Goal: Transaction & Acquisition: Purchase product/service

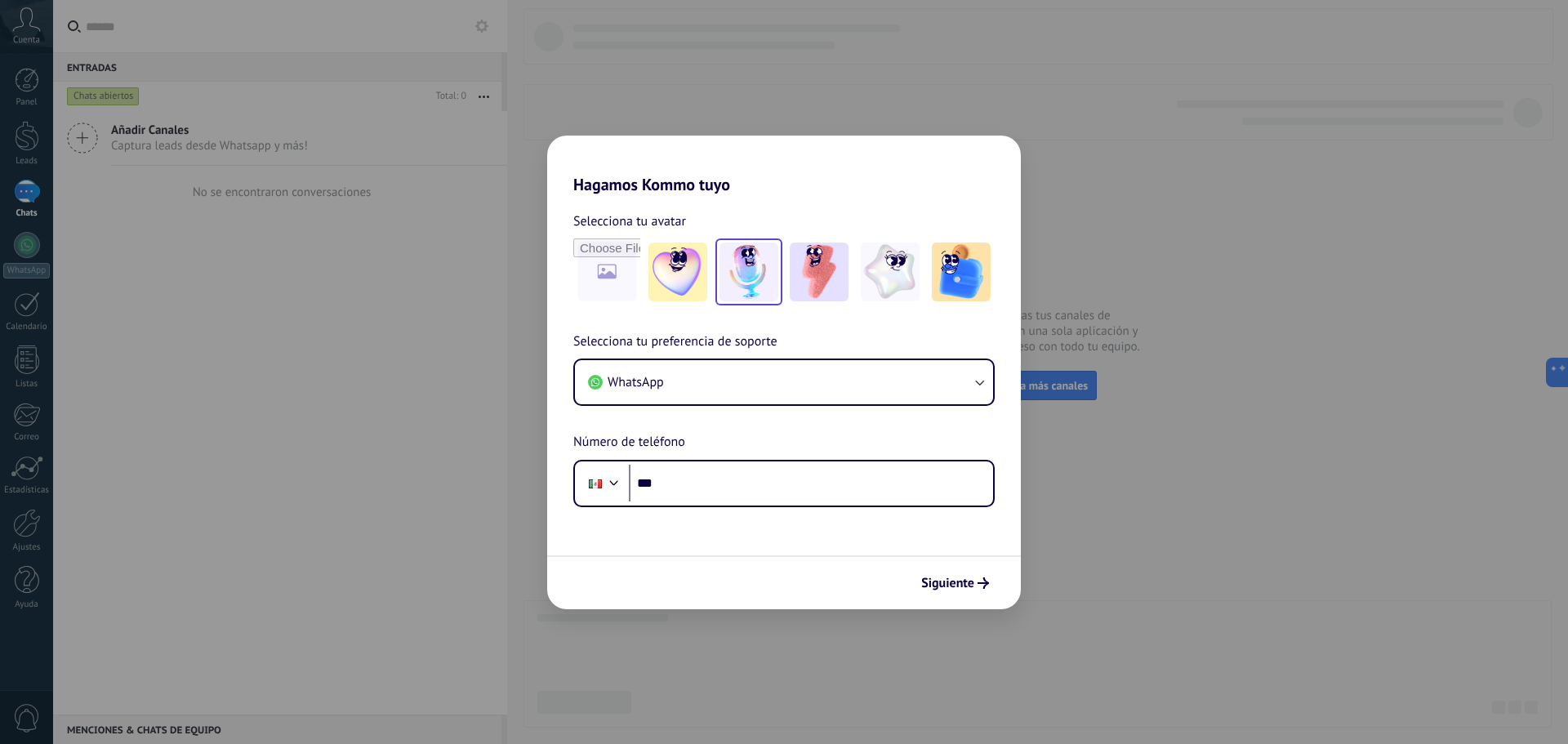
click at [750, 249] on img at bounding box center [748, 271] width 58 height 58
click at [808, 258] on img at bounding box center [818, 271] width 58 height 58
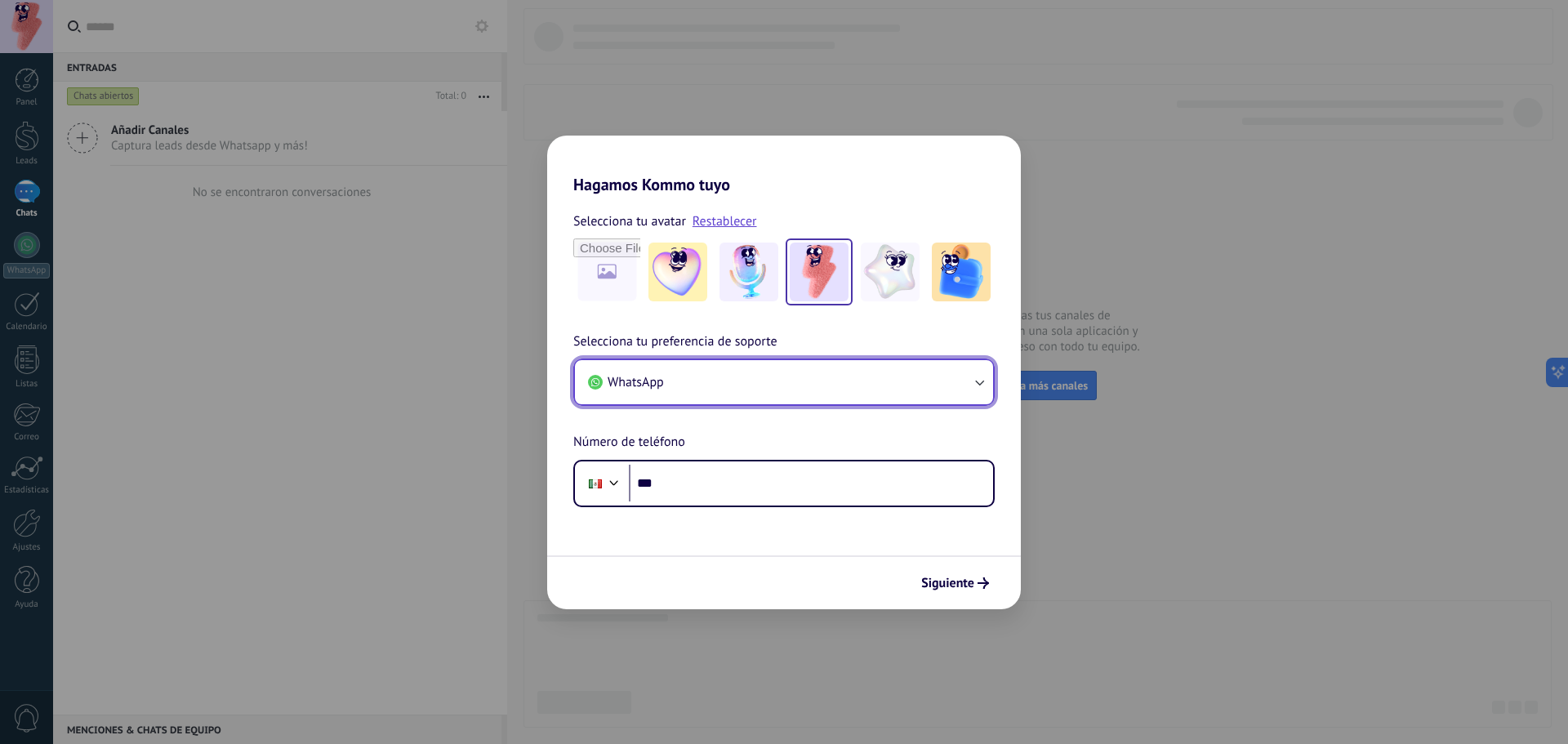
click at [726, 378] on button "WhatsApp" at bounding box center [784, 382] width 418 height 45
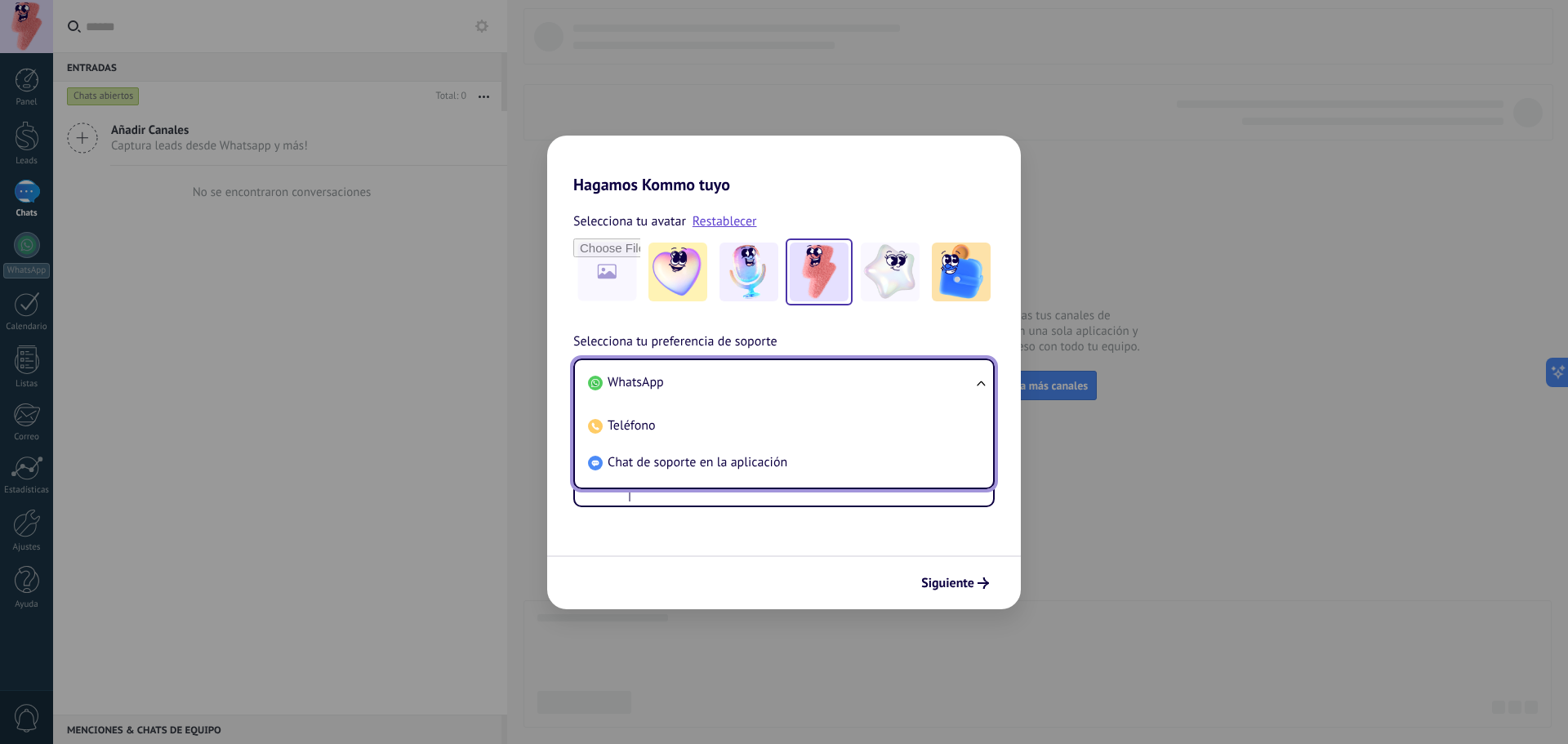
click at [662, 366] on li "WhatsApp" at bounding box center [780, 383] width 398 height 37
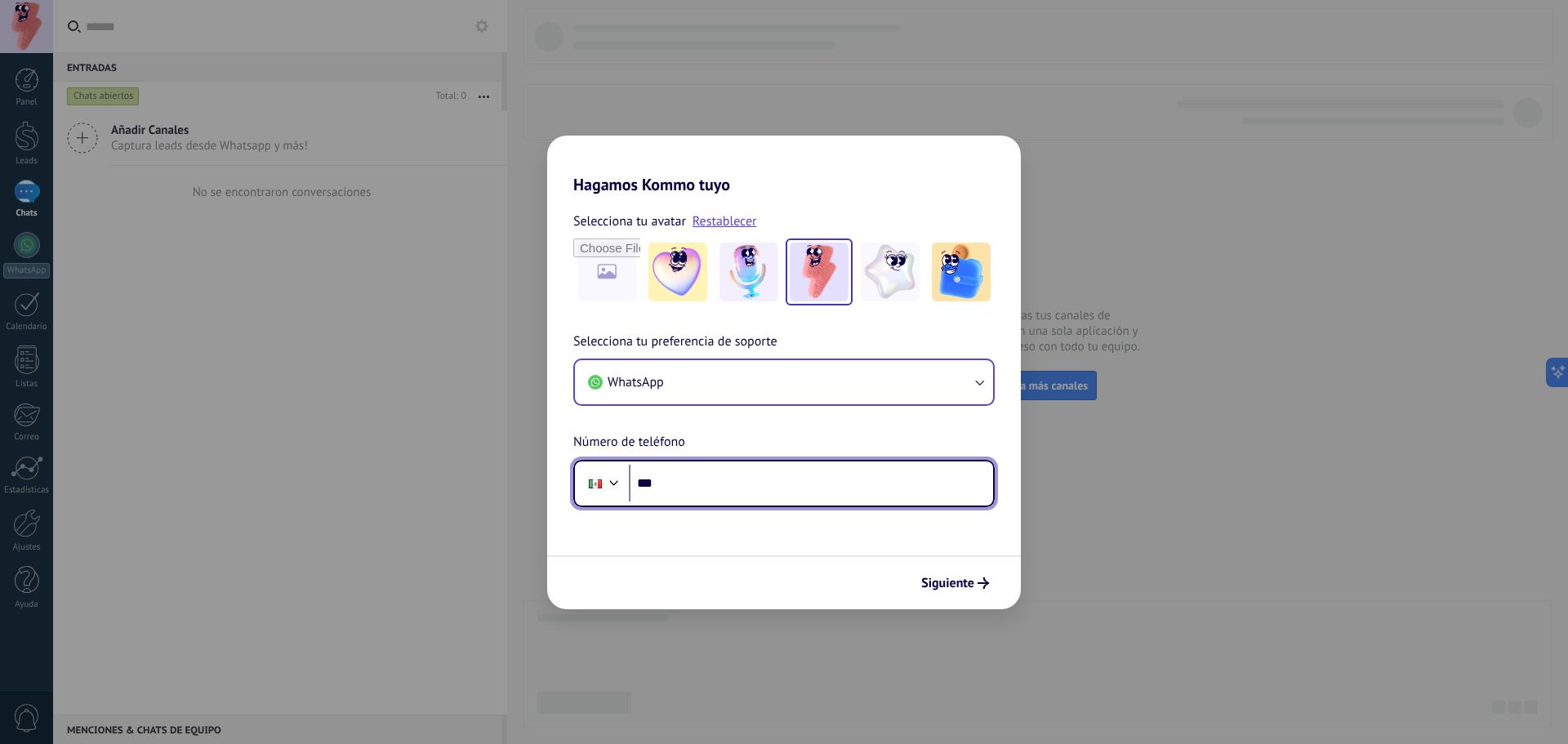
click at [670, 479] on input "***" at bounding box center [811, 483] width 365 height 37
type input "***"
click at [720, 487] on input "***" at bounding box center [811, 483] width 365 height 37
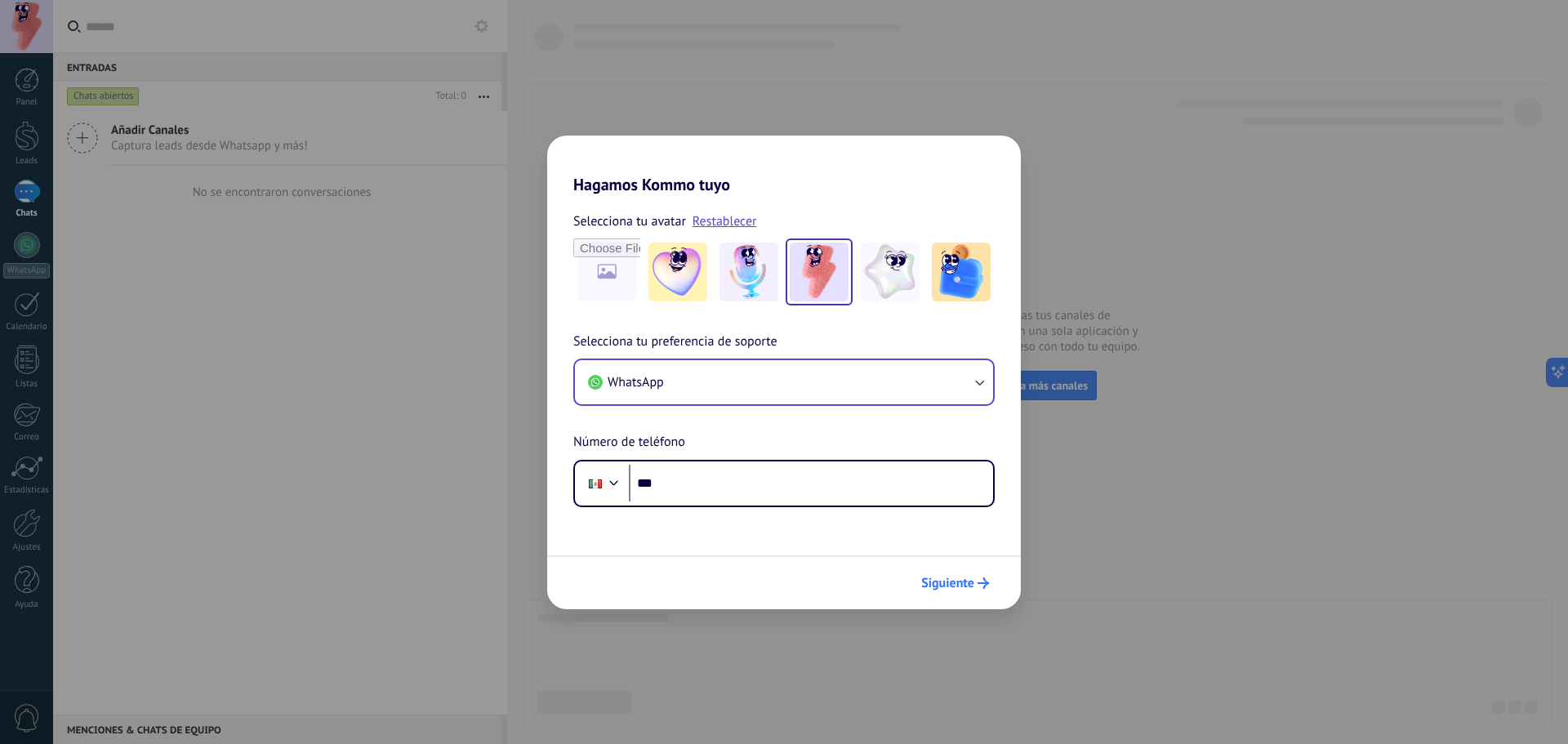
click at [946, 583] on span "Siguiente" at bounding box center [947, 583] width 53 height 11
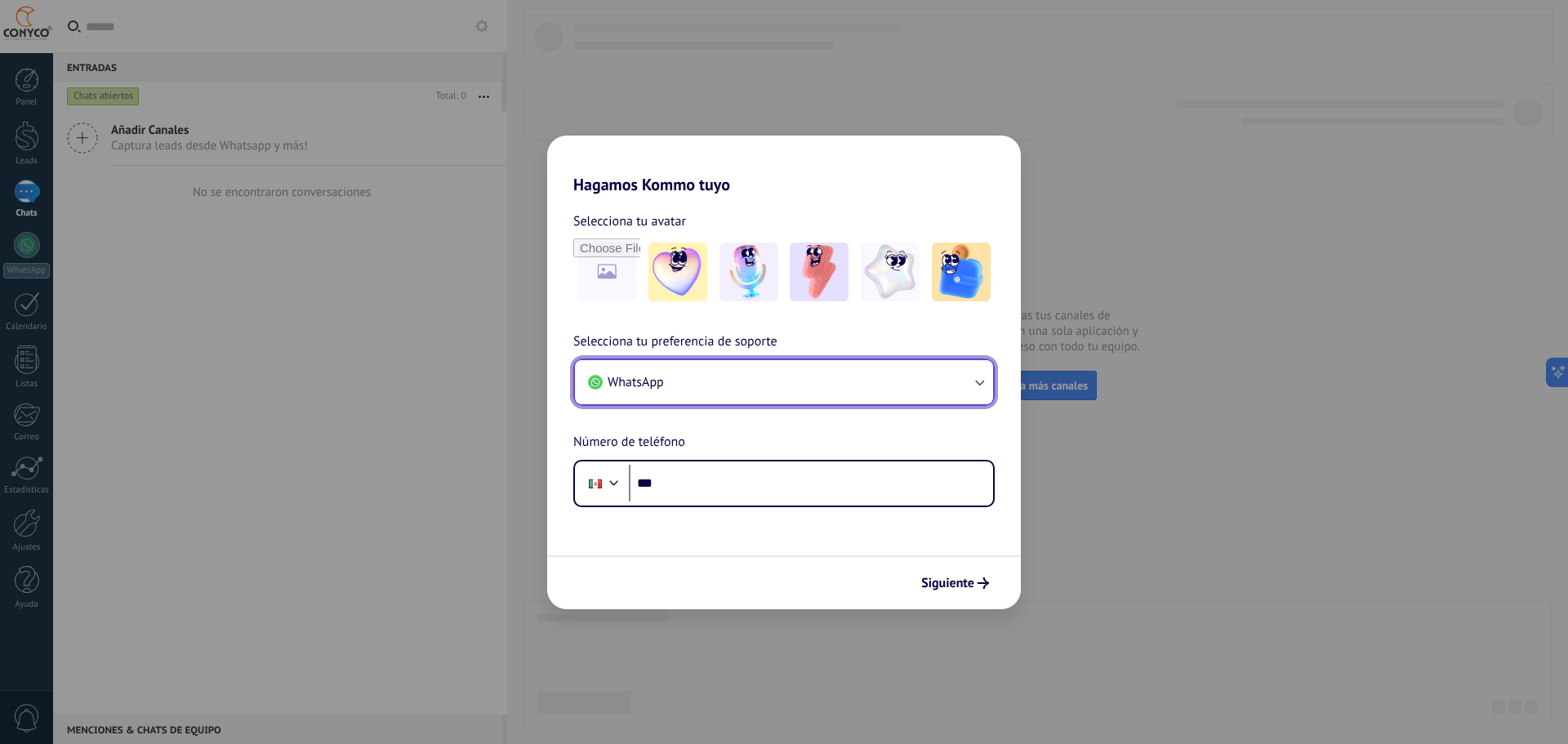
click at [691, 388] on button "WhatsApp" at bounding box center [784, 382] width 418 height 45
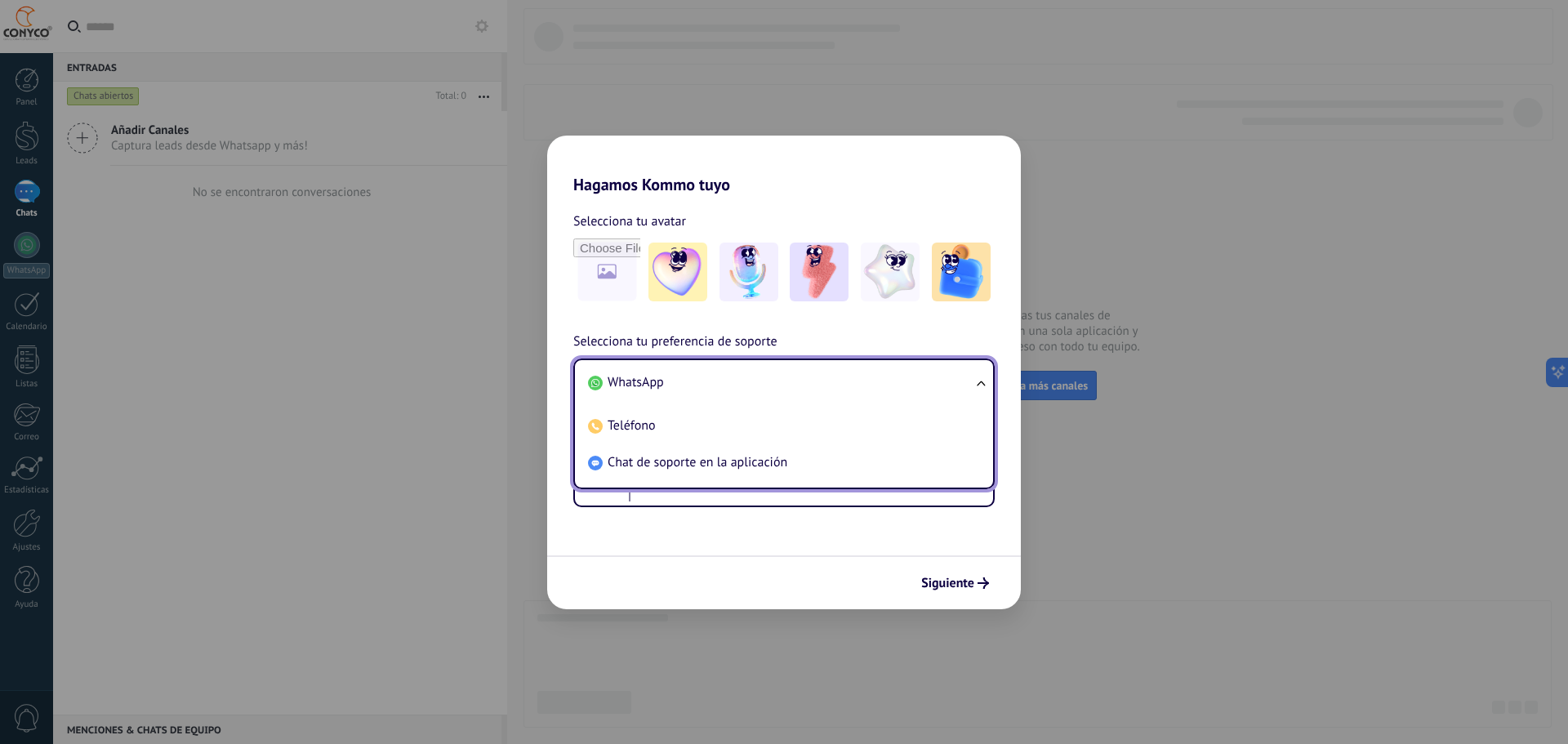
click at [690, 384] on li "WhatsApp" at bounding box center [780, 383] width 398 height 37
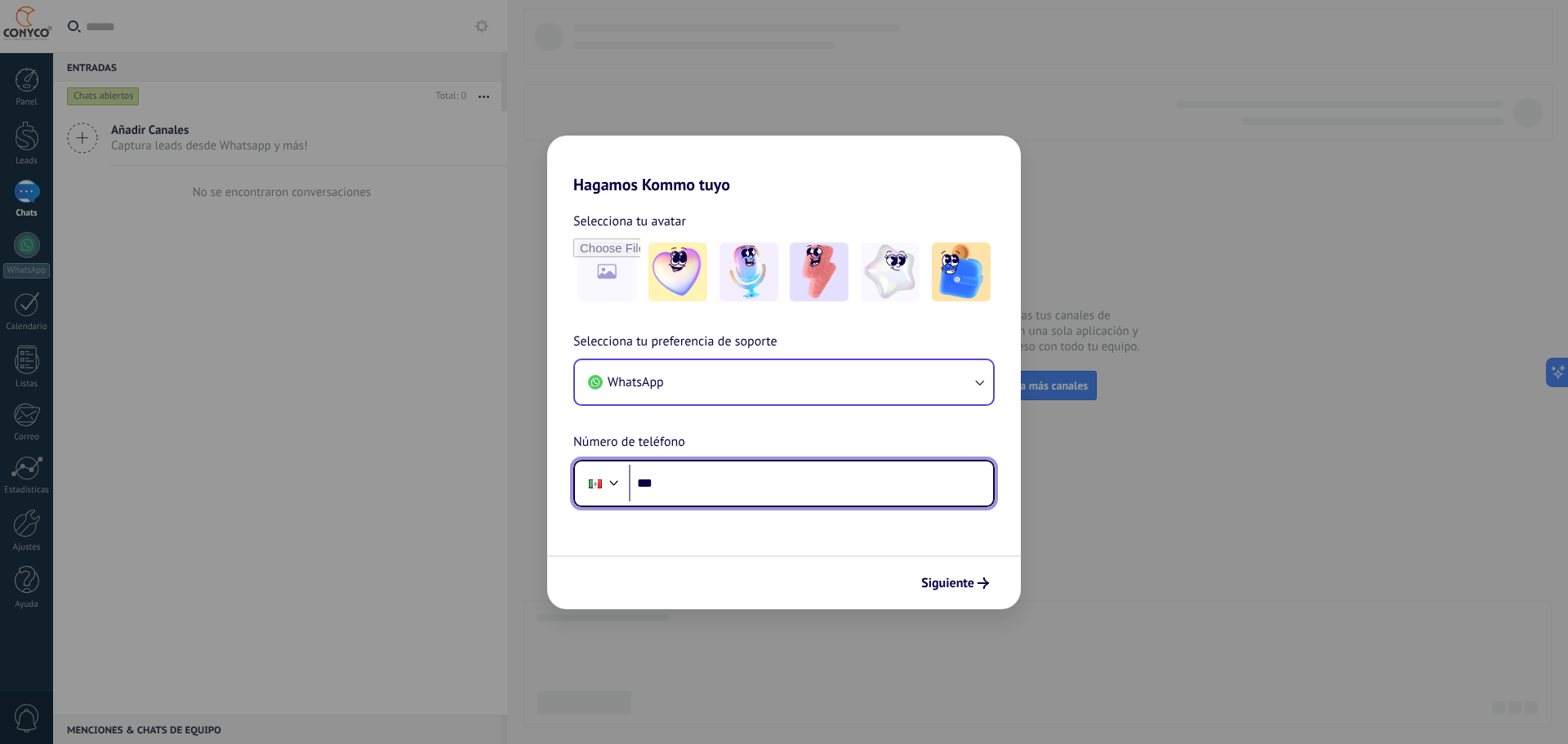
click at [675, 486] on input "***" at bounding box center [811, 483] width 365 height 37
type input "**********"
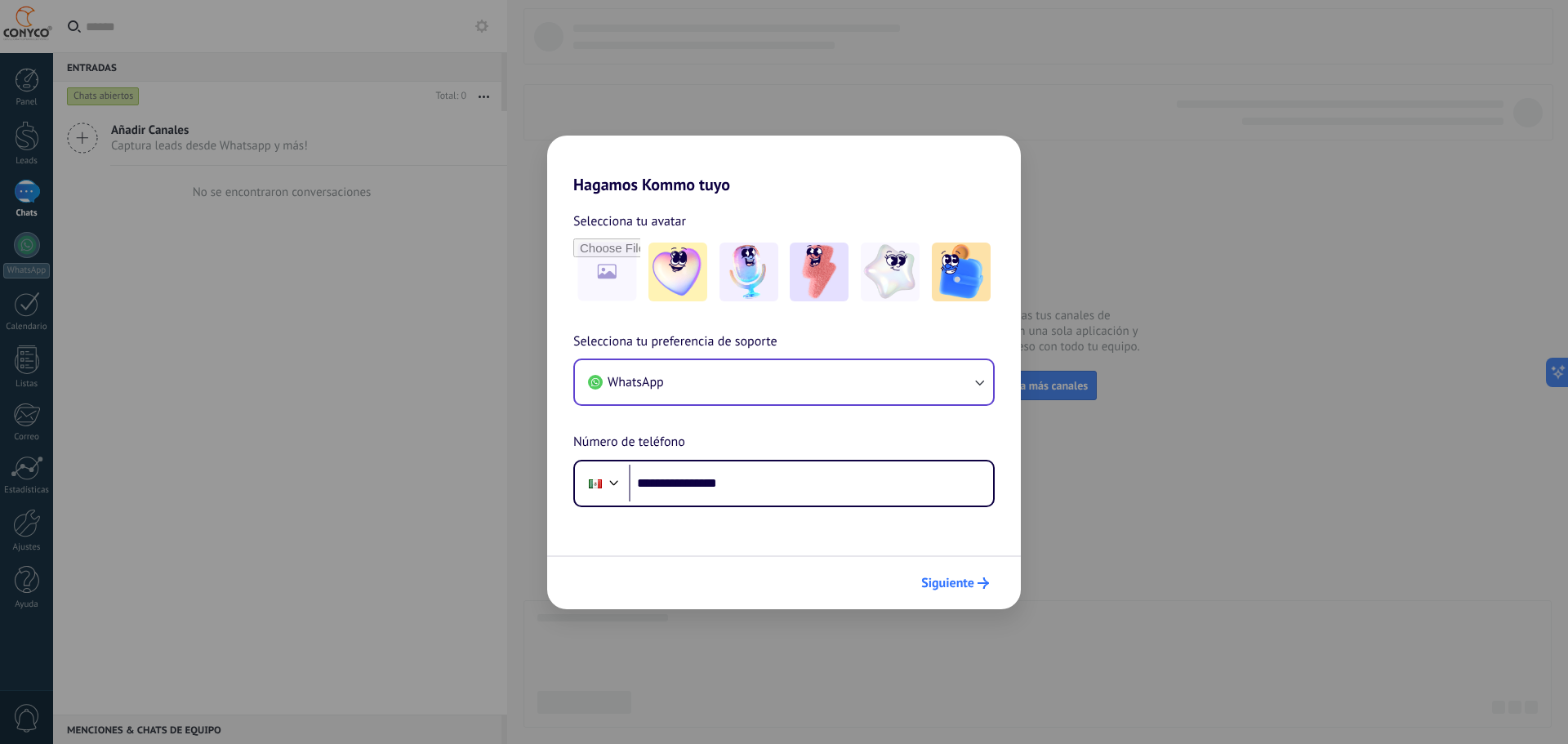
click at [969, 584] on span "Siguiente" at bounding box center [947, 583] width 53 height 11
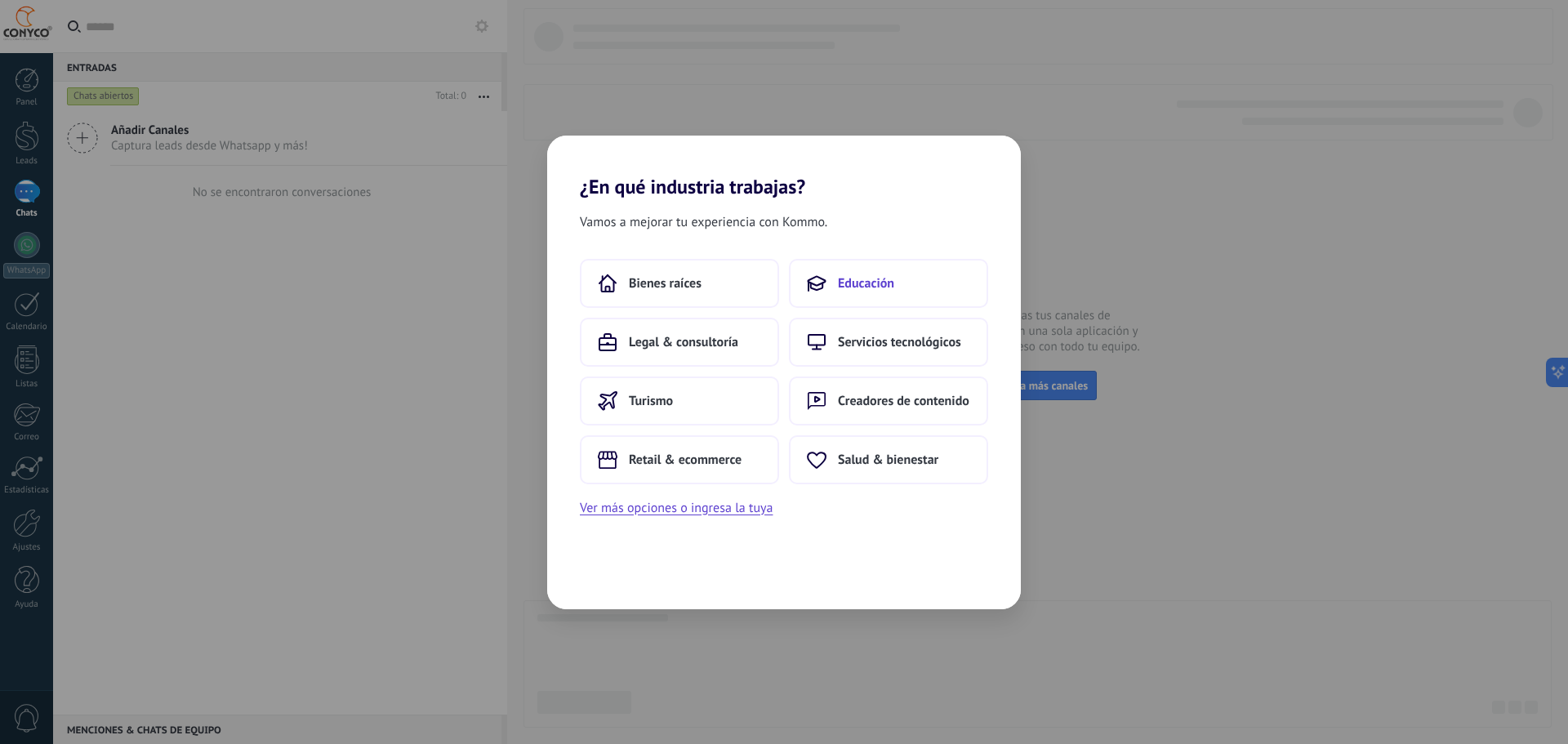
click at [850, 289] on span "Educación" at bounding box center [866, 284] width 57 height 17
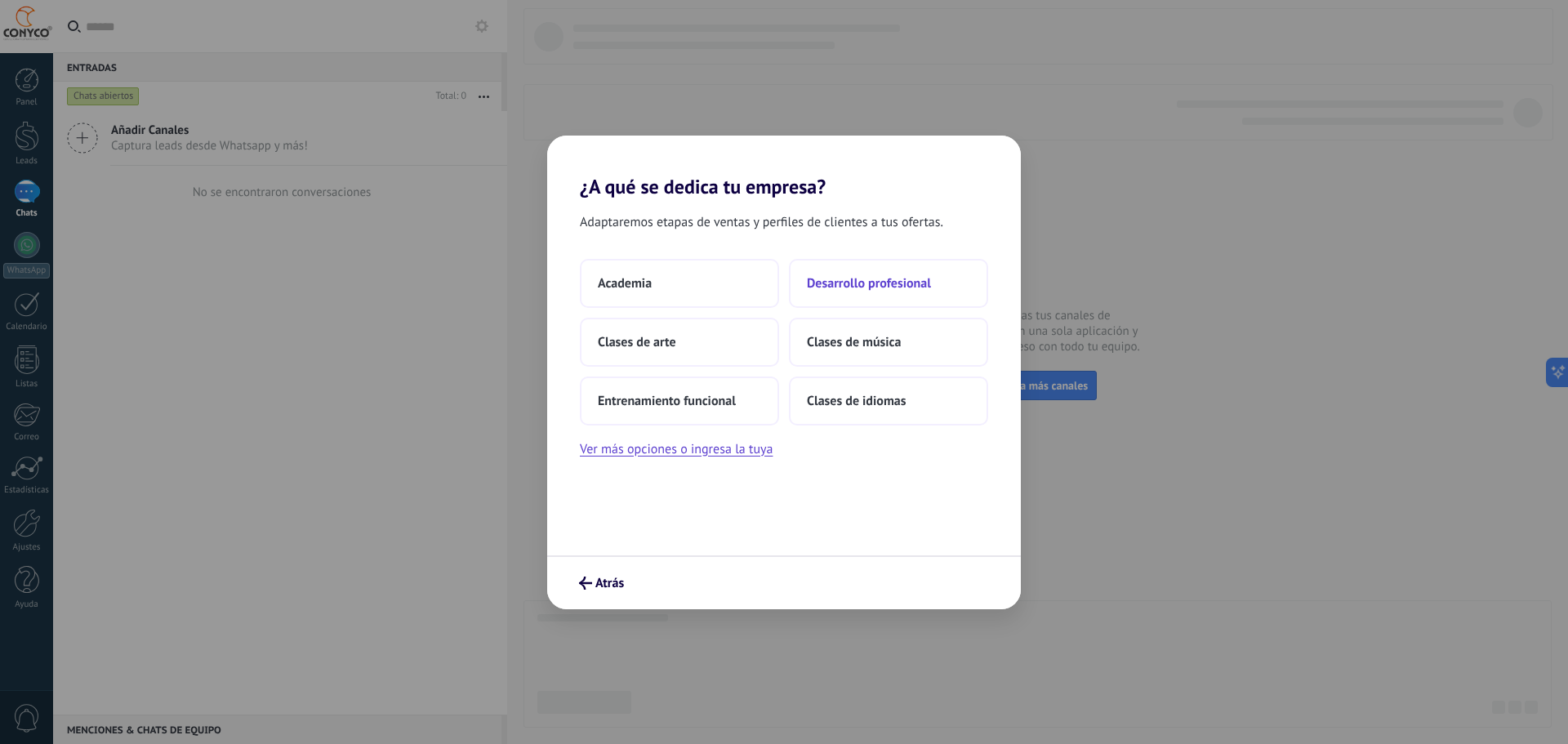
click at [847, 284] on span "Desarrollo profesional" at bounding box center [869, 284] width 124 height 17
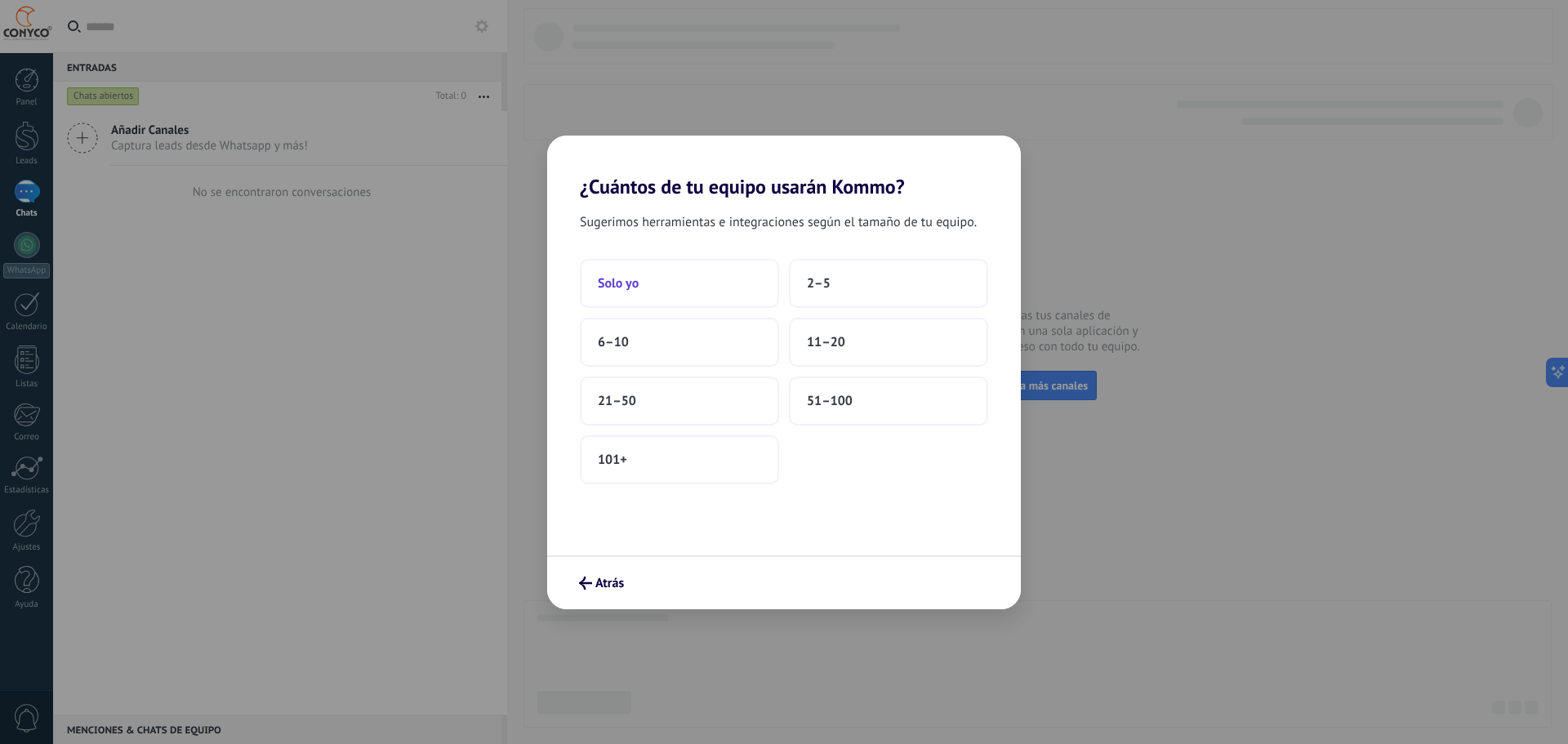
click at [699, 289] on button "Solo yo" at bounding box center [679, 283] width 199 height 49
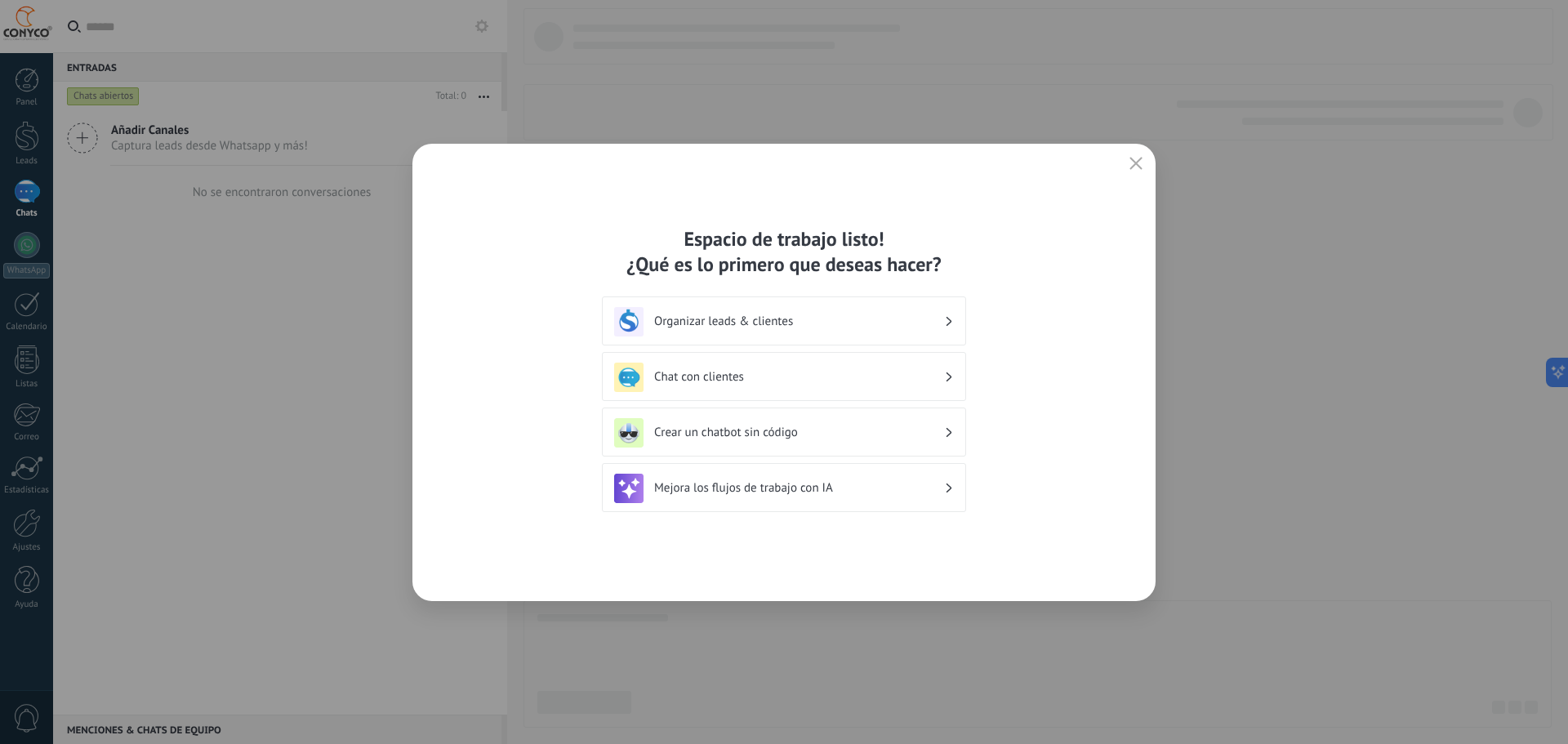
click at [712, 436] on h3 "Crear un chatbot sin código" at bounding box center [799, 432] width 289 height 16
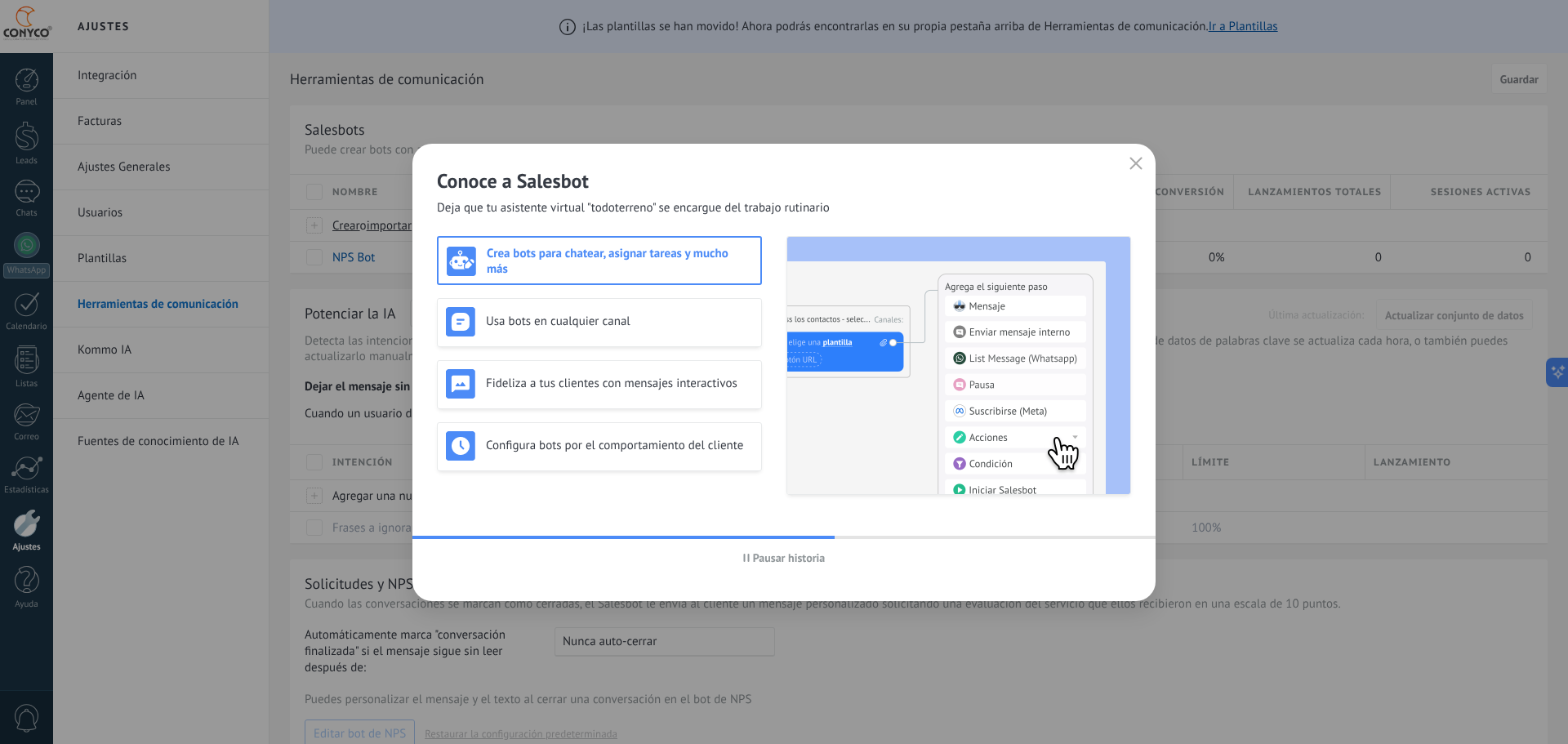
click at [1132, 166] on icon "button" at bounding box center [1136, 163] width 13 height 13
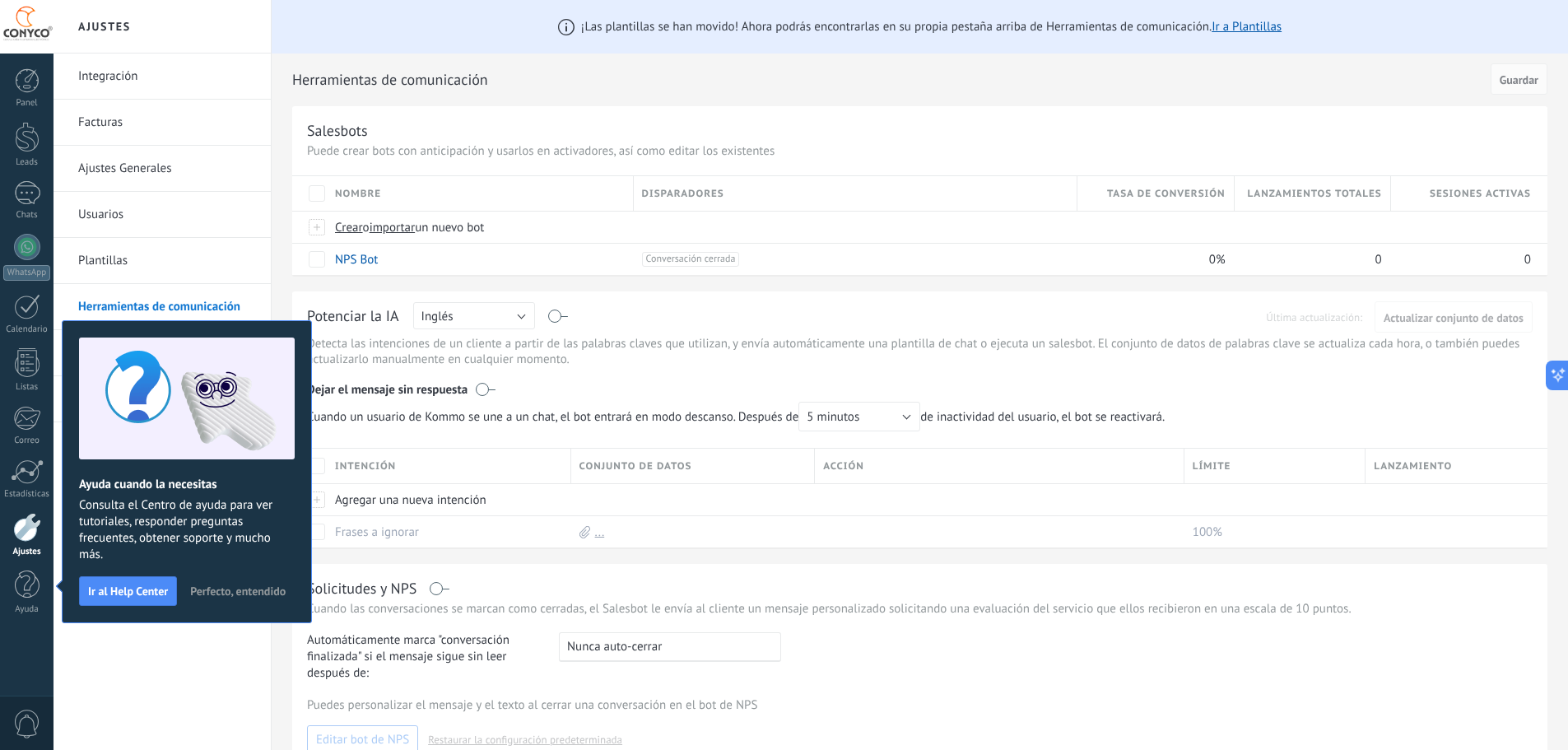
click at [236, 594] on span "Perfecto, entendido" at bounding box center [237, 591] width 95 height 11
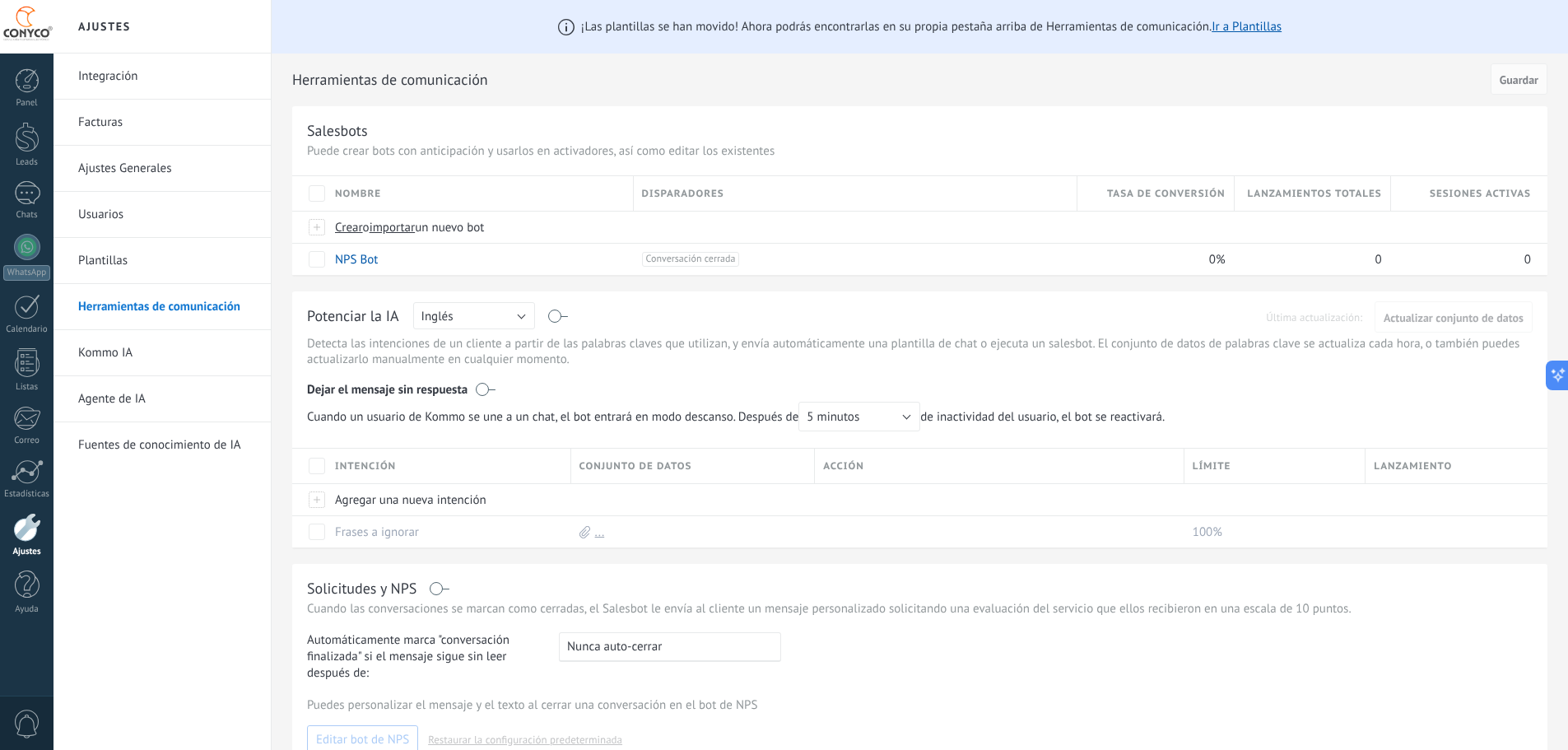
click at [108, 113] on link "Facturas" at bounding box center [166, 122] width 176 height 46
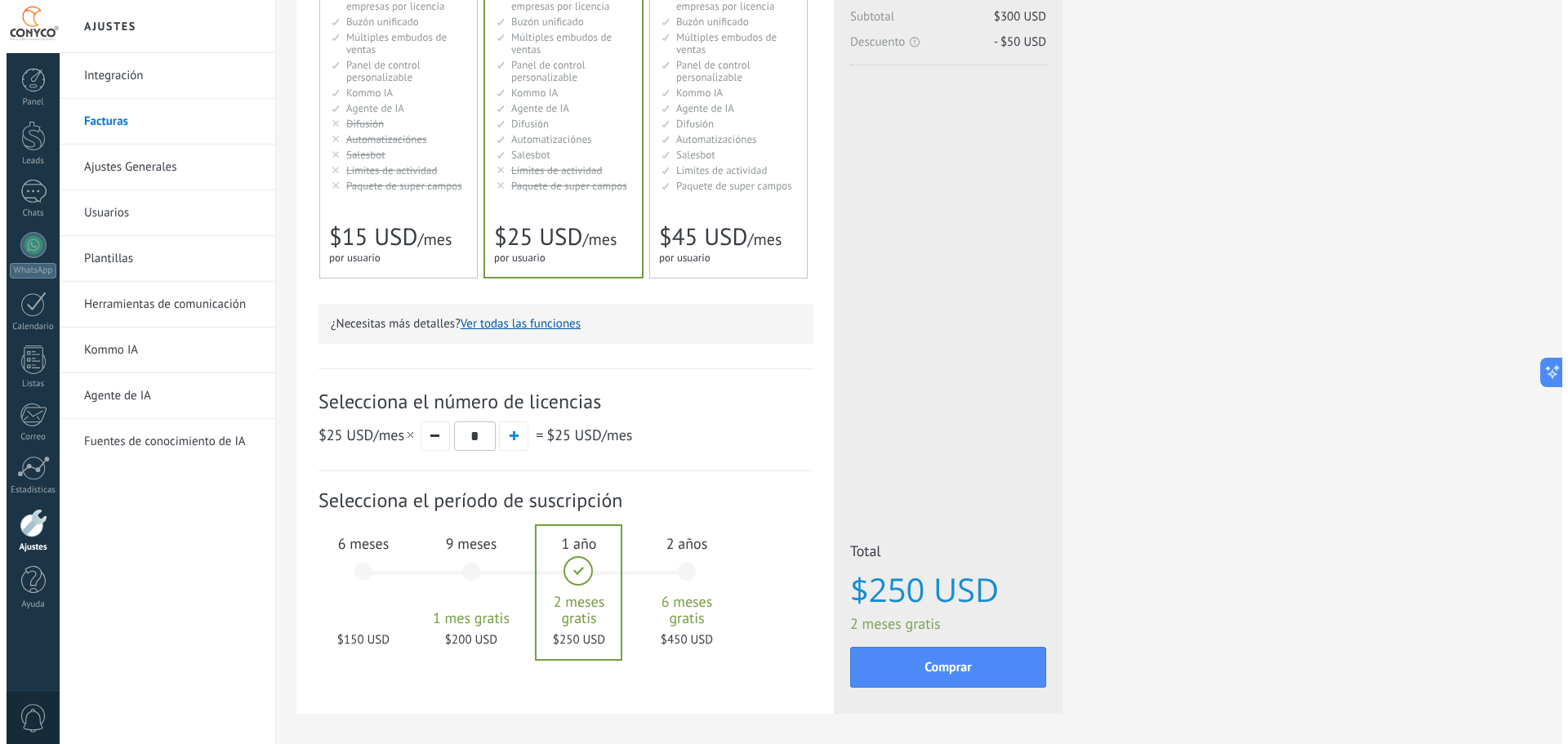
scroll to position [245, 0]
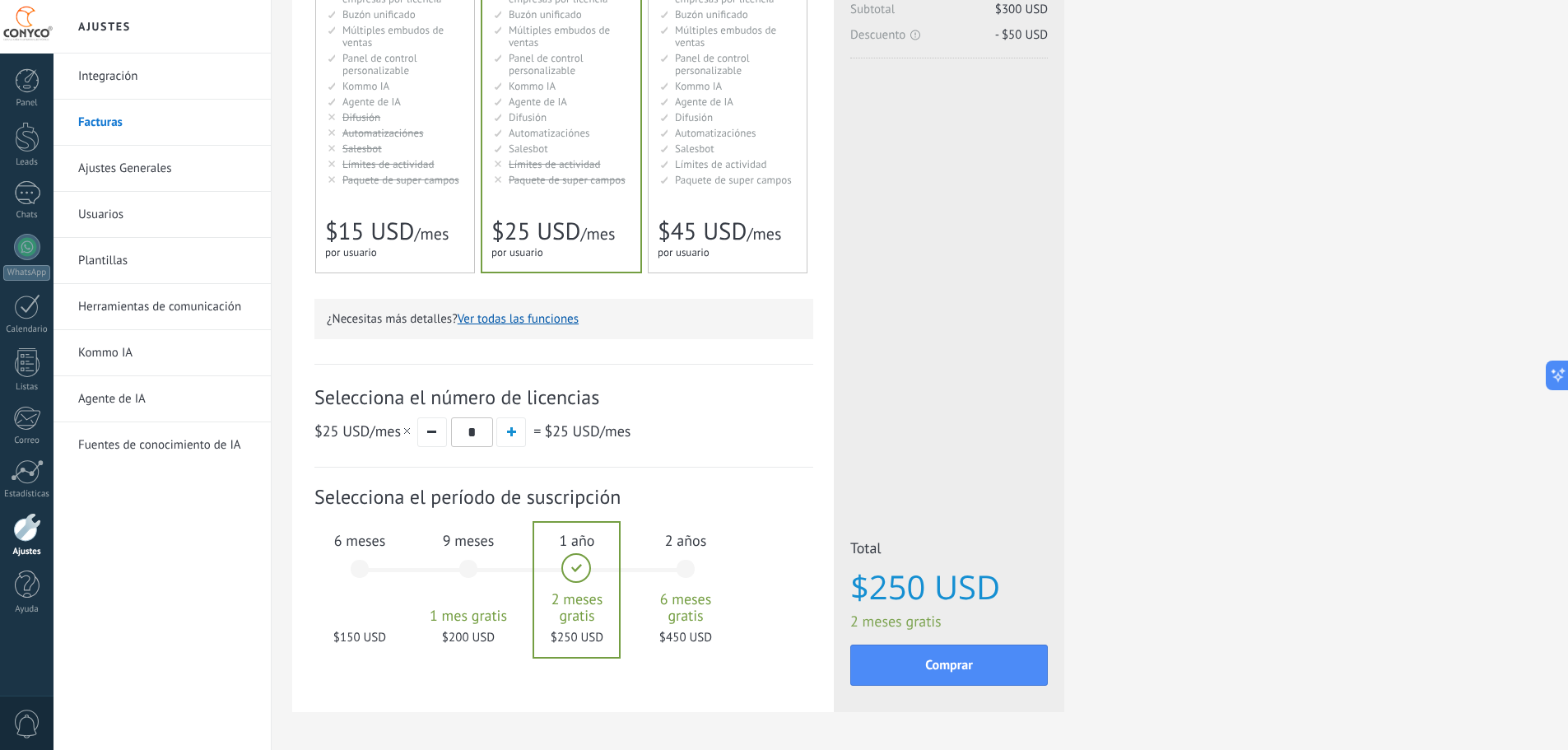
click at [525, 317] on button "Ver todas las funciones" at bounding box center [517, 319] width 121 height 16
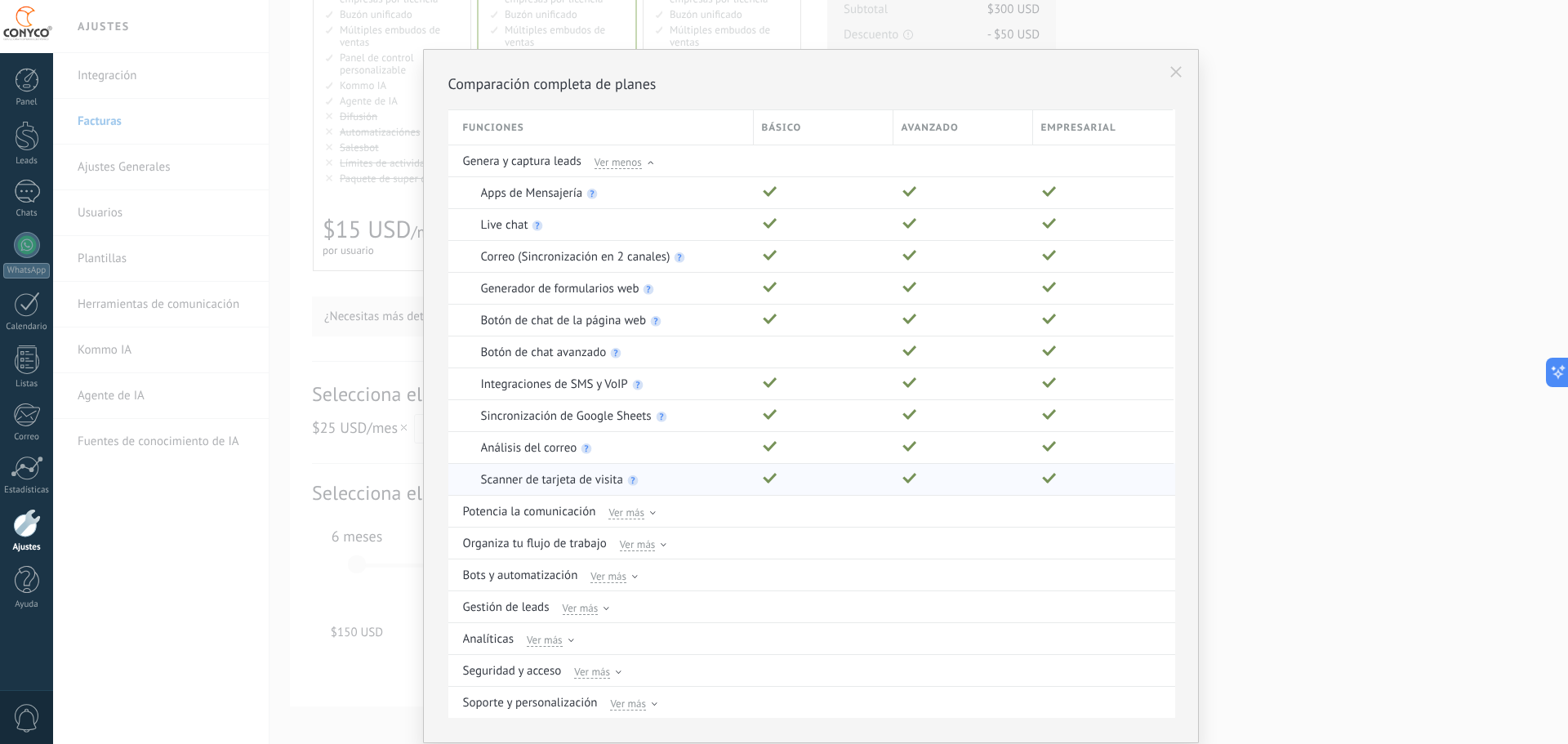
scroll to position [0, 0]
click at [537, 231] on use at bounding box center [537, 229] width 10 height 10
click at [1170, 72] on use at bounding box center [1176, 76] width 11 height 11
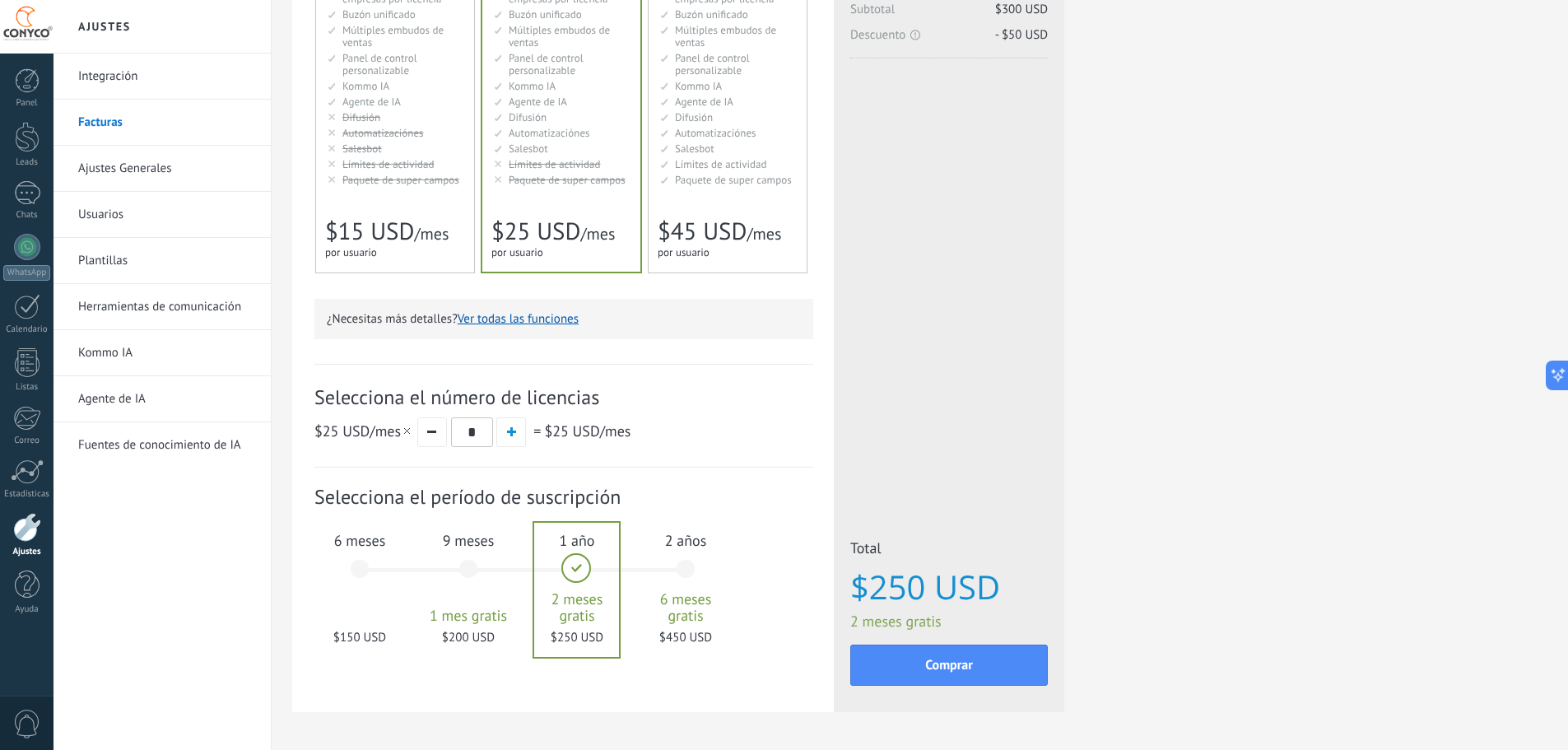
click at [146, 382] on link "Agente de IA" at bounding box center [166, 398] width 176 height 46
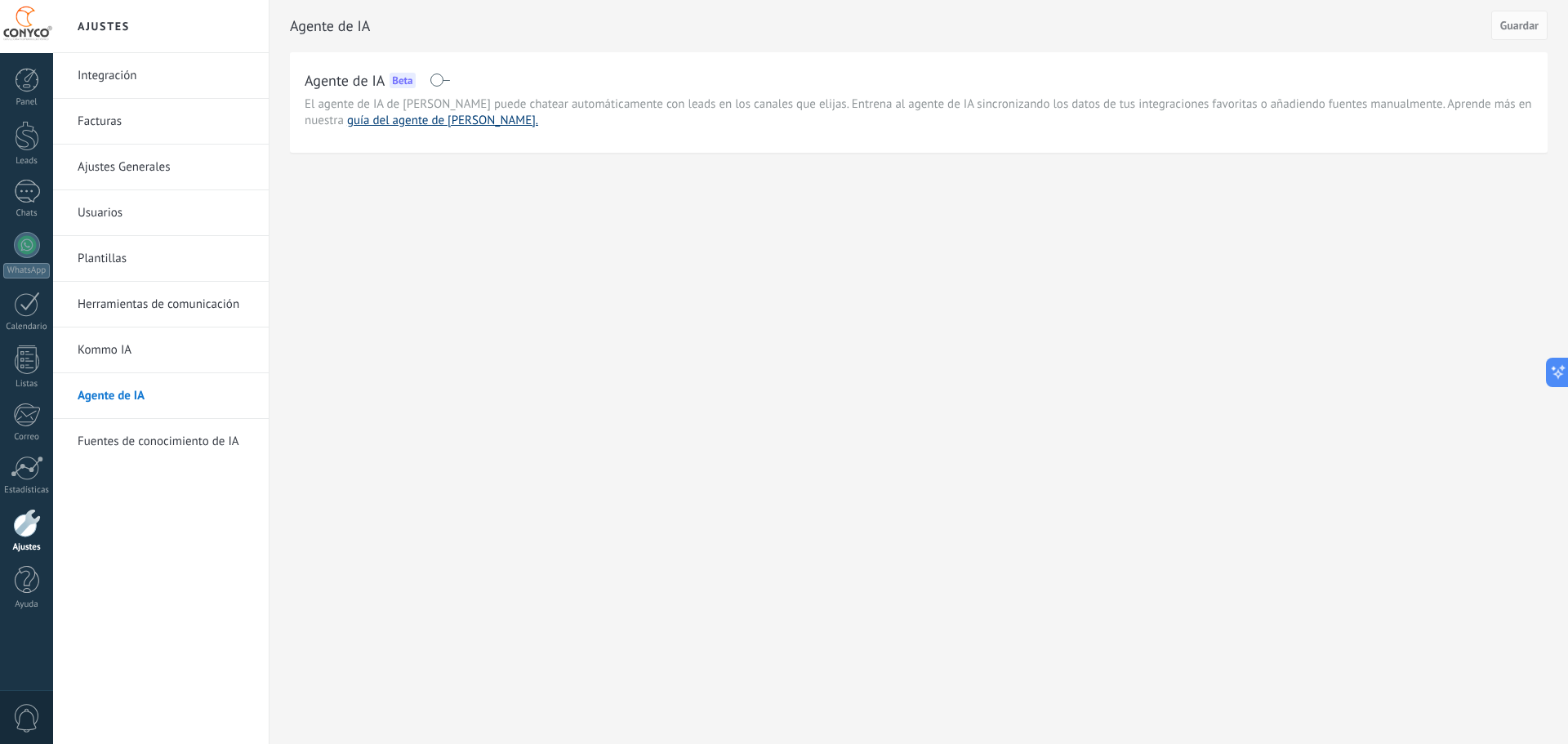
click at [400, 121] on link "guía del agente de IA." at bounding box center [443, 120] width 191 height 16
click at [92, 122] on link "Facturas" at bounding box center [165, 121] width 174 height 45
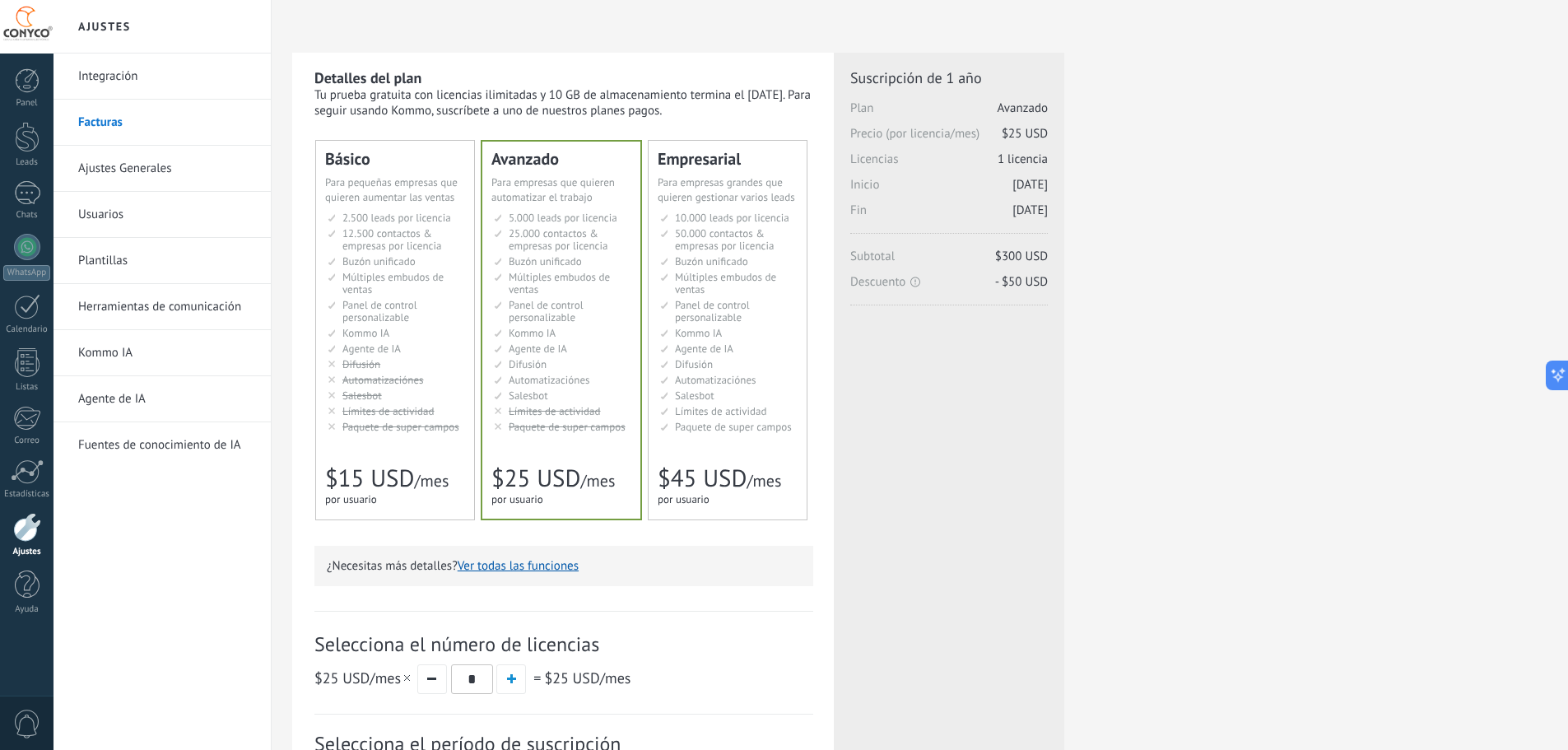
click at [142, 360] on link "Kommo IA" at bounding box center [166, 353] width 176 height 46
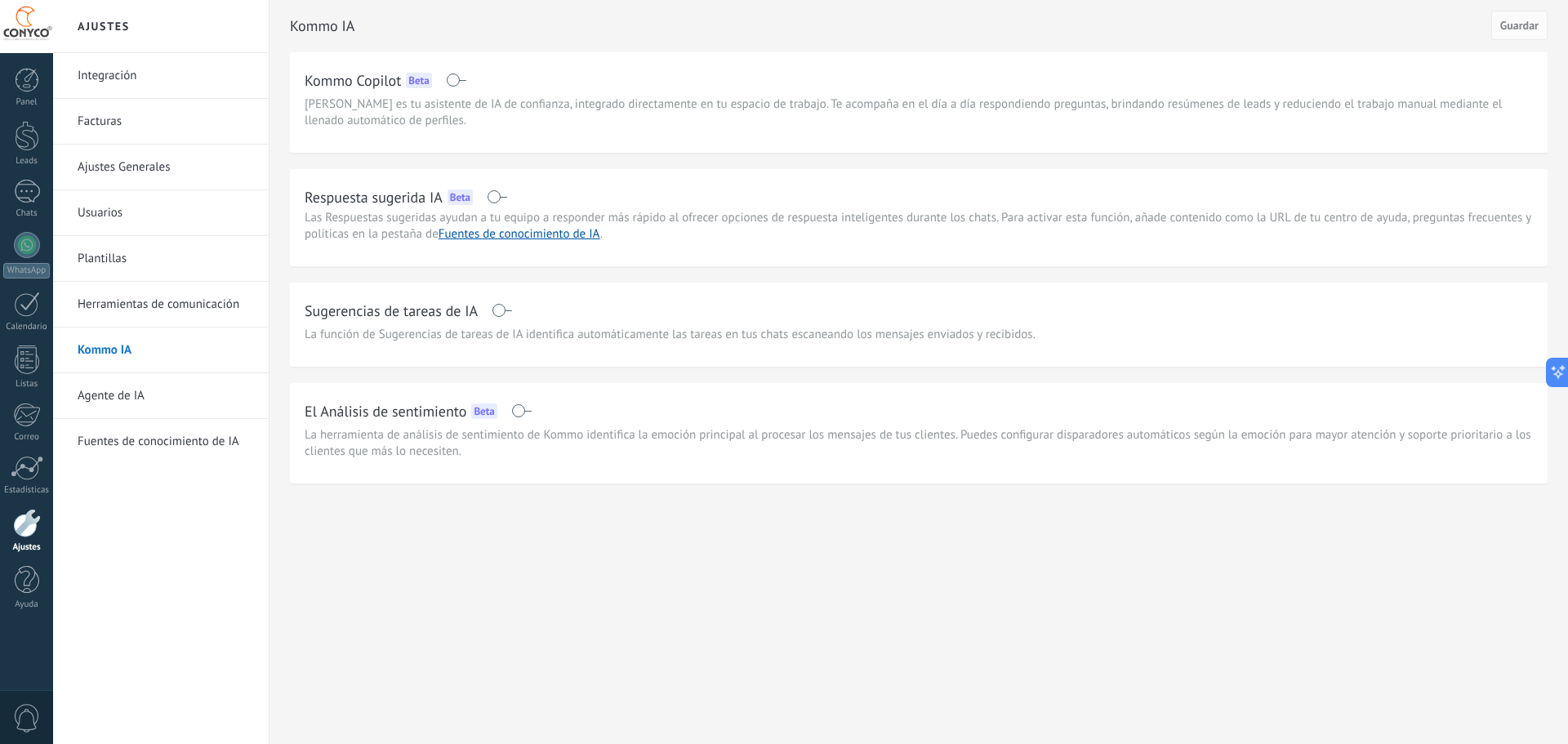
click at [187, 396] on link "Agente de IA" at bounding box center [165, 395] width 174 height 45
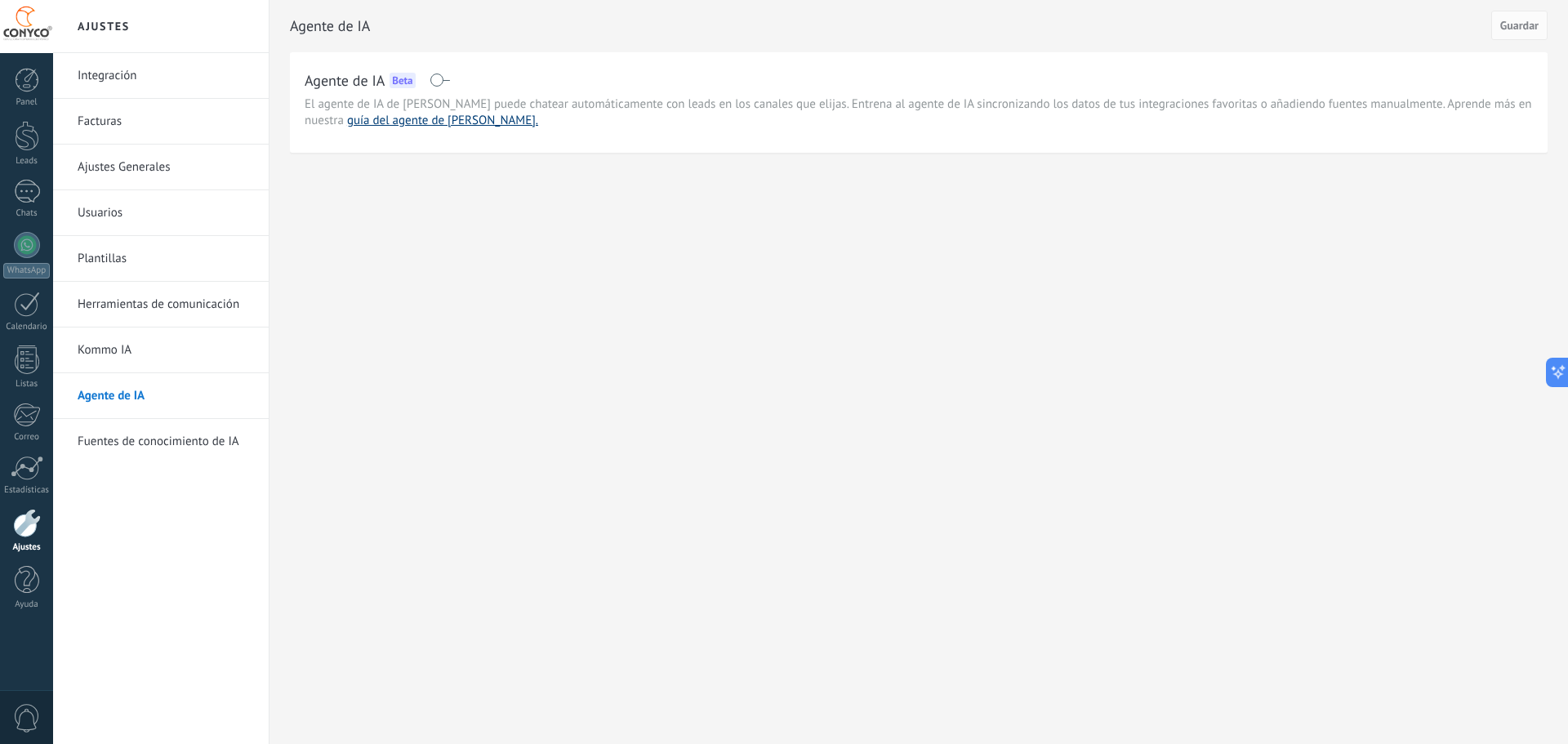
click at [414, 122] on link "guía del agente de [PERSON_NAME]." at bounding box center [443, 120] width 191 height 16
click at [437, 78] on span at bounding box center [440, 80] width 20 height 13
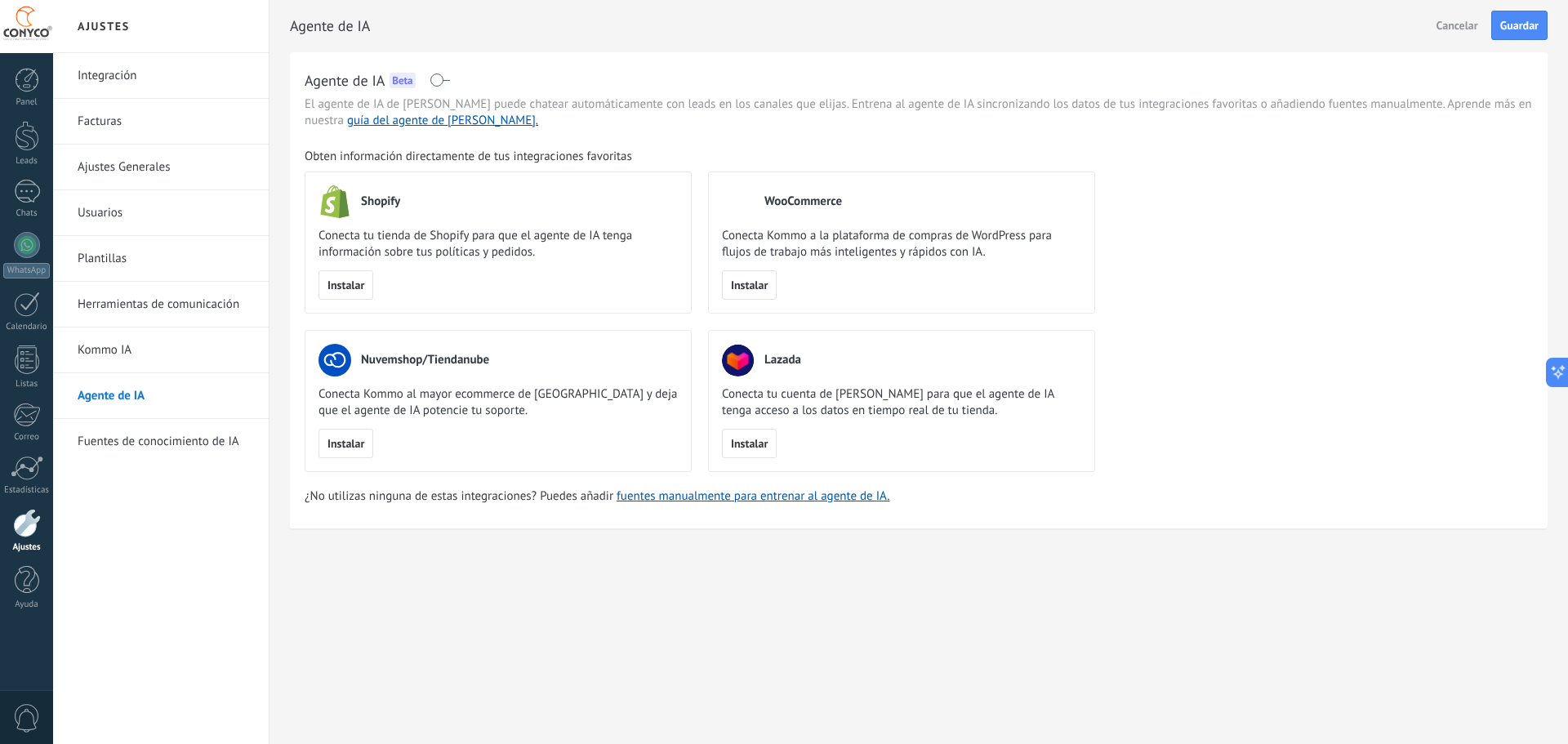
click at [92, 344] on link "Kommo IA" at bounding box center [165, 350] width 174 height 45
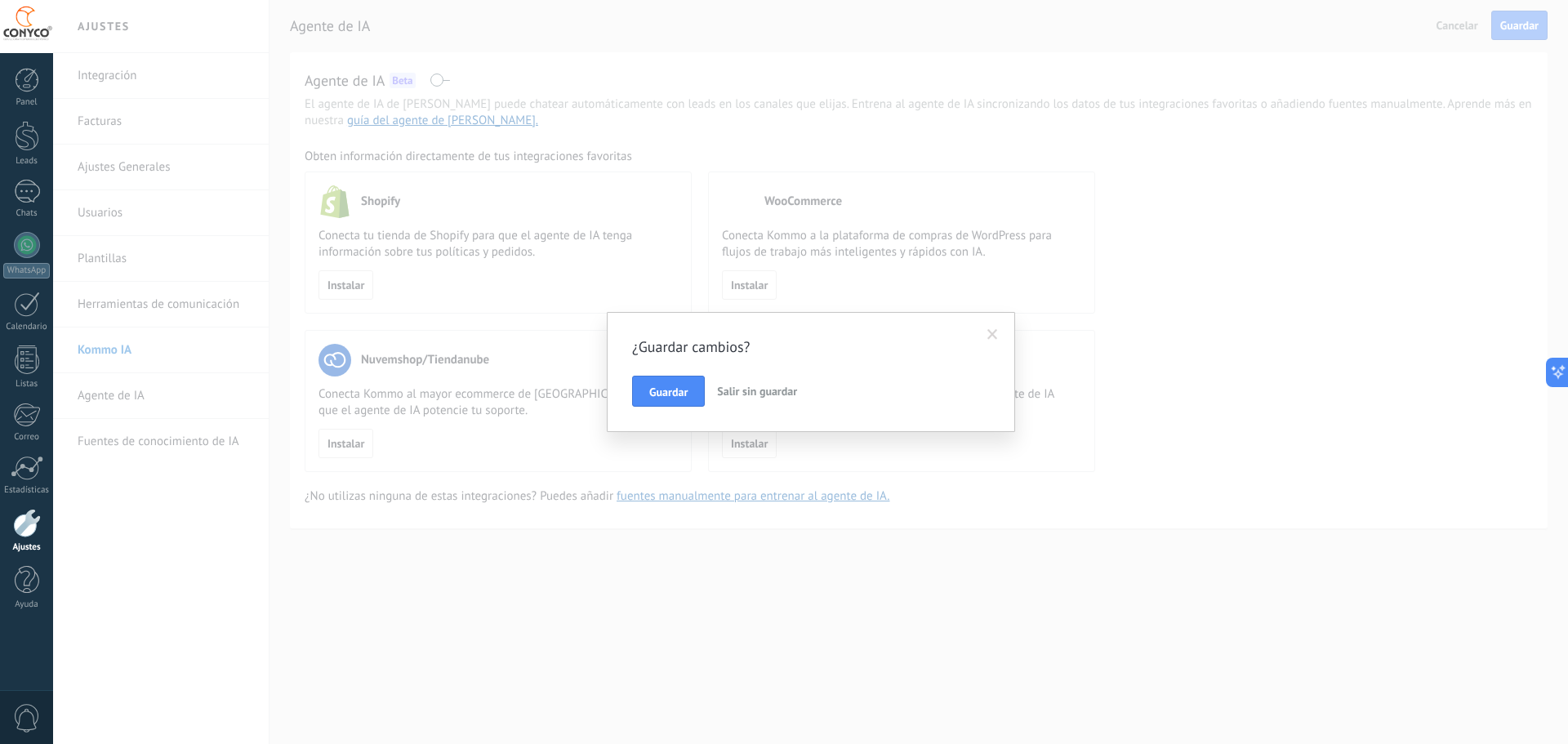
click at [756, 387] on span "Salir sin guardar" at bounding box center [757, 391] width 80 height 15
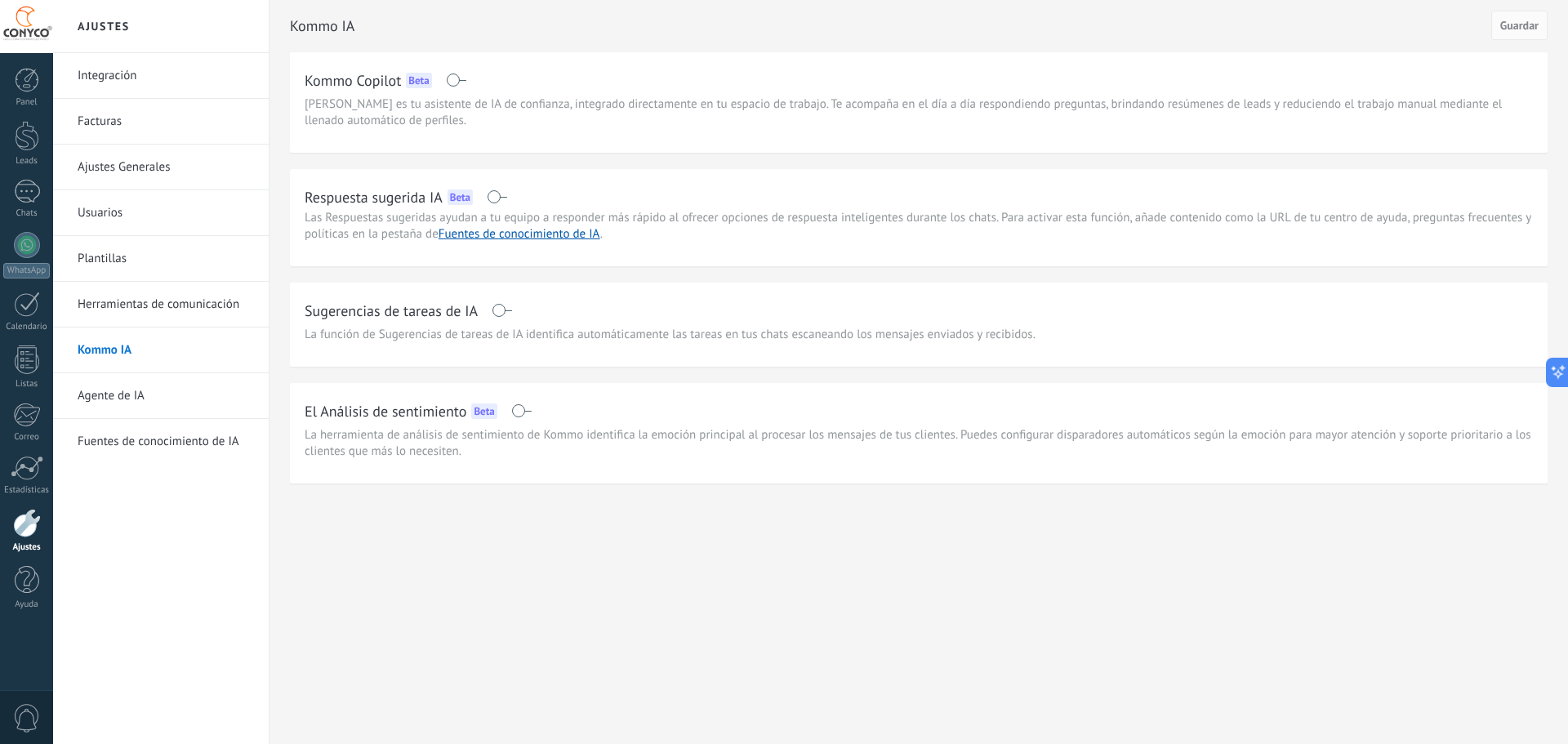
click at [118, 254] on link "Plantillas" at bounding box center [165, 258] width 174 height 45
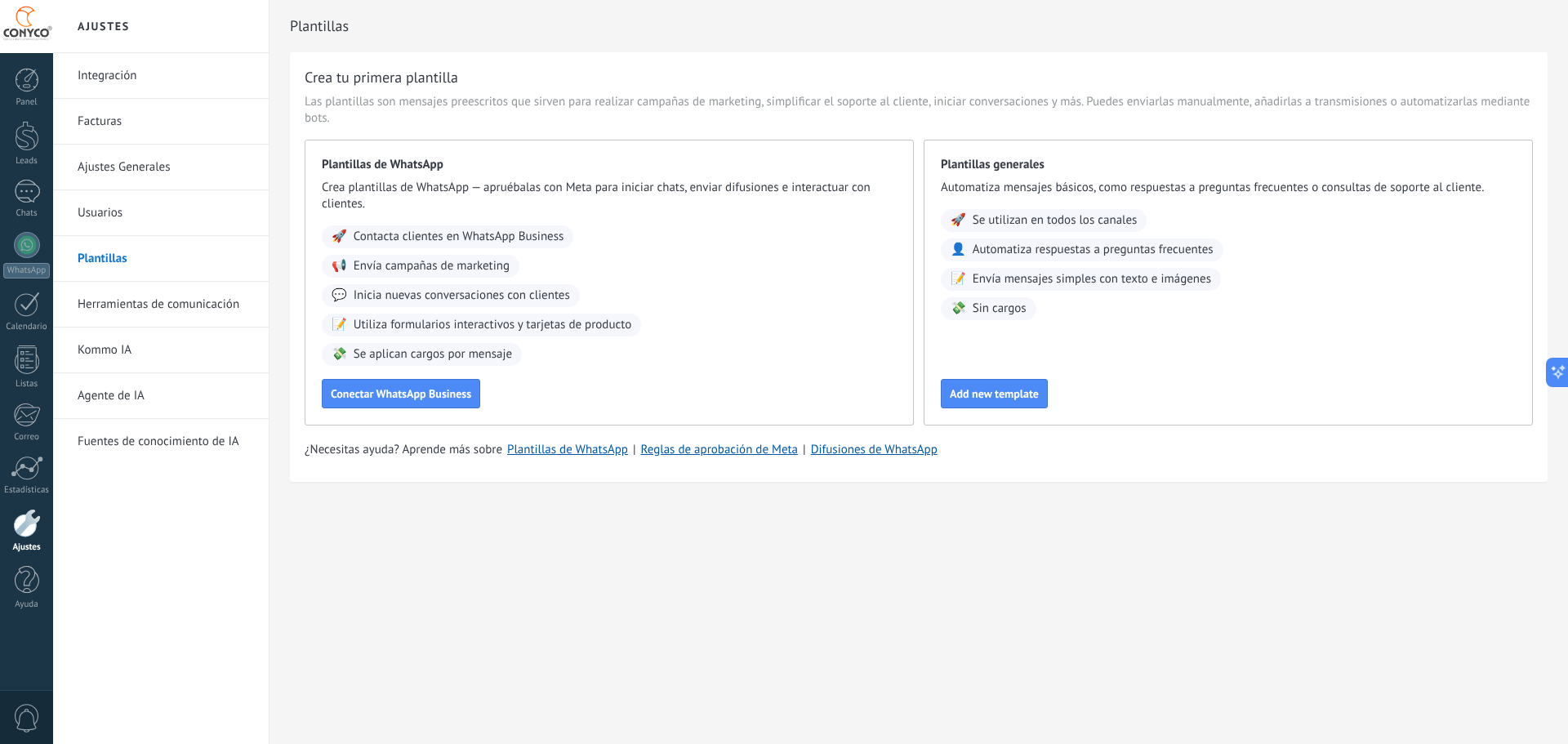
click at [524, 295] on span "Inicia nuevas conversaciones con clientes" at bounding box center [461, 296] width 216 height 17
click at [26, 249] on div at bounding box center [27, 245] width 26 height 26
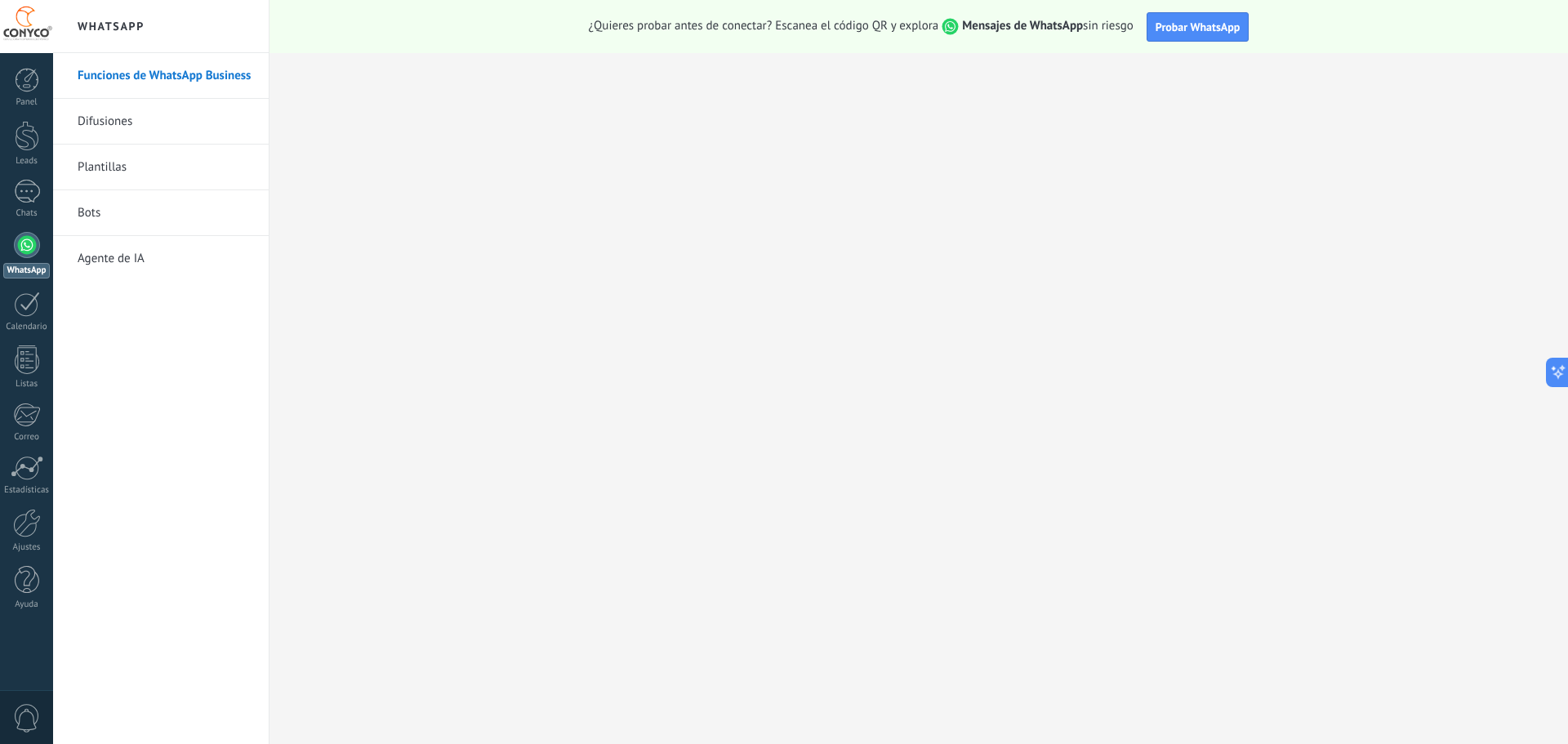
click at [146, 78] on link "Funciones de WhatsApp Business" at bounding box center [165, 75] width 174 height 45
click at [112, 116] on link "Difusiones" at bounding box center [165, 121] width 174 height 45
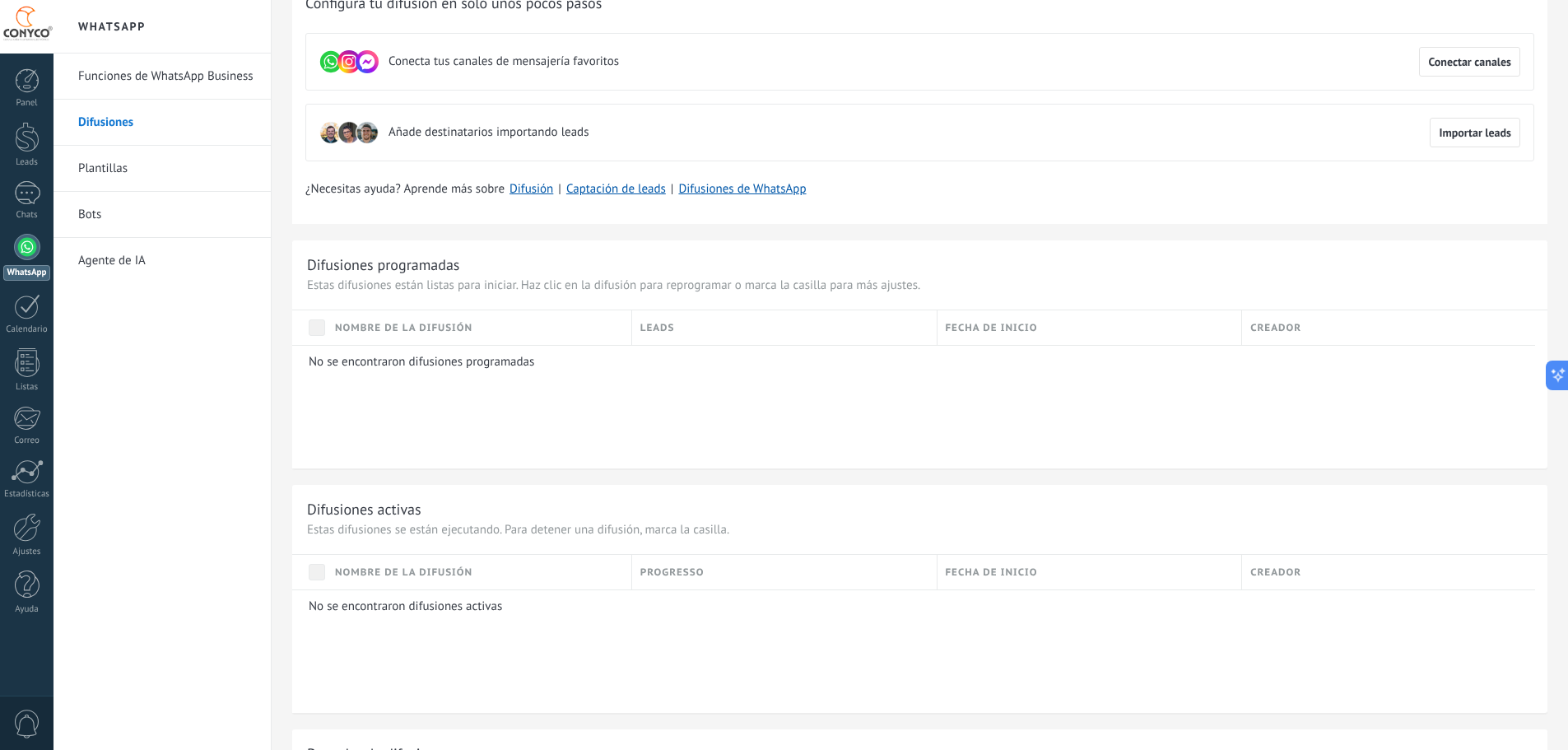
scroll to position [82, 0]
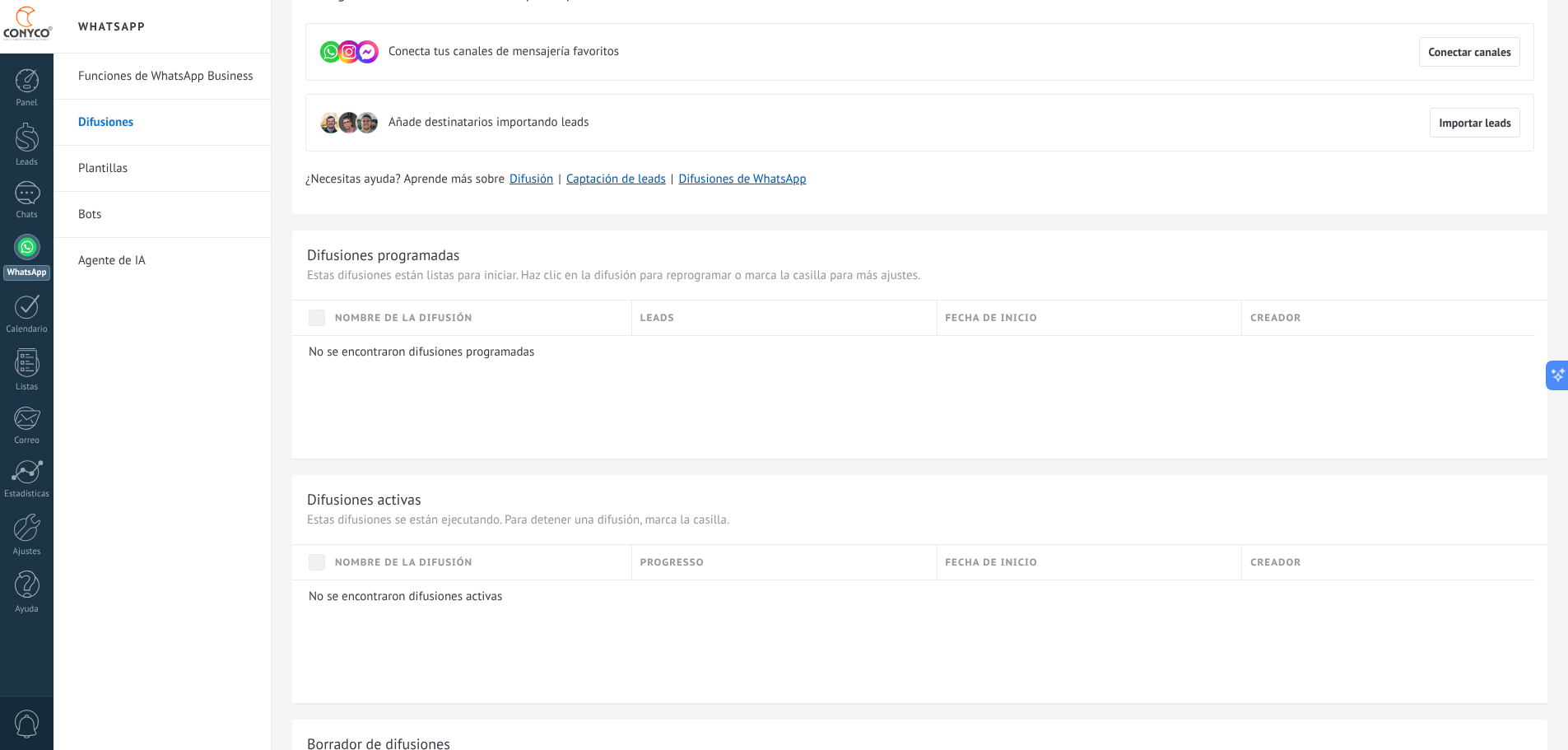
click at [131, 166] on link "Plantillas" at bounding box center [166, 168] width 176 height 46
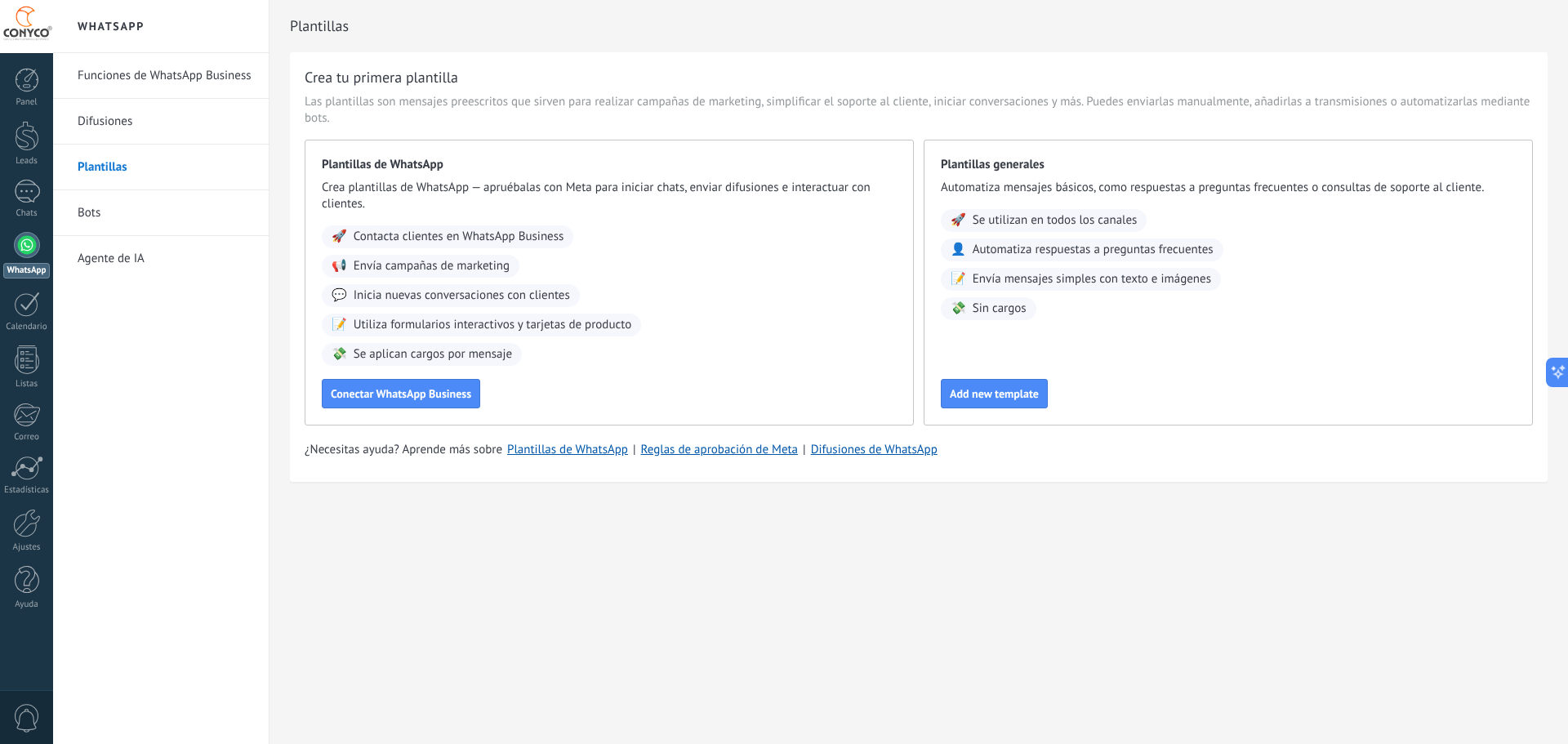
click at [107, 209] on link "Bots" at bounding box center [165, 212] width 174 height 45
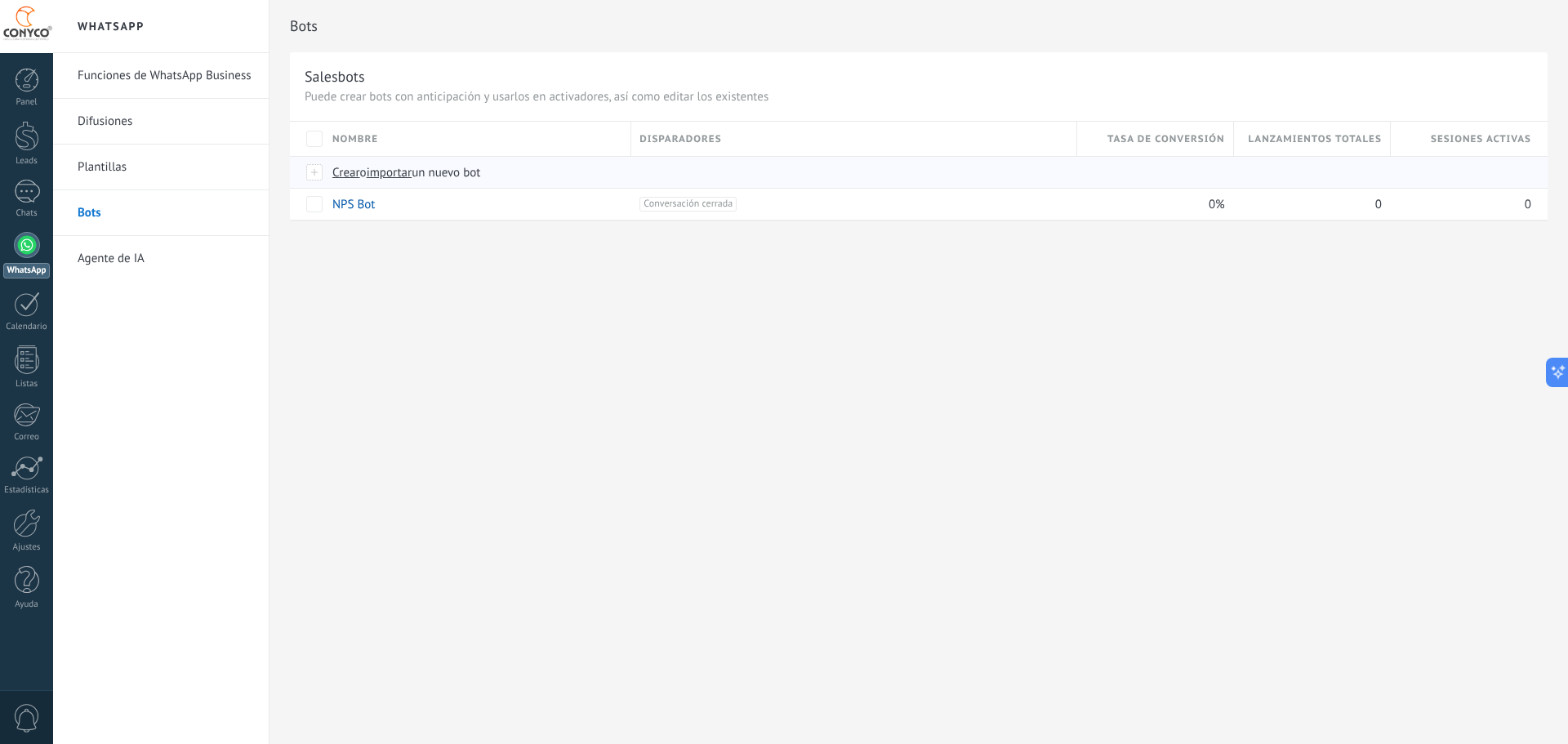
click at [350, 175] on span "Crear" at bounding box center [346, 173] width 28 height 16
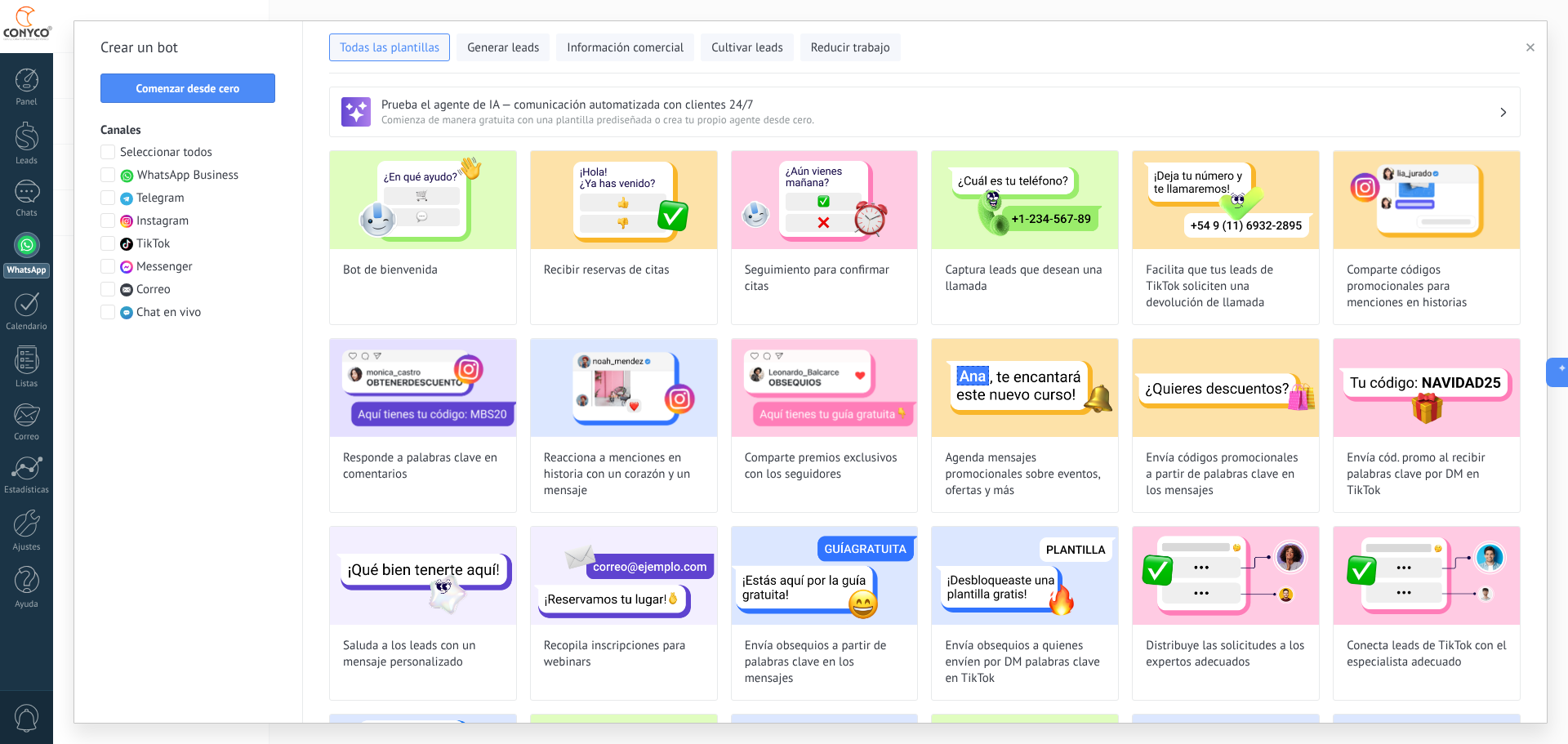
click at [1535, 46] on button "button" at bounding box center [1533, 46] width 27 height 19
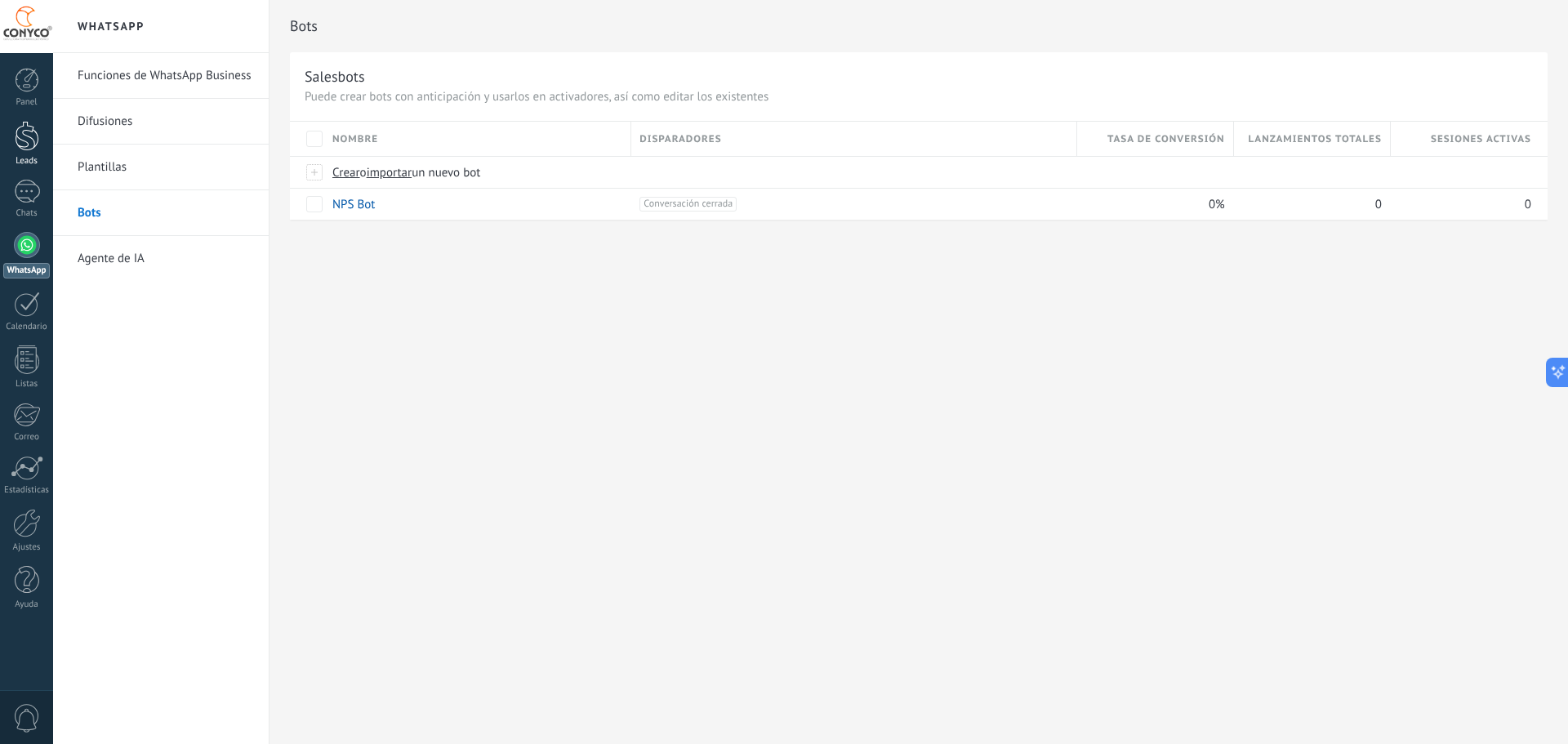
click at [33, 133] on div at bounding box center [27, 135] width 24 height 31
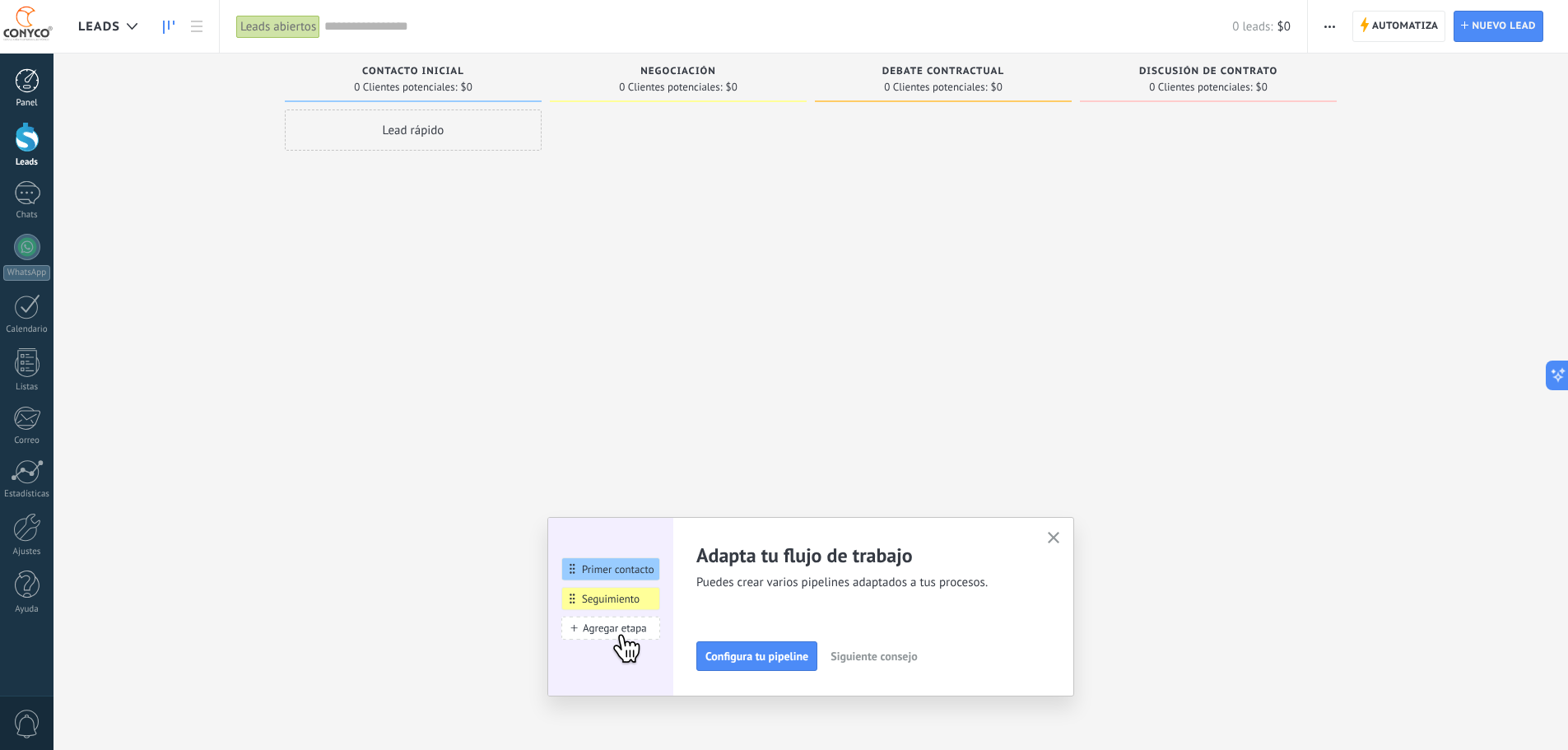
click at [25, 79] on div at bounding box center [27, 80] width 24 height 24
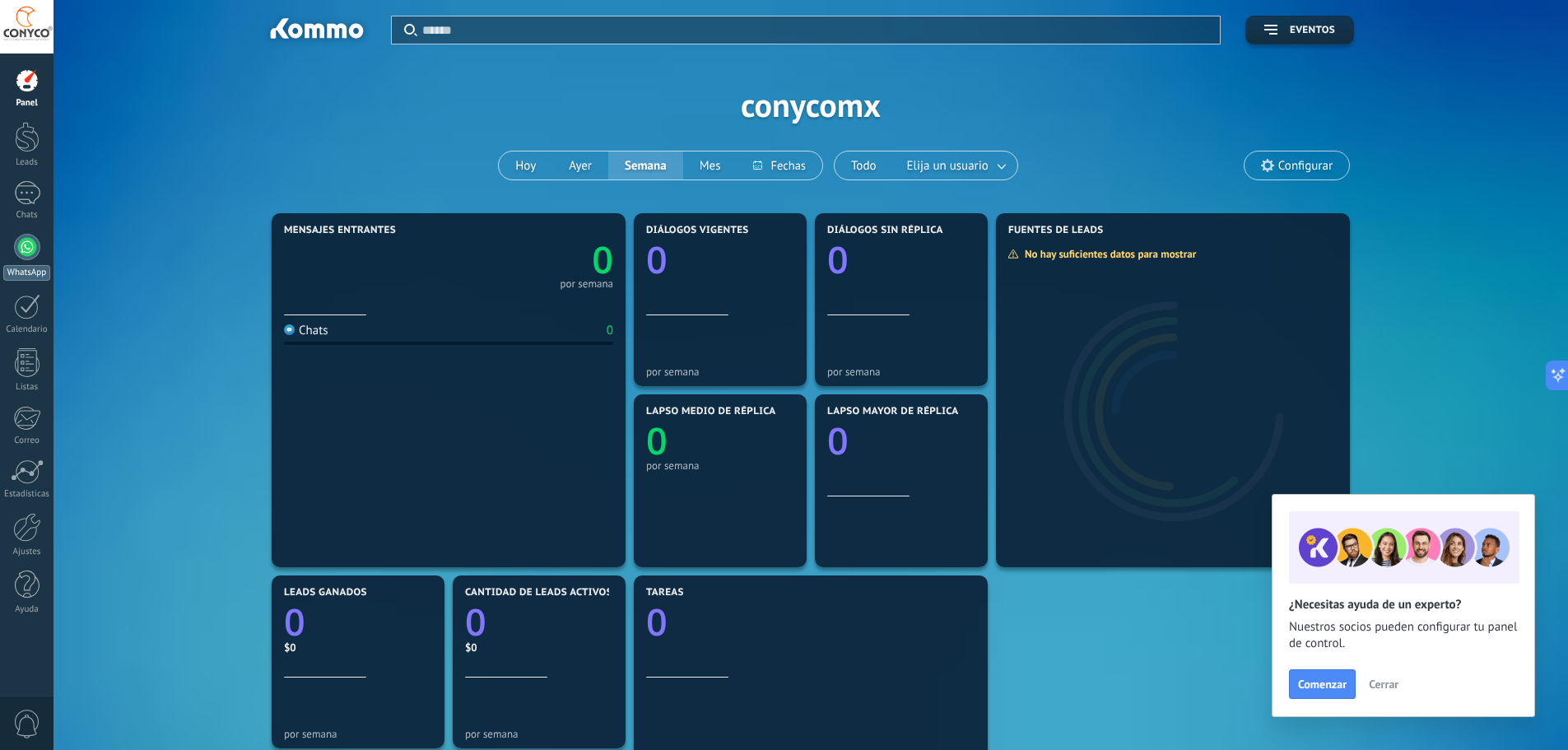
click at [22, 243] on div at bounding box center [27, 247] width 26 height 26
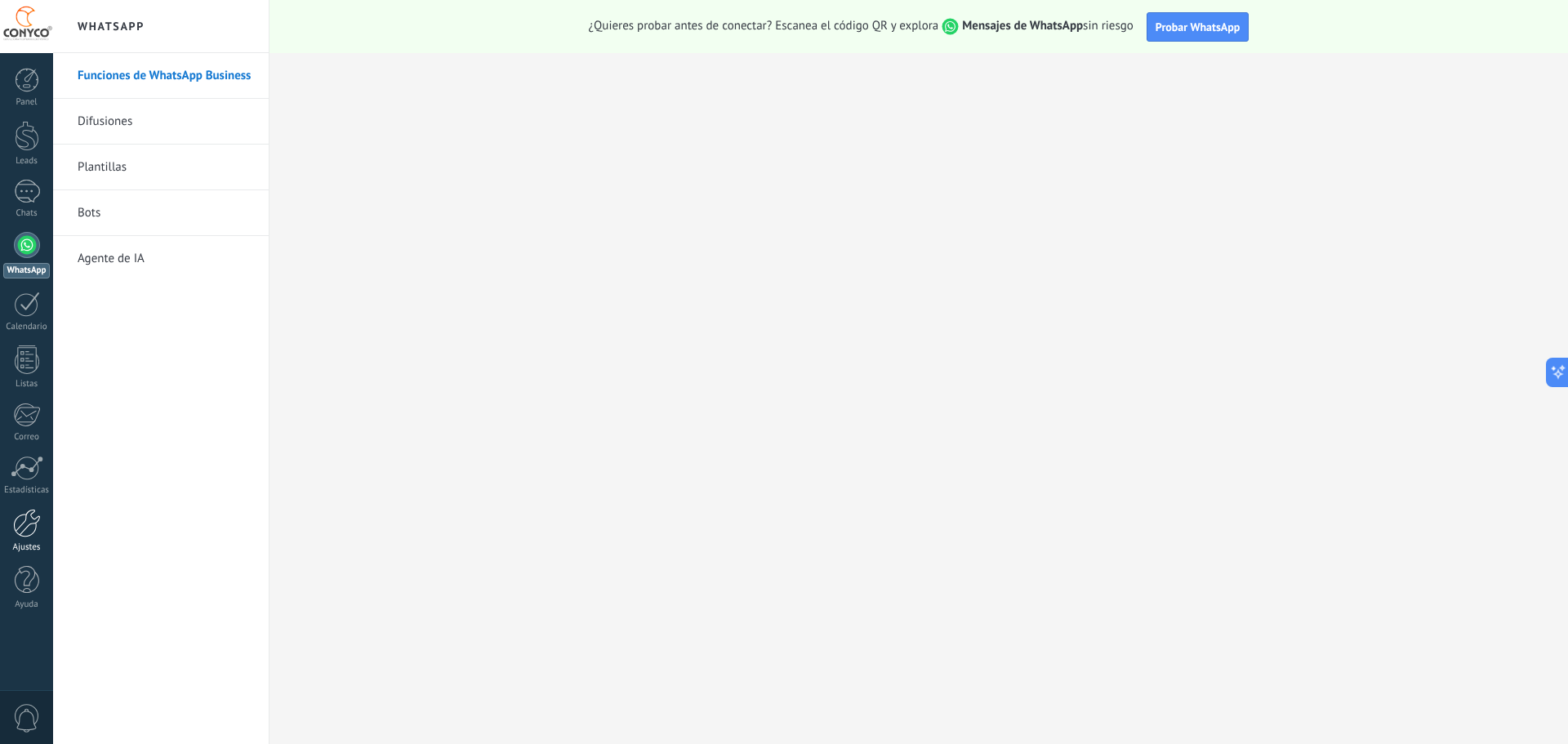
click at [23, 527] on div at bounding box center [27, 522] width 28 height 29
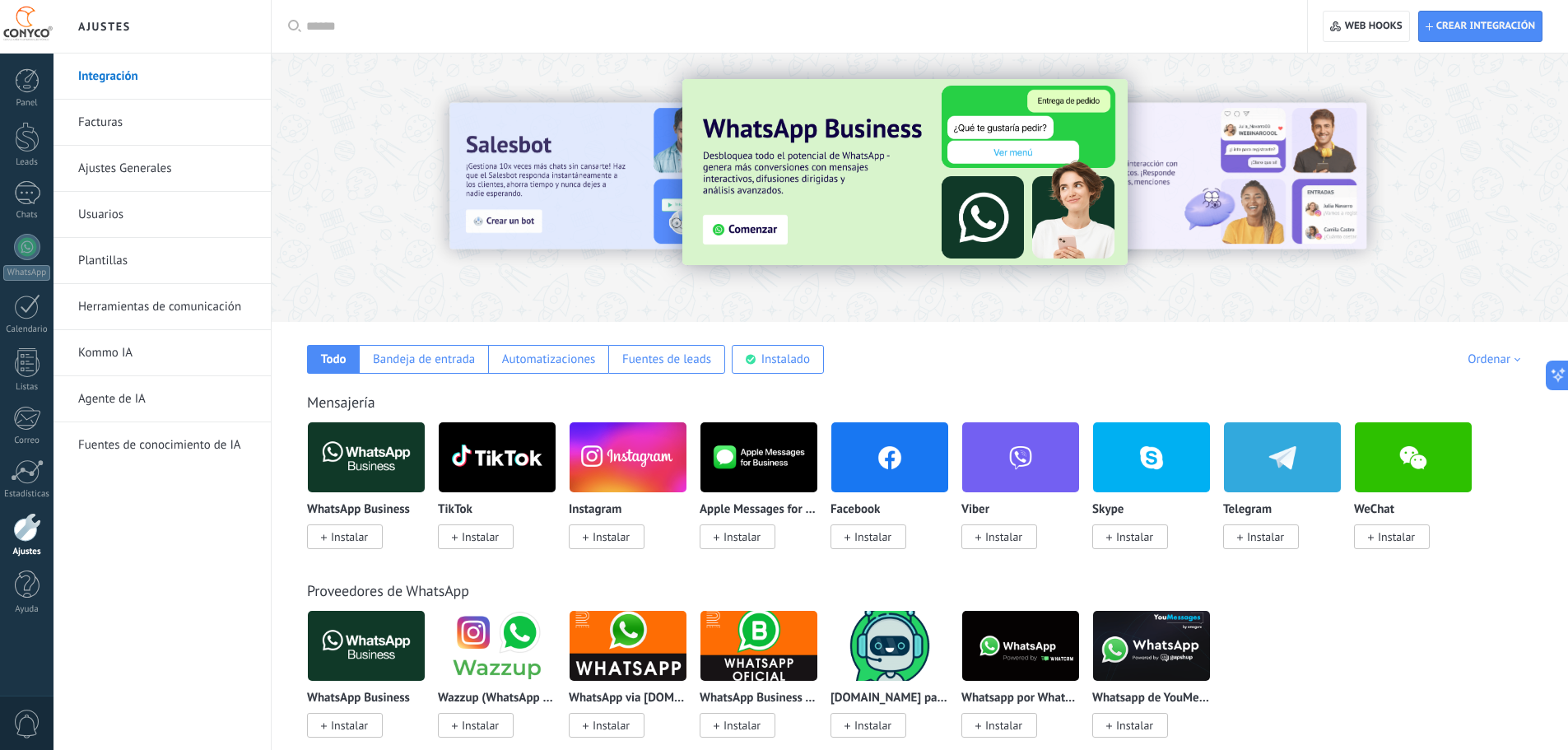
click at [90, 120] on link "Facturas" at bounding box center [166, 122] width 176 height 46
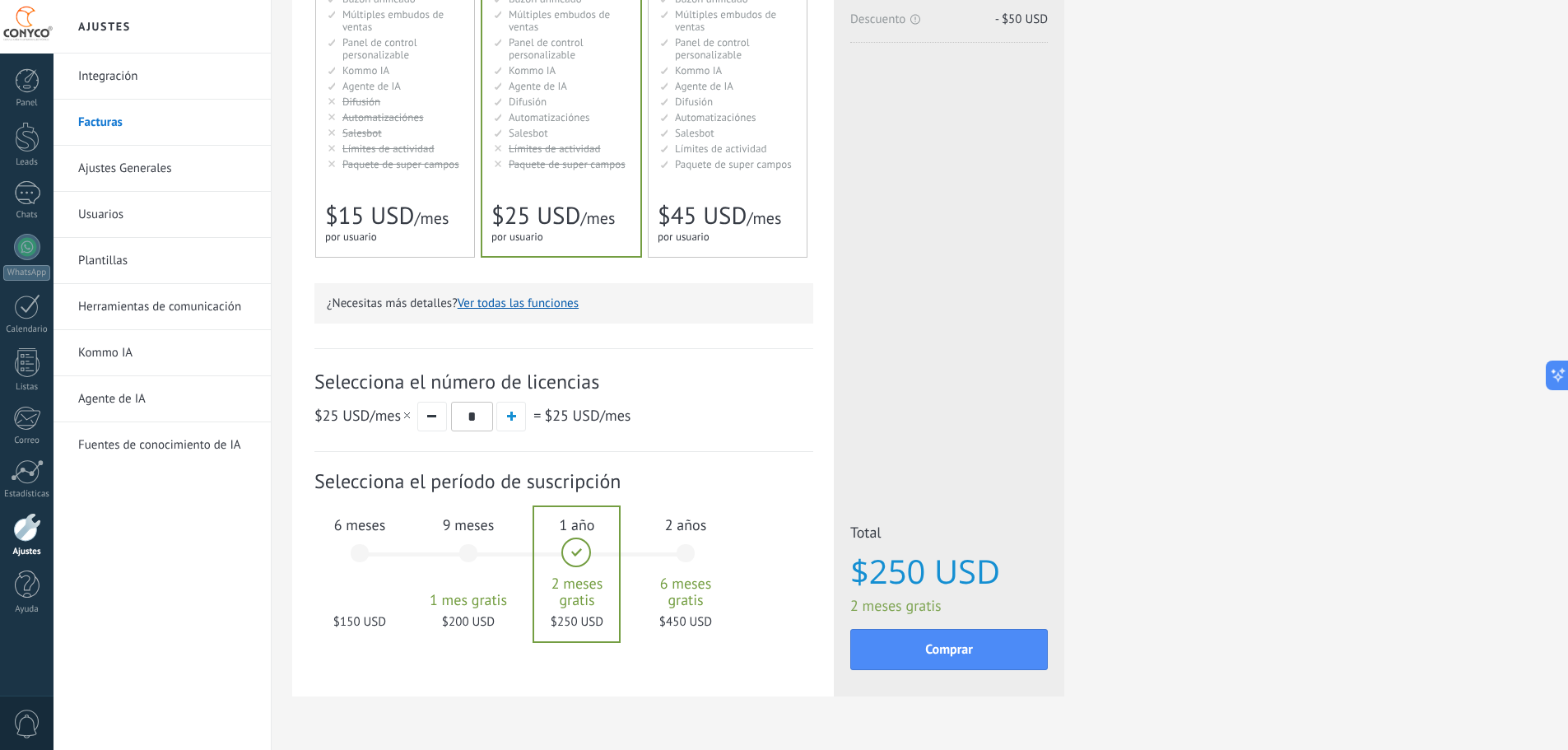
scroll to position [305, 0]
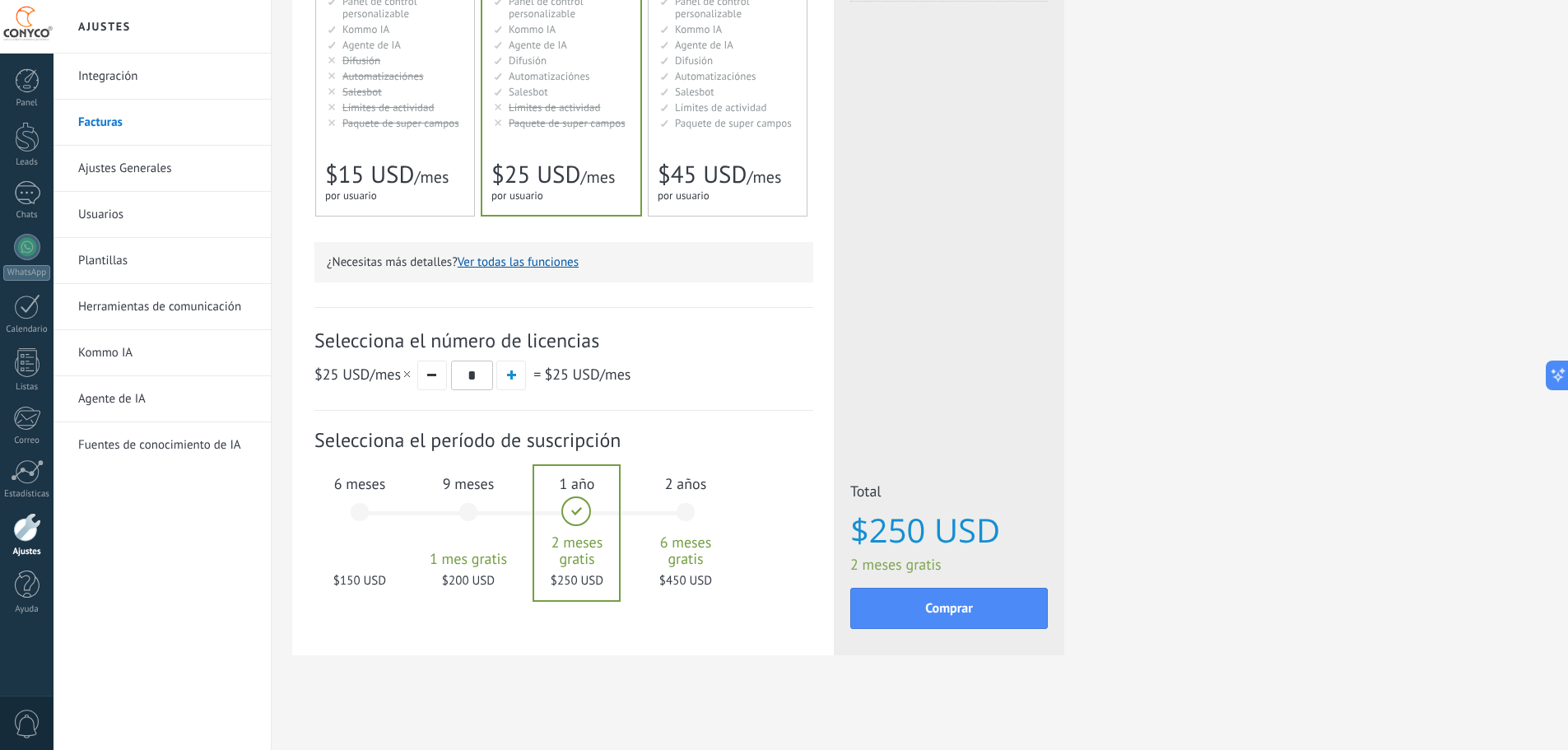
click at [29, 24] on div at bounding box center [26, 26] width 53 height 53
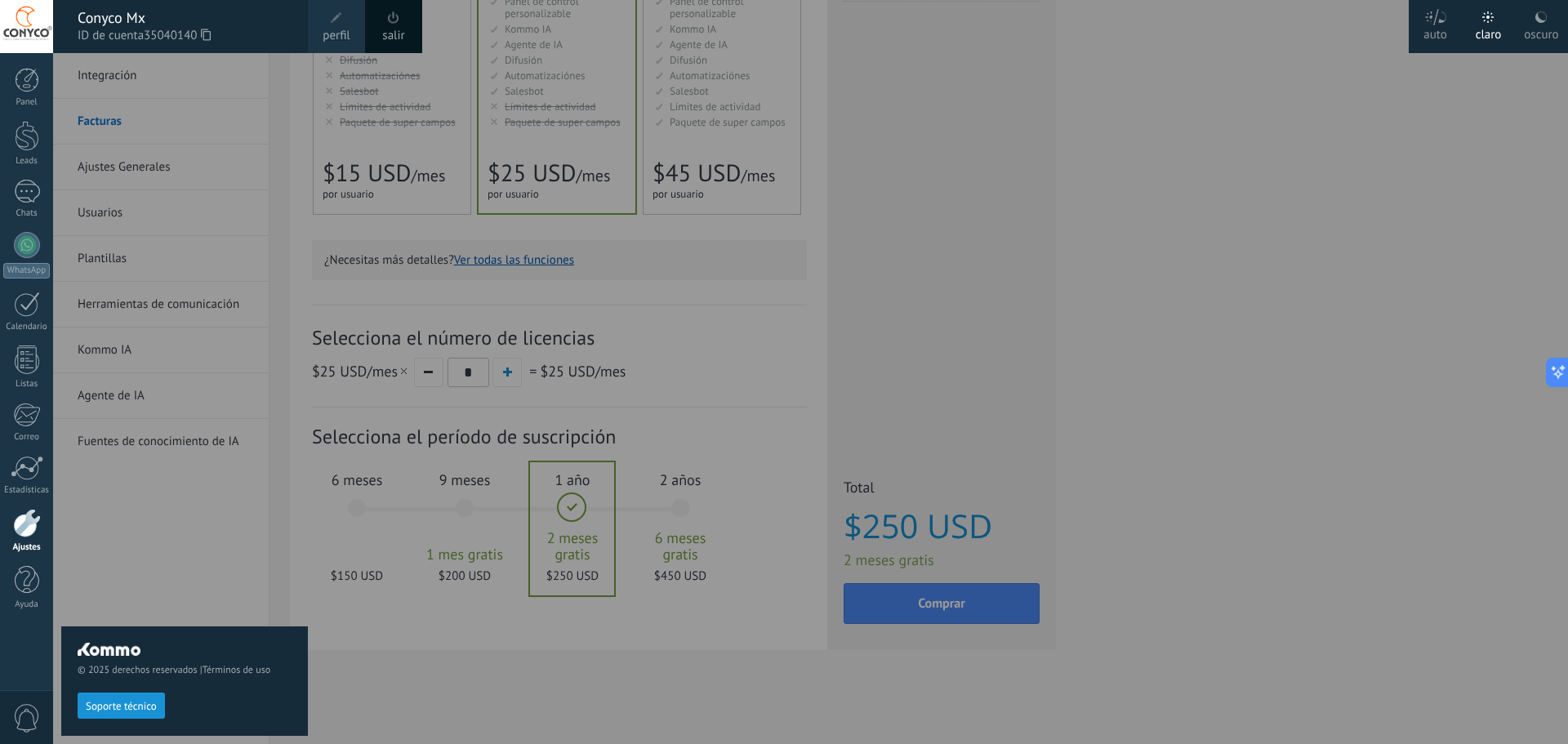
click at [343, 26] on span at bounding box center [336, 18] width 18 height 18
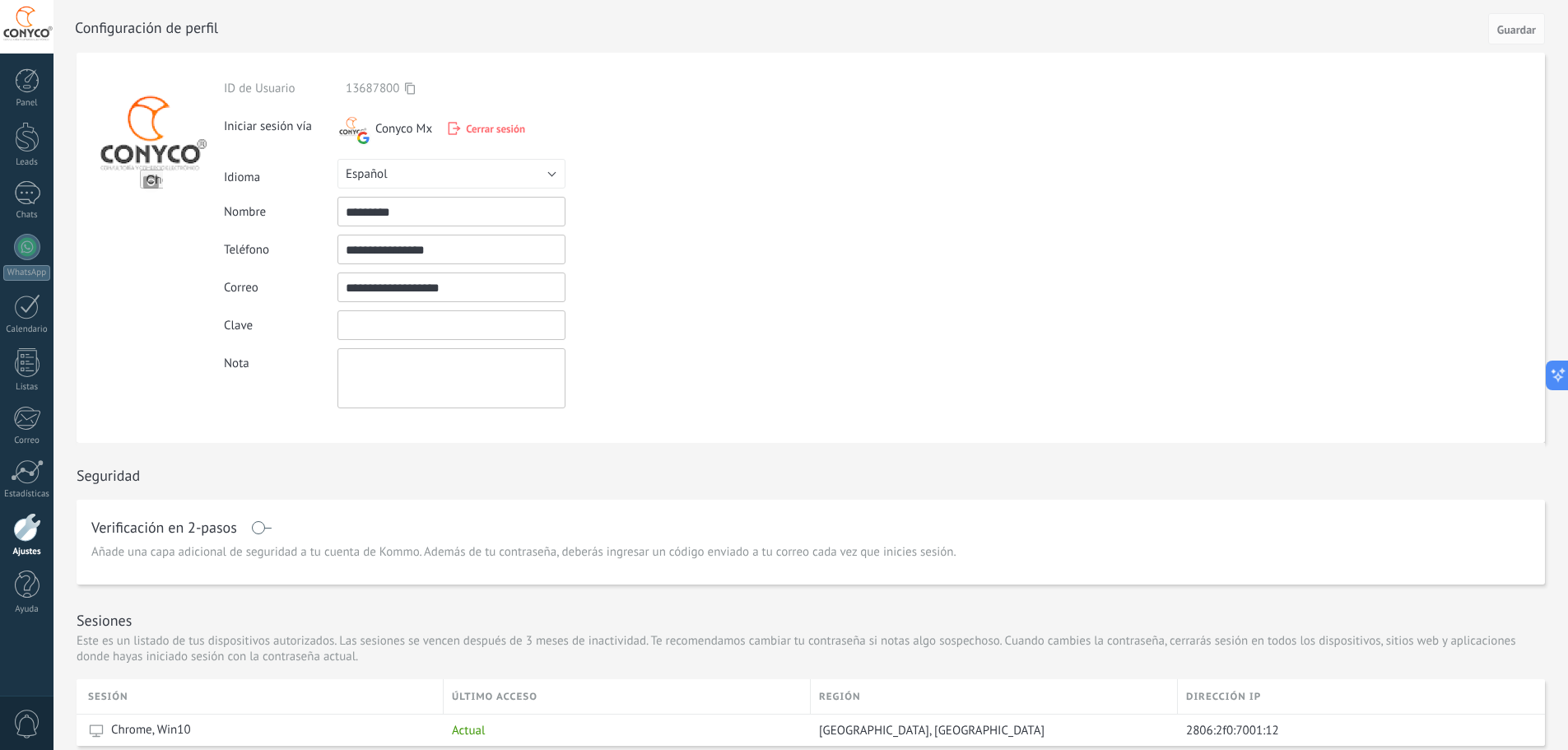
click at [375, 325] on input "textbox" at bounding box center [452, 325] width 228 height 30
click at [724, 278] on div "**********" at bounding box center [489, 287] width 532 height 30
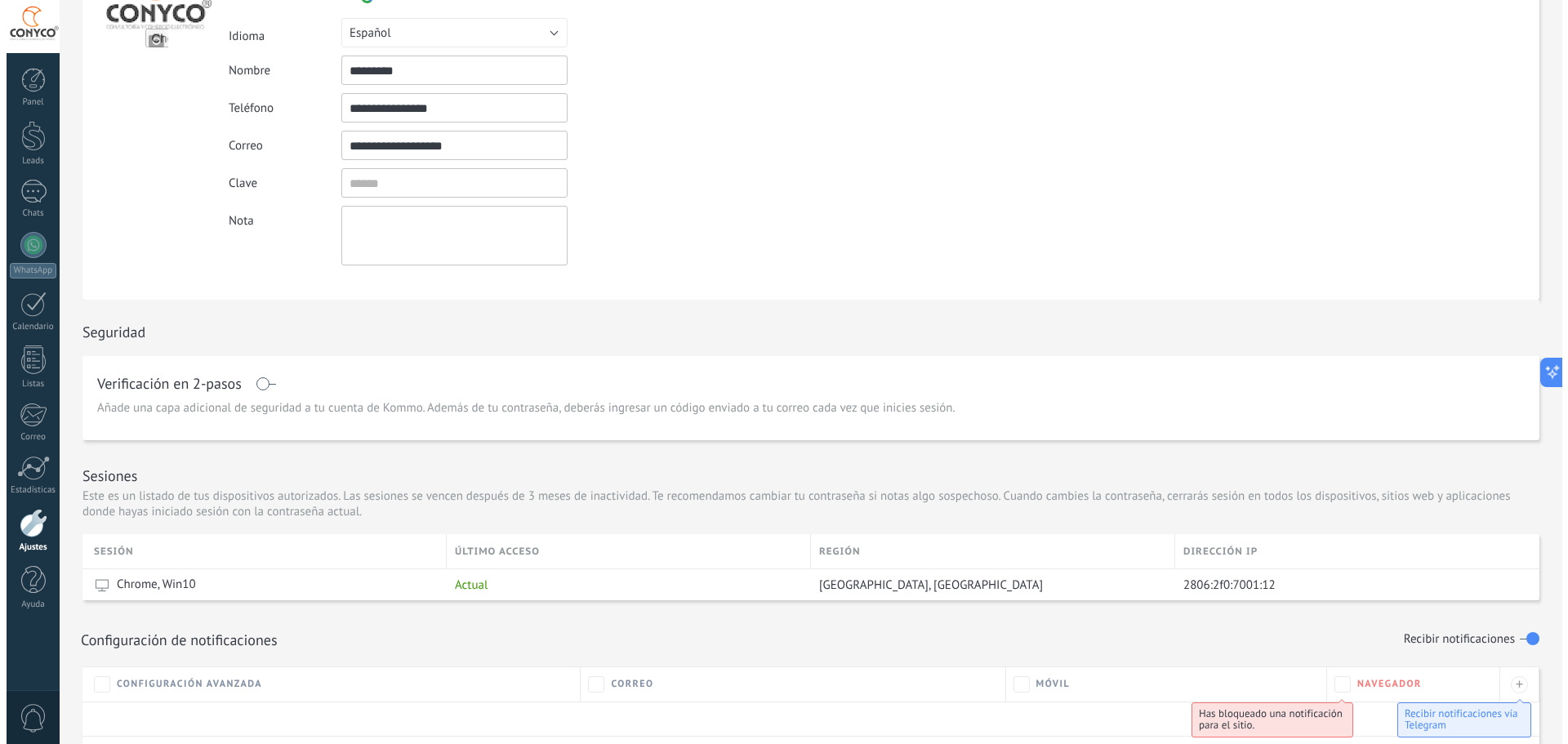
scroll to position [245, 0]
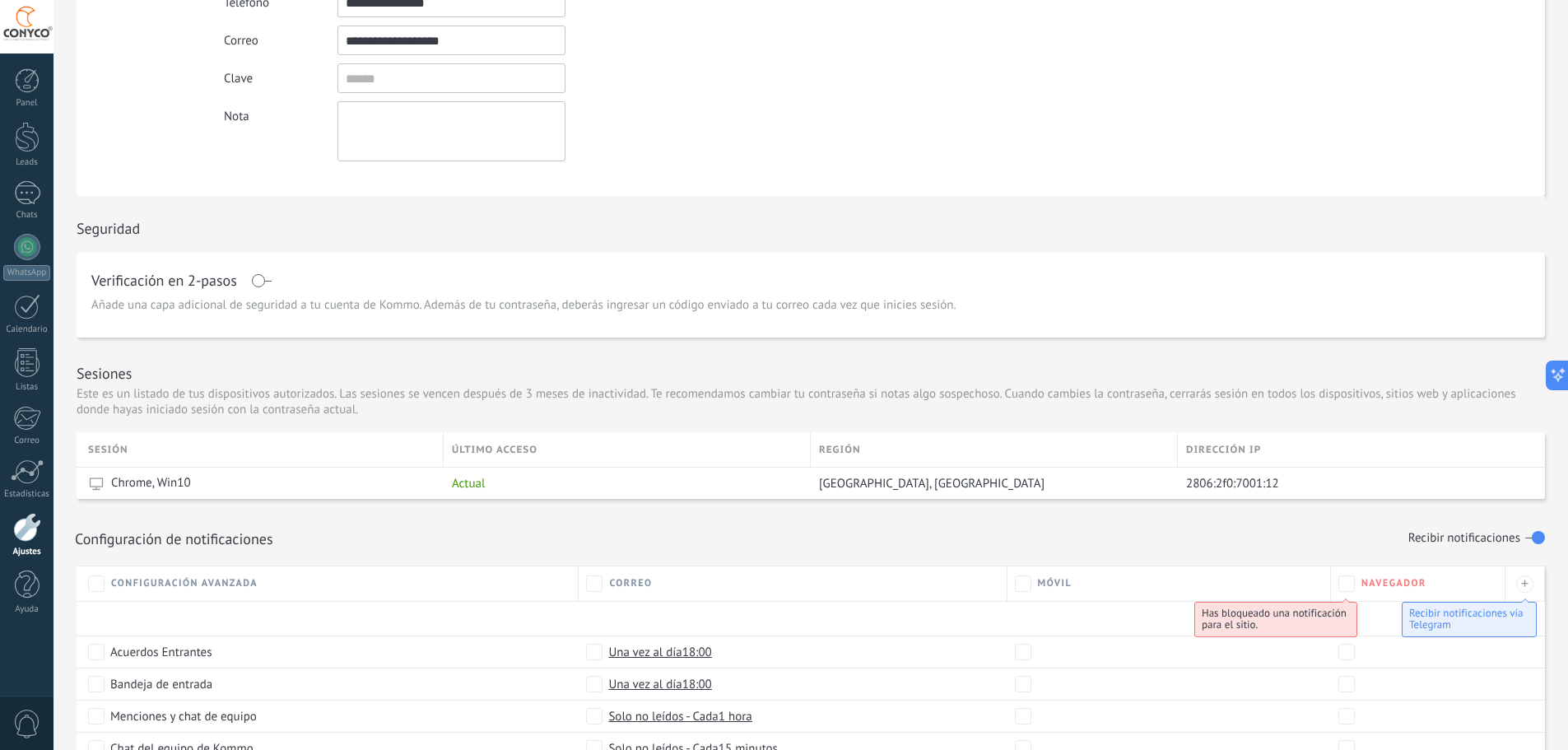
click at [263, 283] on span at bounding box center [261, 281] width 21 height 13
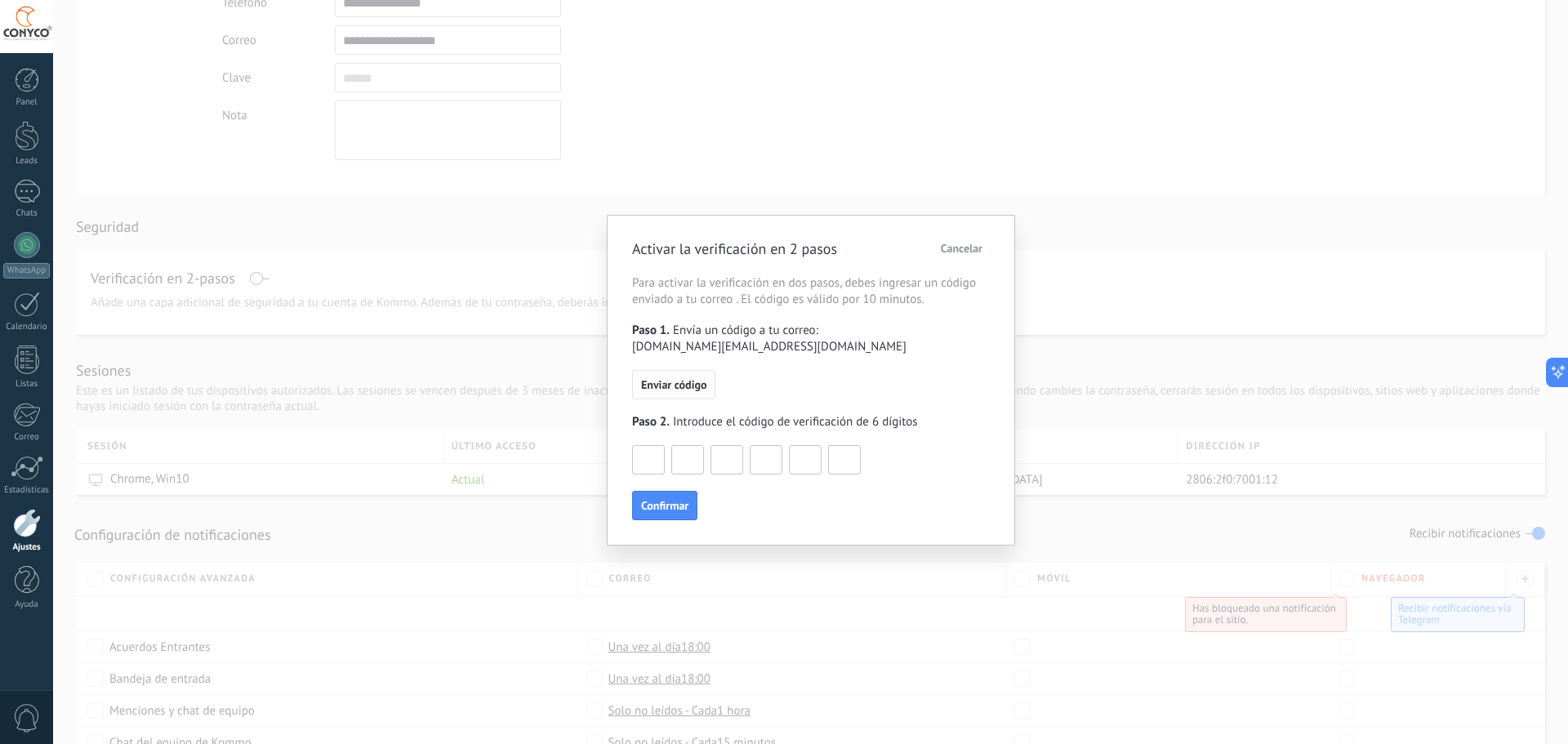
click at [675, 378] on span "Enviar código" at bounding box center [674, 384] width 65 height 11
click at [636, 453] on input at bounding box center [648, 459] width 31 height 26
type input "*"
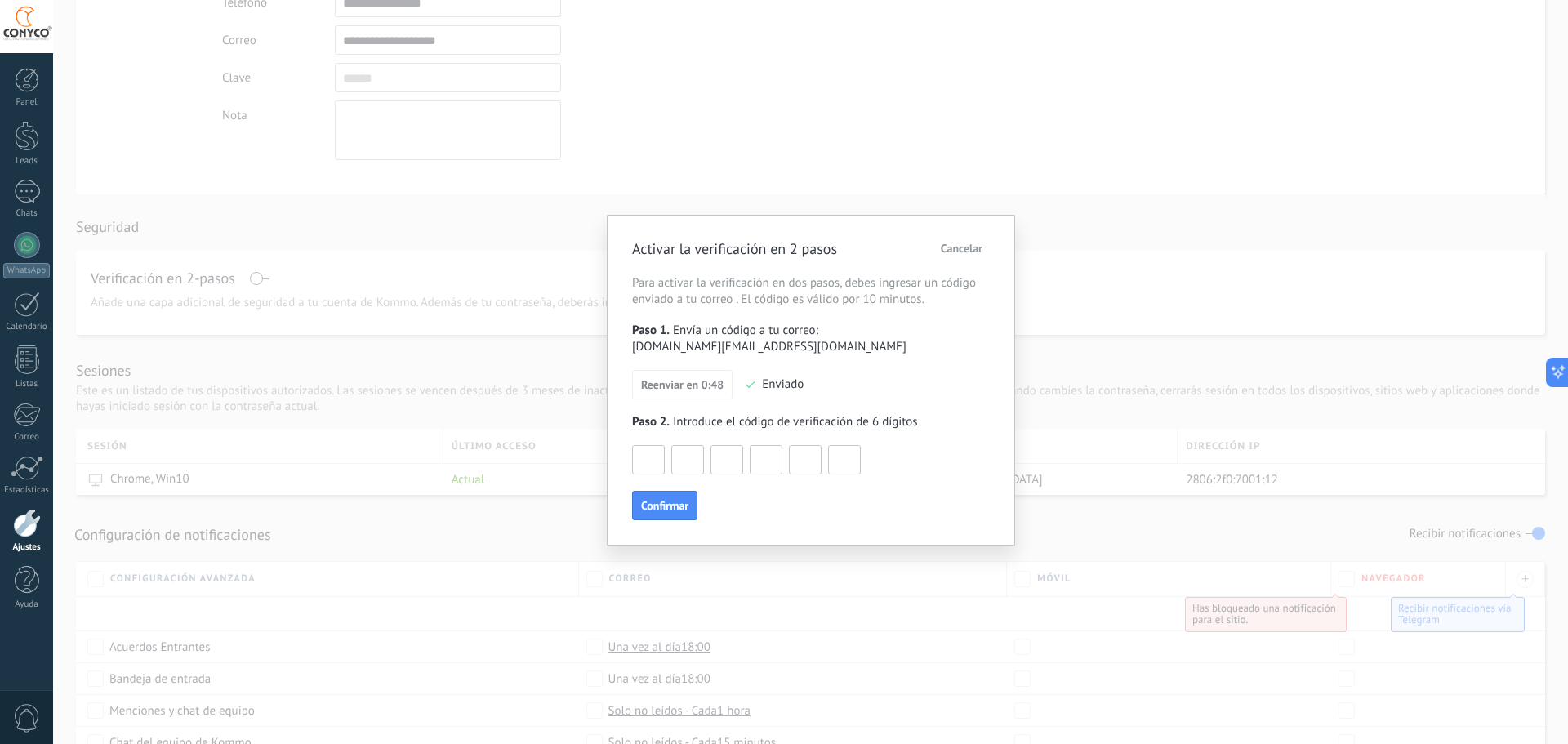
type input "*"
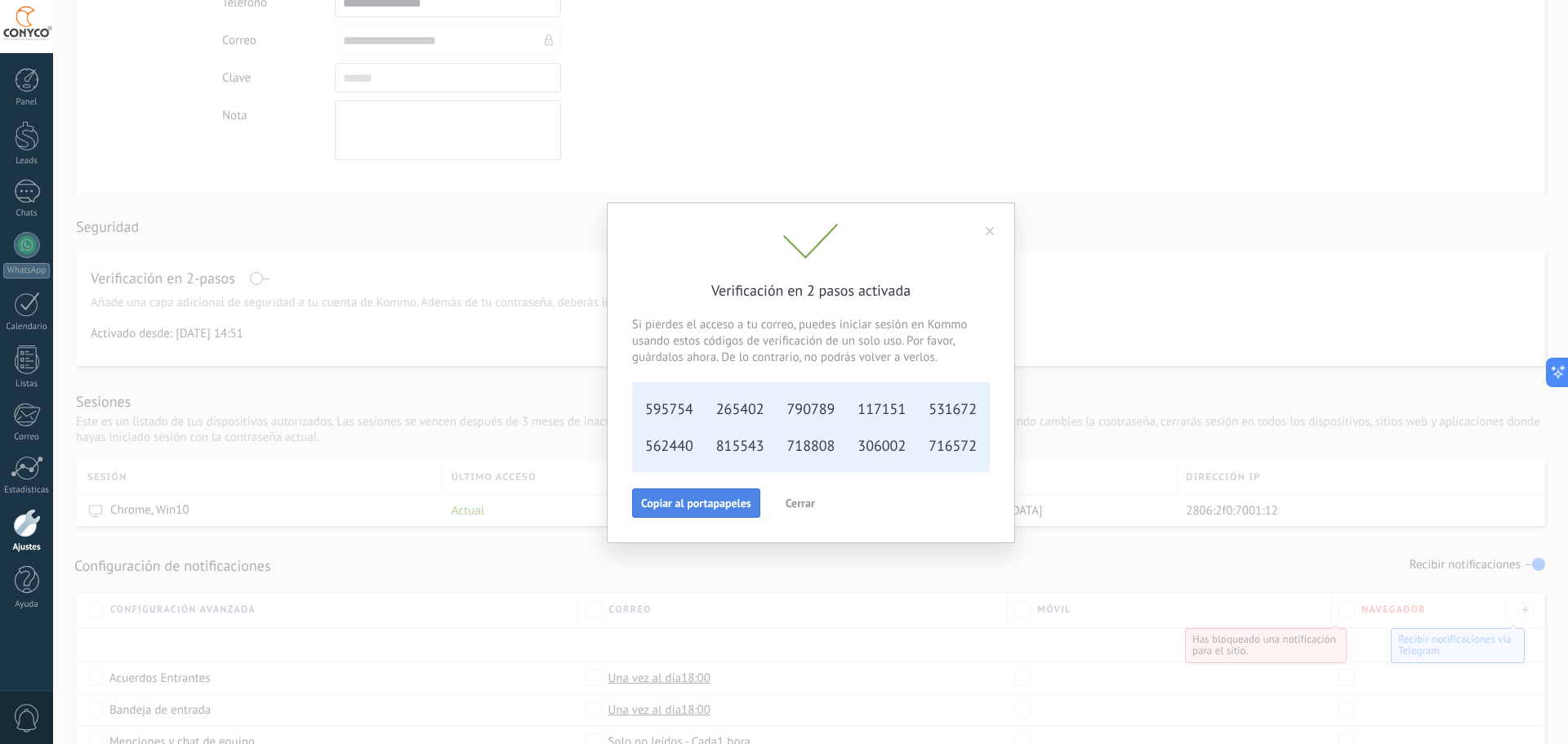
click at [675, 502] on span "Copiar al portapapeles" at bounding box center [696, 503] width 110 height 11
click at [811, 507] on span "Cerrar" at bounding box center [801, 503] width 30 height 11
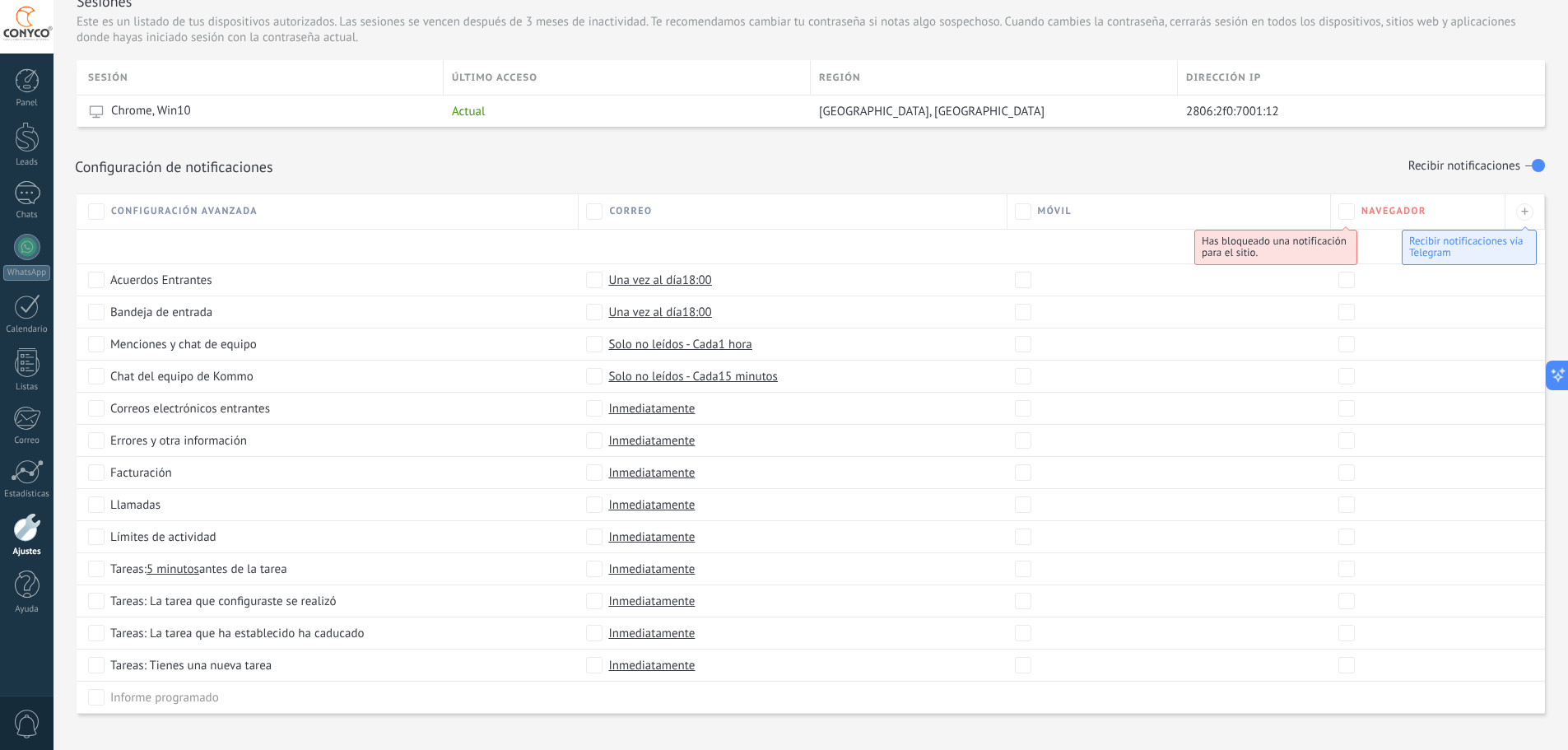
scroll to position [676, 0]
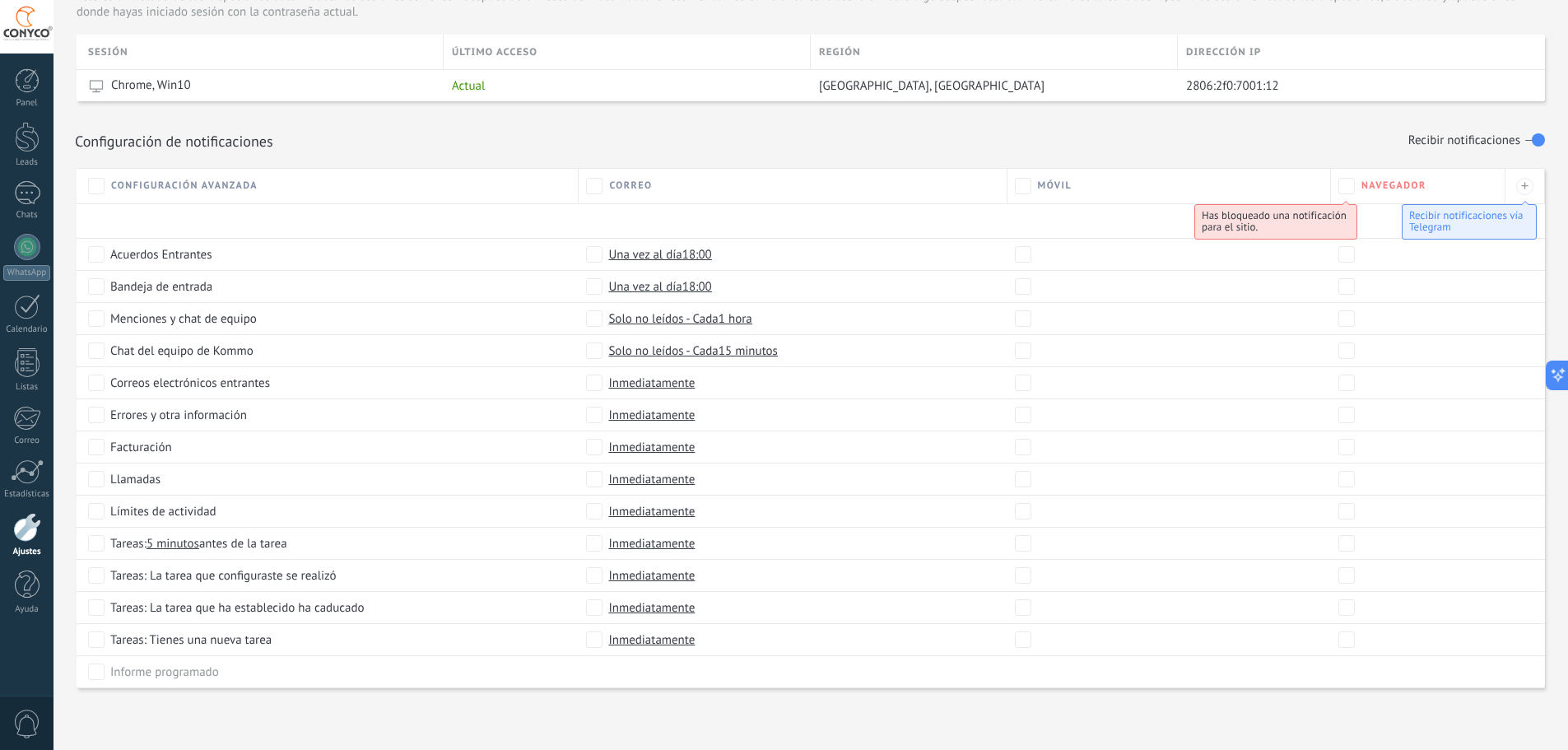
click at [653, 448] on span "Inmediatamente" at bounding box center [651, 447] width 86 height 17
click at [853, 450] on div at bounding box center [810, 36] width 1514 height 1425
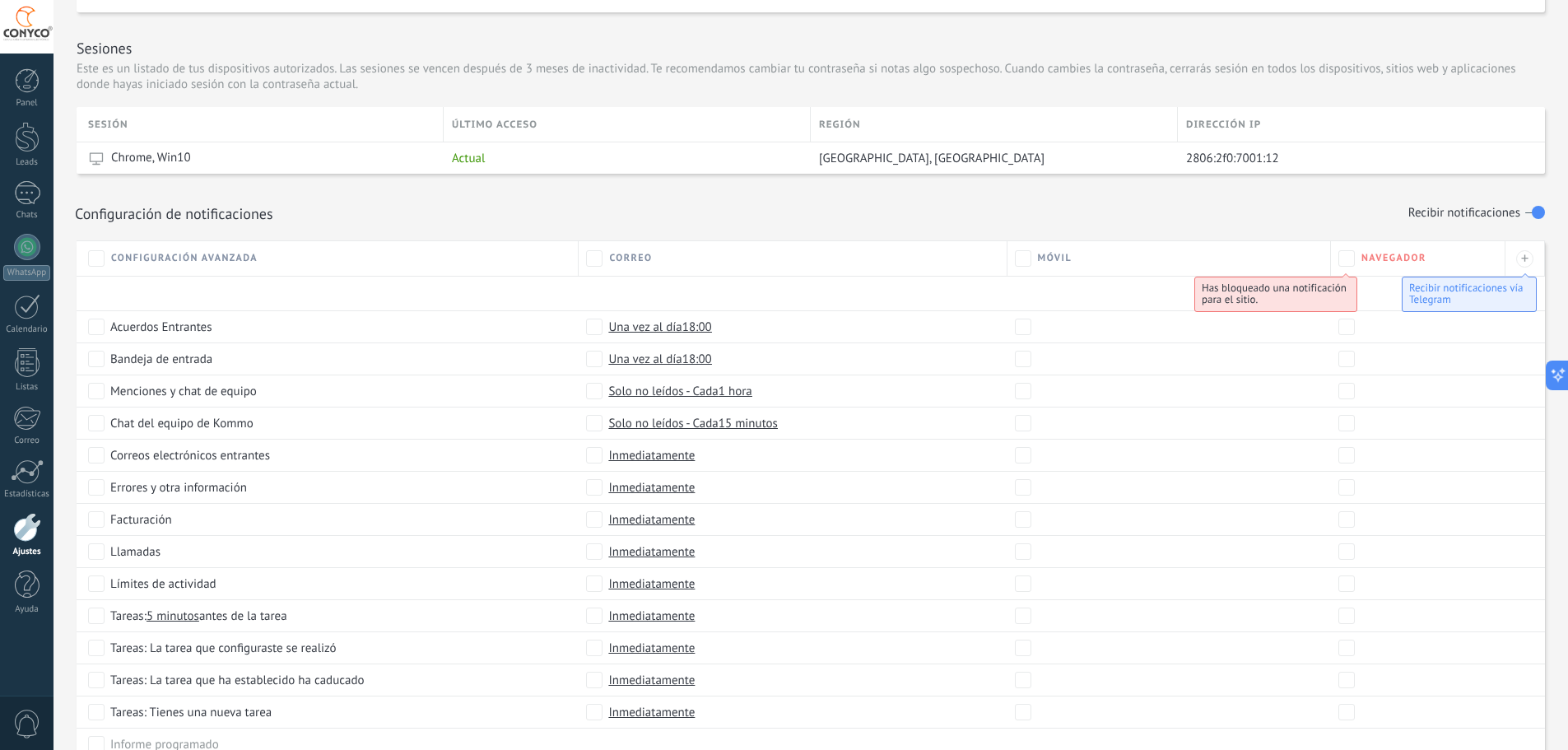
scroll to position [594, 0]
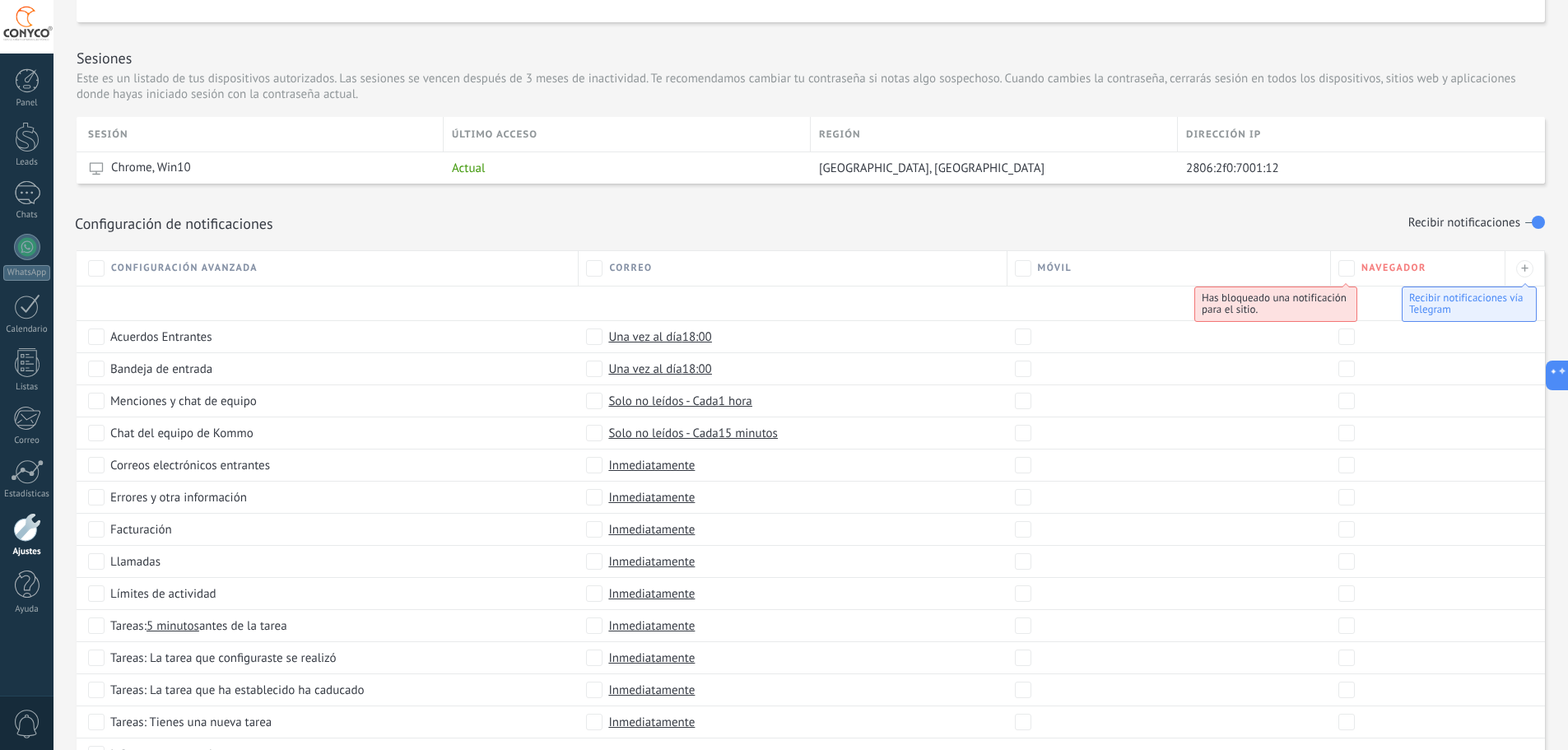
click at [1352, 292] on div "Has bloqueado una notificación para el sitio." at bounding box center [1275, 304] width 163 height 36
click at [1460, 303] on span "Recibir notificaciones vía Telegram" at bounding box center [1465, 303] width 113 height 25
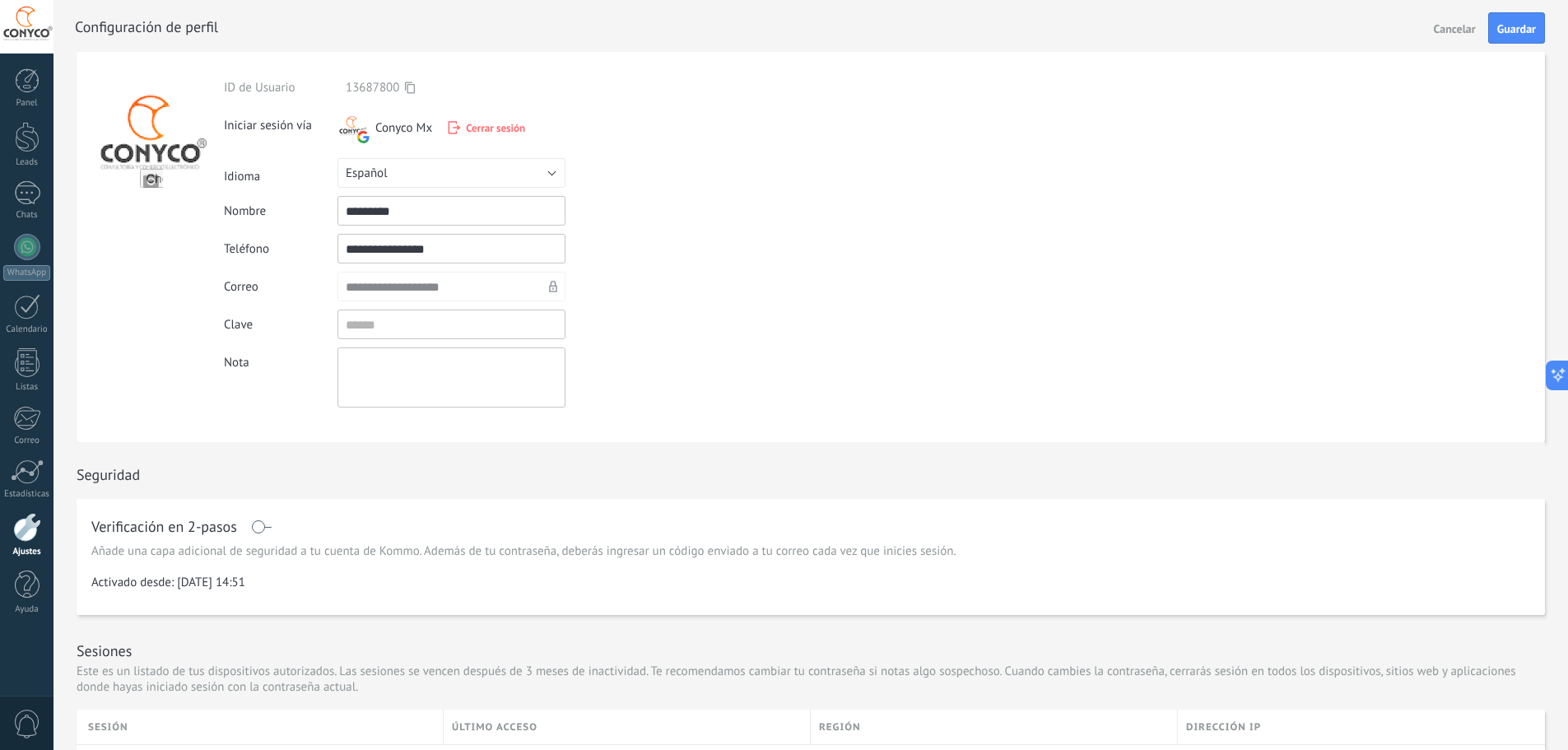
scroll to position [0, 0]
click at [28, 90] on div at bounding box center [27, 80] width 24 height 24
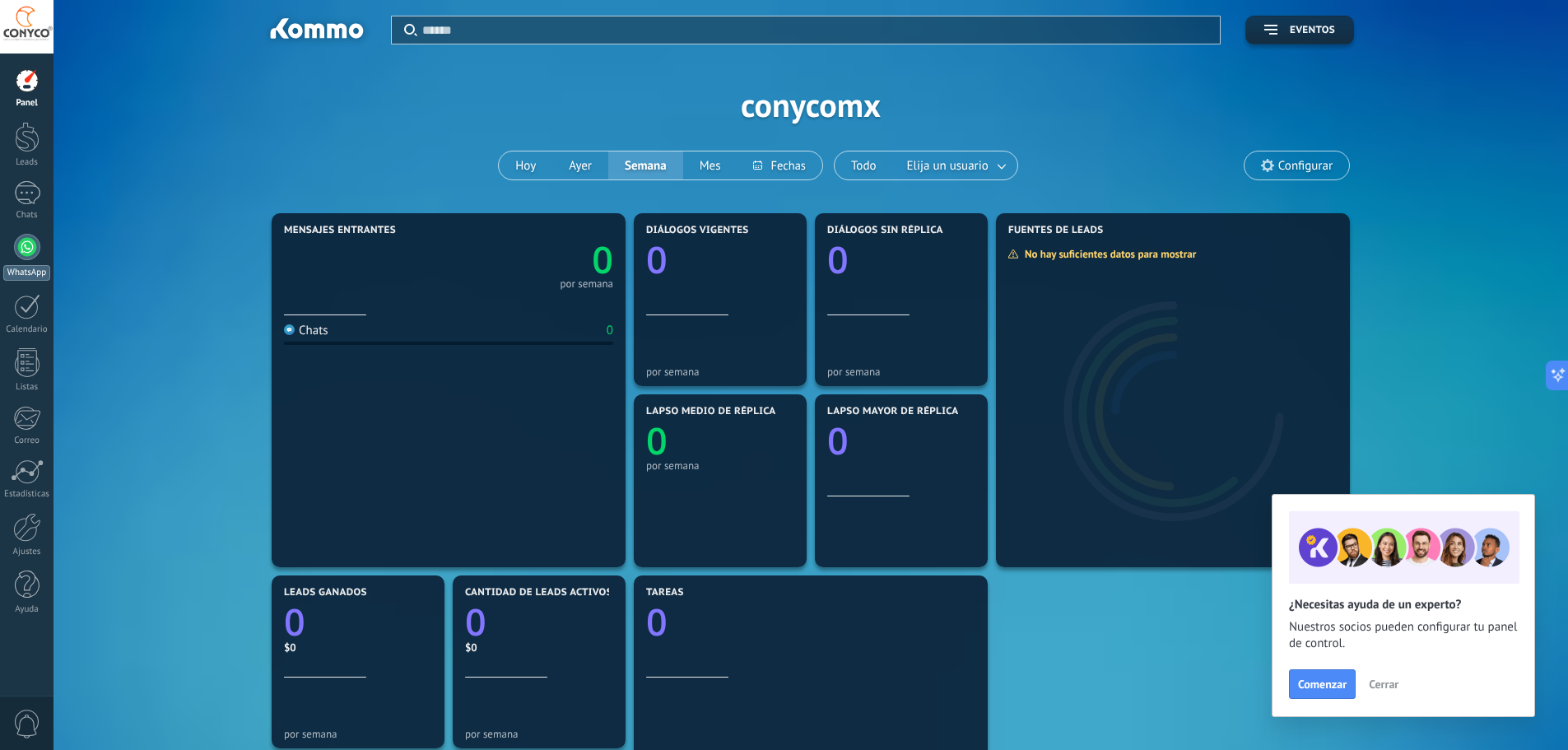
click at [37, 251] on div at bounding box center [27, 247] width 26 height 26
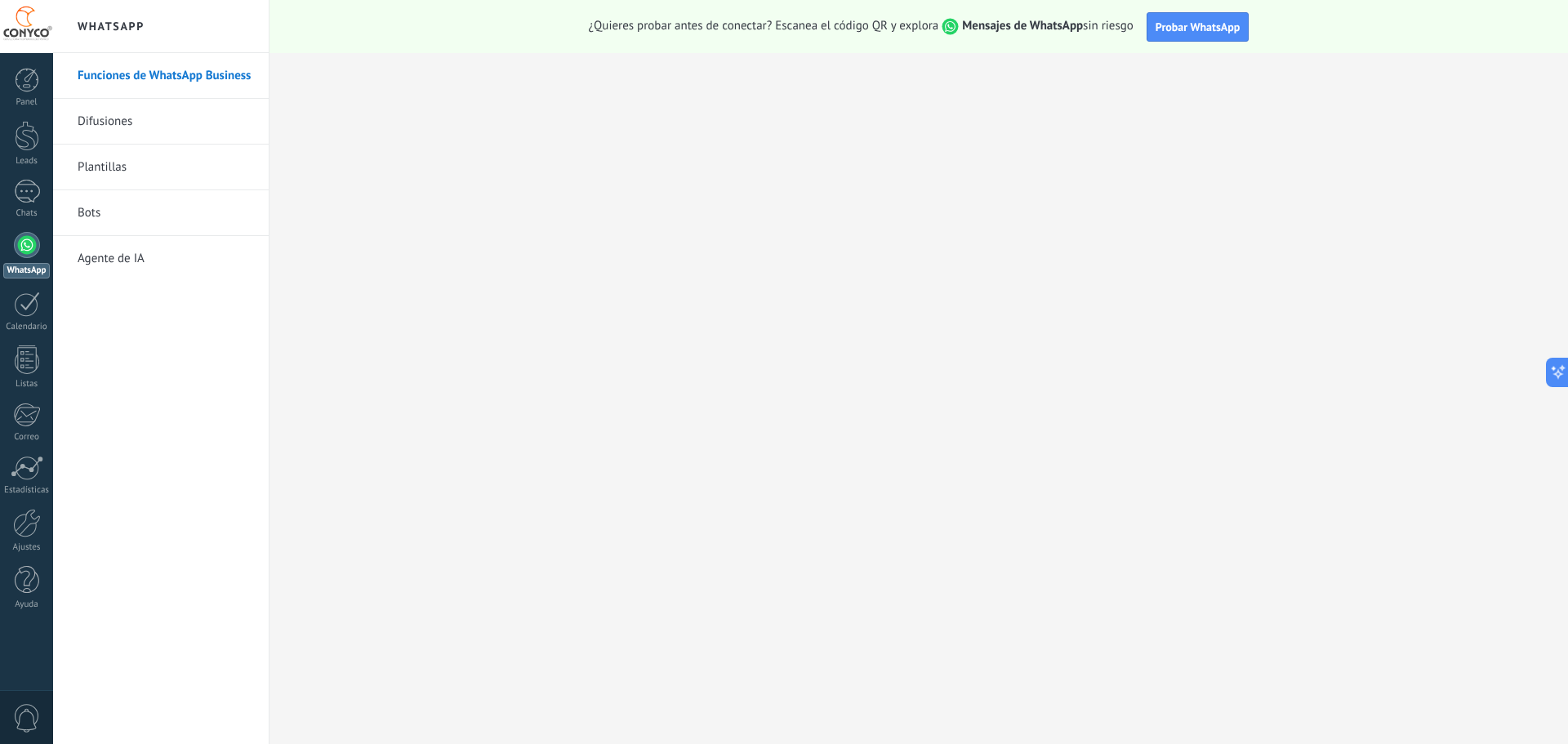
click at [166, 415] on div "Funciones de WhatsApp Business Difusiones Plantillas Bots Agente de IA" at bounding box center [161, 398] width 215 height 691
click at [95, 214] on link "Bots" at bounding box center [165, 212] width 174 height 45
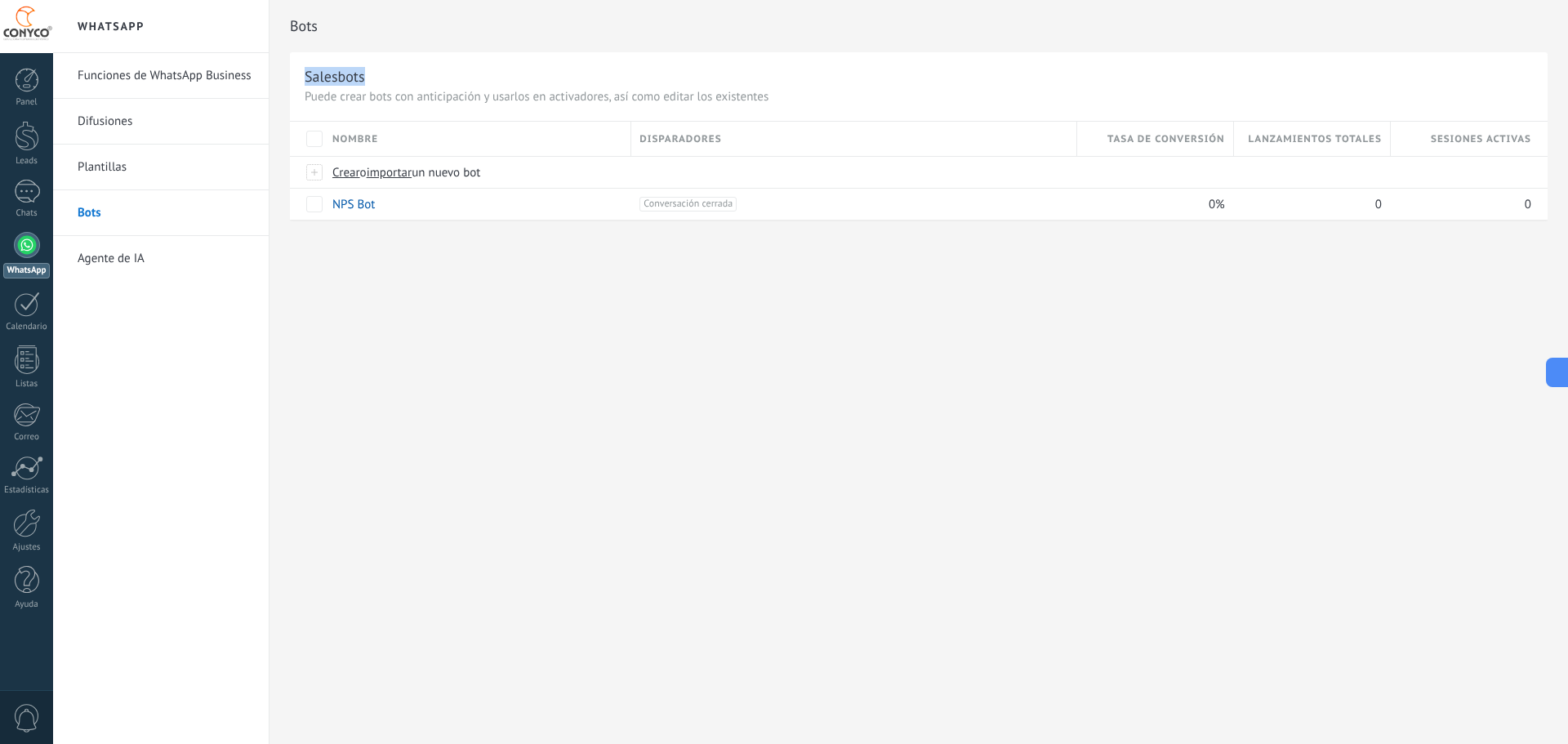
drag, startPoint x: 305, startPoint y: 76, endPoint x: 385, endPoint y: 78, distance: 80.0
click at [385, 78] on div "Salesbots" at bounding box center [919, 76] width 1228 height 19
click at [556, 318] on div "Bots Salesbots Puede crear bots con anticipación y usarlos en activadores, así …" at bounding box center [918, 372] width 1298 height 744
click at [112, 262] on link "Agente de IA" at bounding box center [165, 258] width 174 height 45
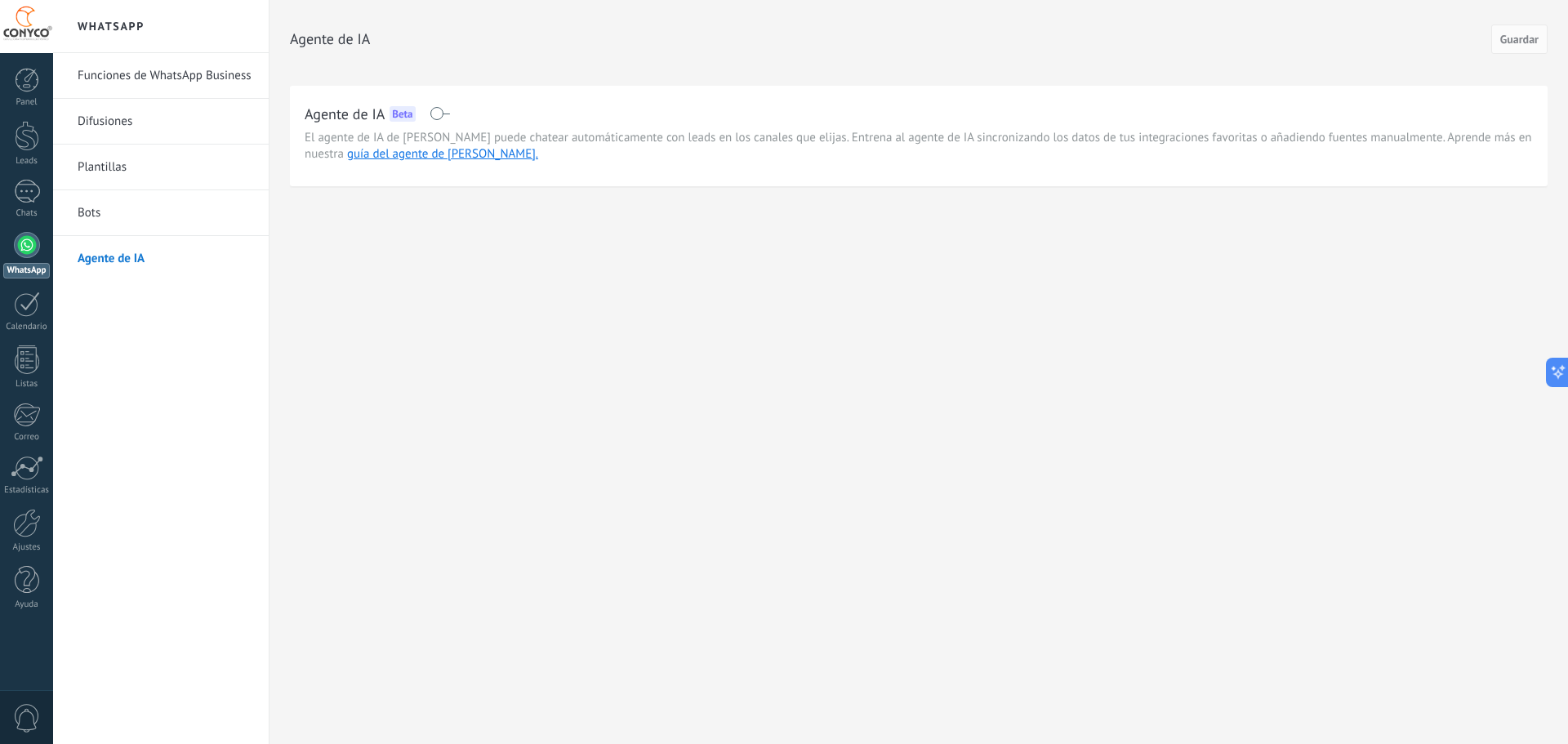
click at [441, 112] on span at bounding box center [440, 113] width 20 height 13
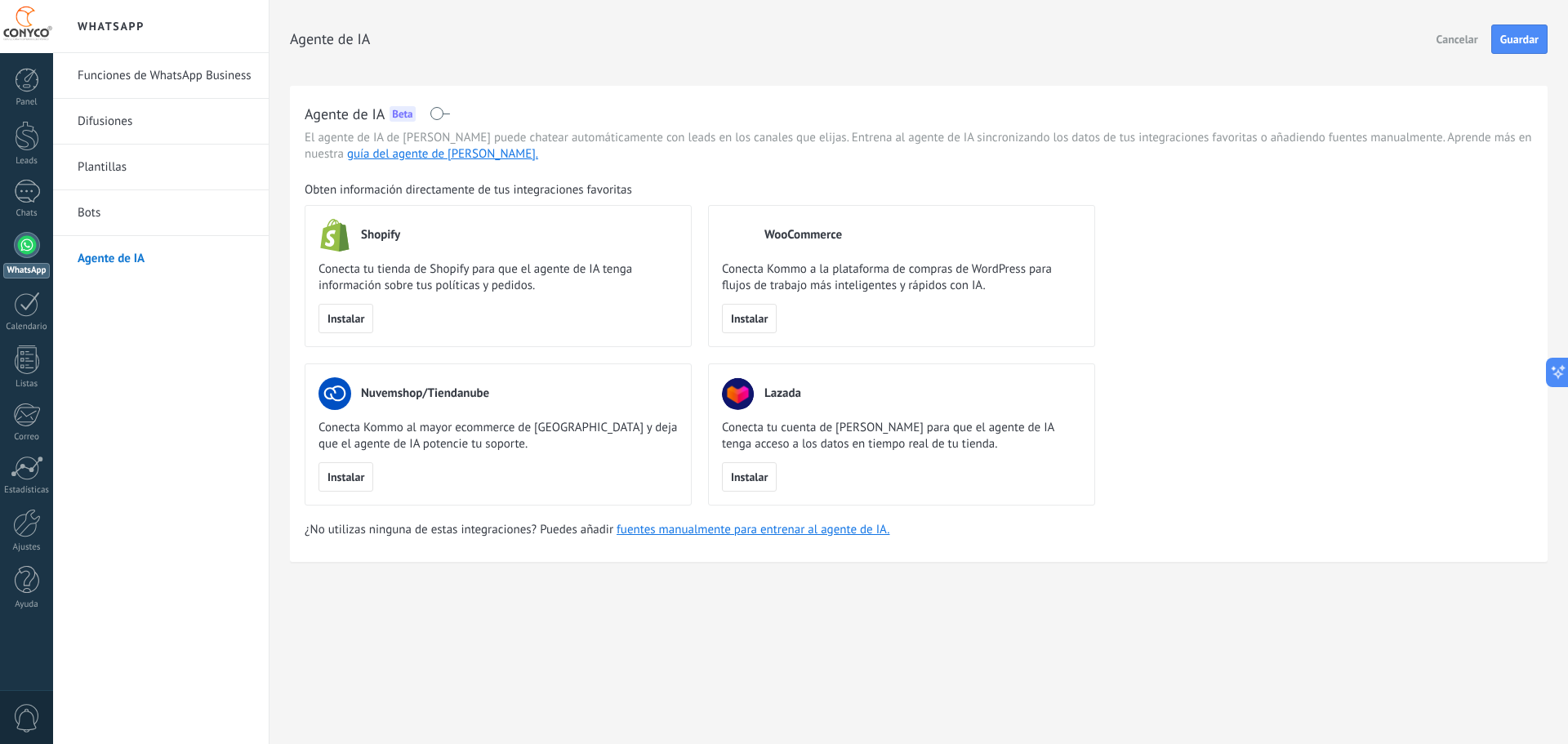
click at [139, 212] on link "Bots" at bounding box center [165, 212] width 174 height 45
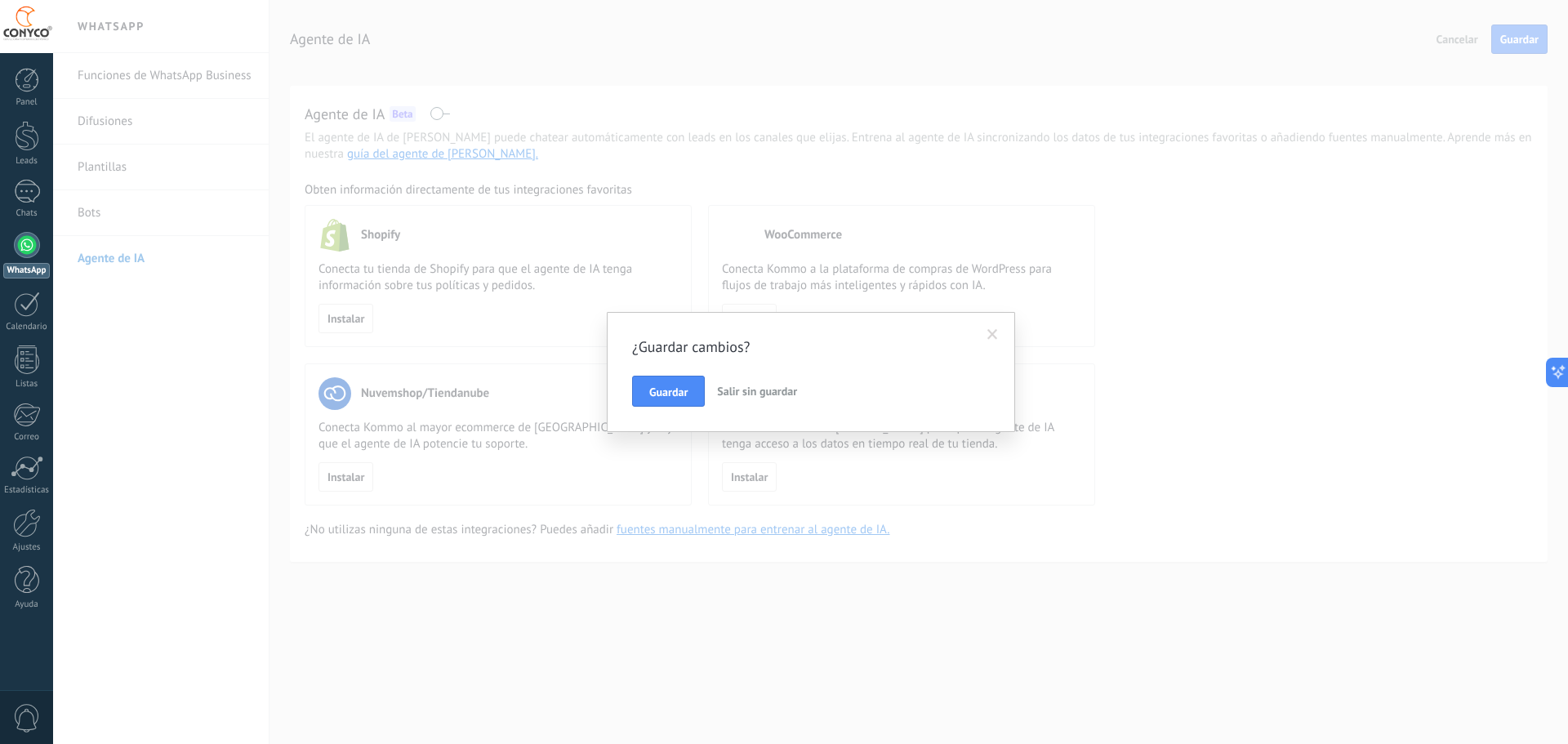
click at [998, 330] on span at bounding box center [992, 335] width 27 height 28
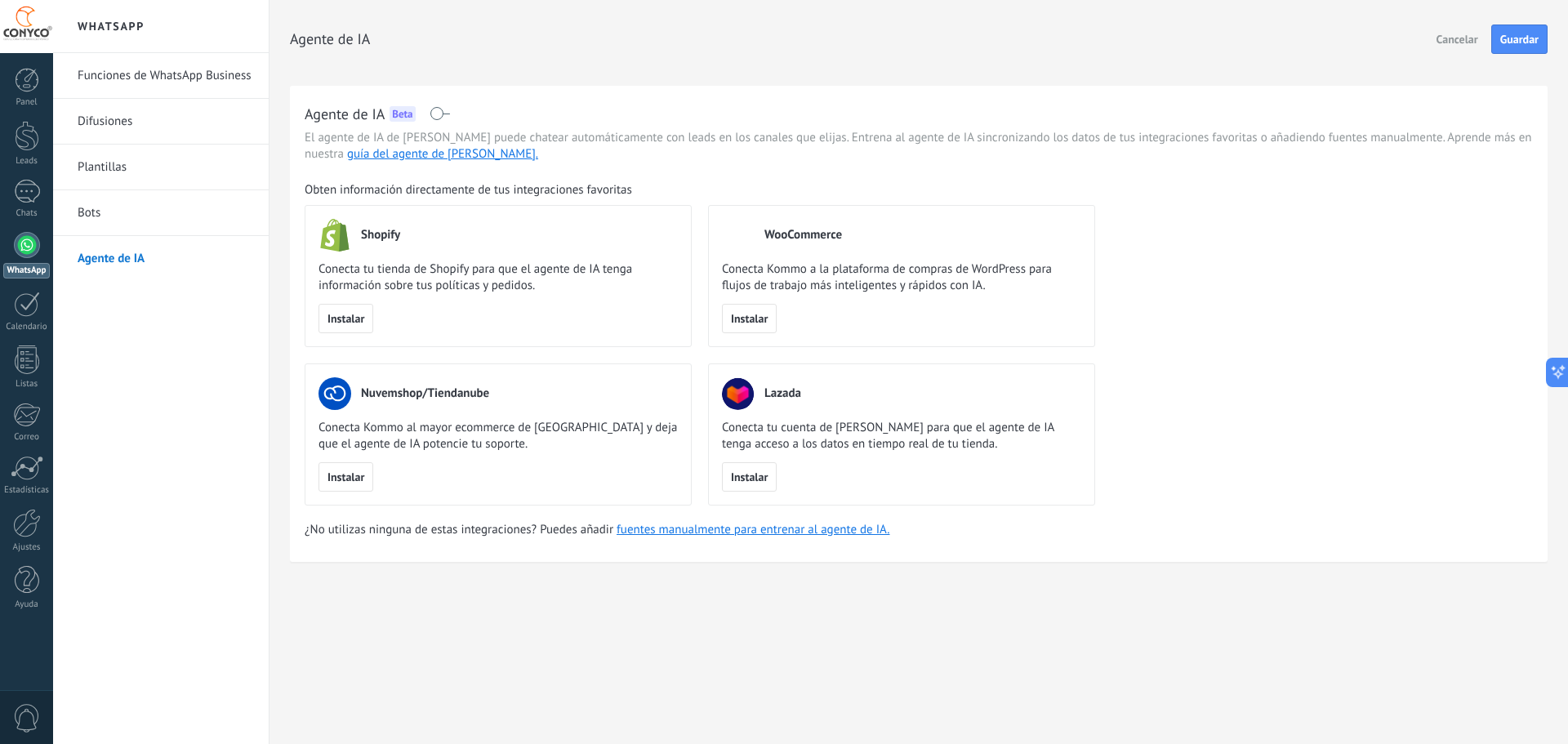
click at [180, 79] on link "Funciones de WhatsApp Business" at bounding box center [165, 75] width 174 height 45
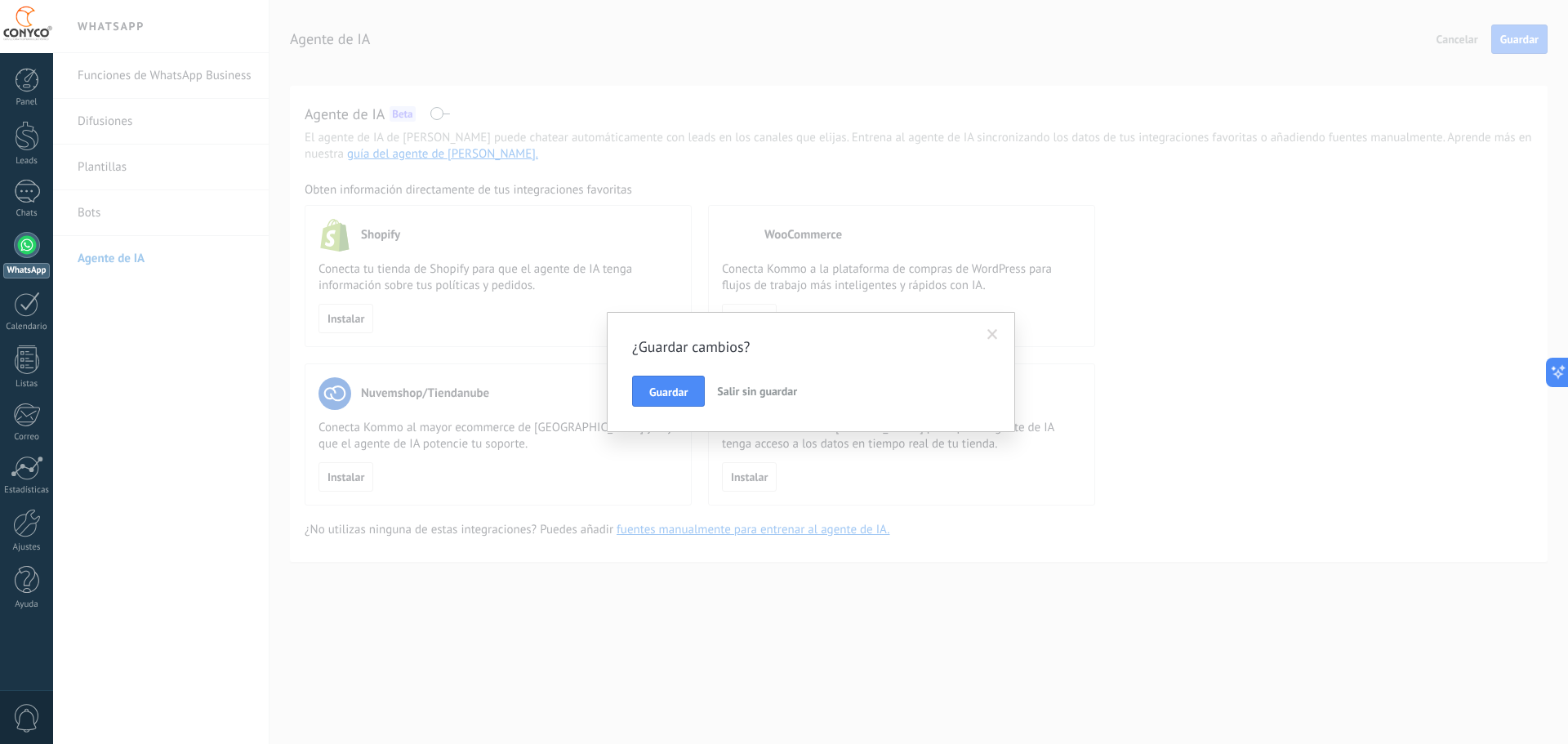
drag, startPoint x: 654, startPoint y: 380, endPoint x: 758, endPoint y: 400, distance: 105.9
click at [769, 422] on div "¿Guardar cambios? Guardar Salir sin guardar" at bounding box center [811, 371] width 408 height 120
click at [753, 396] on span "Salir sin guardar" at bounding box center [757, 391] width 80 height 15
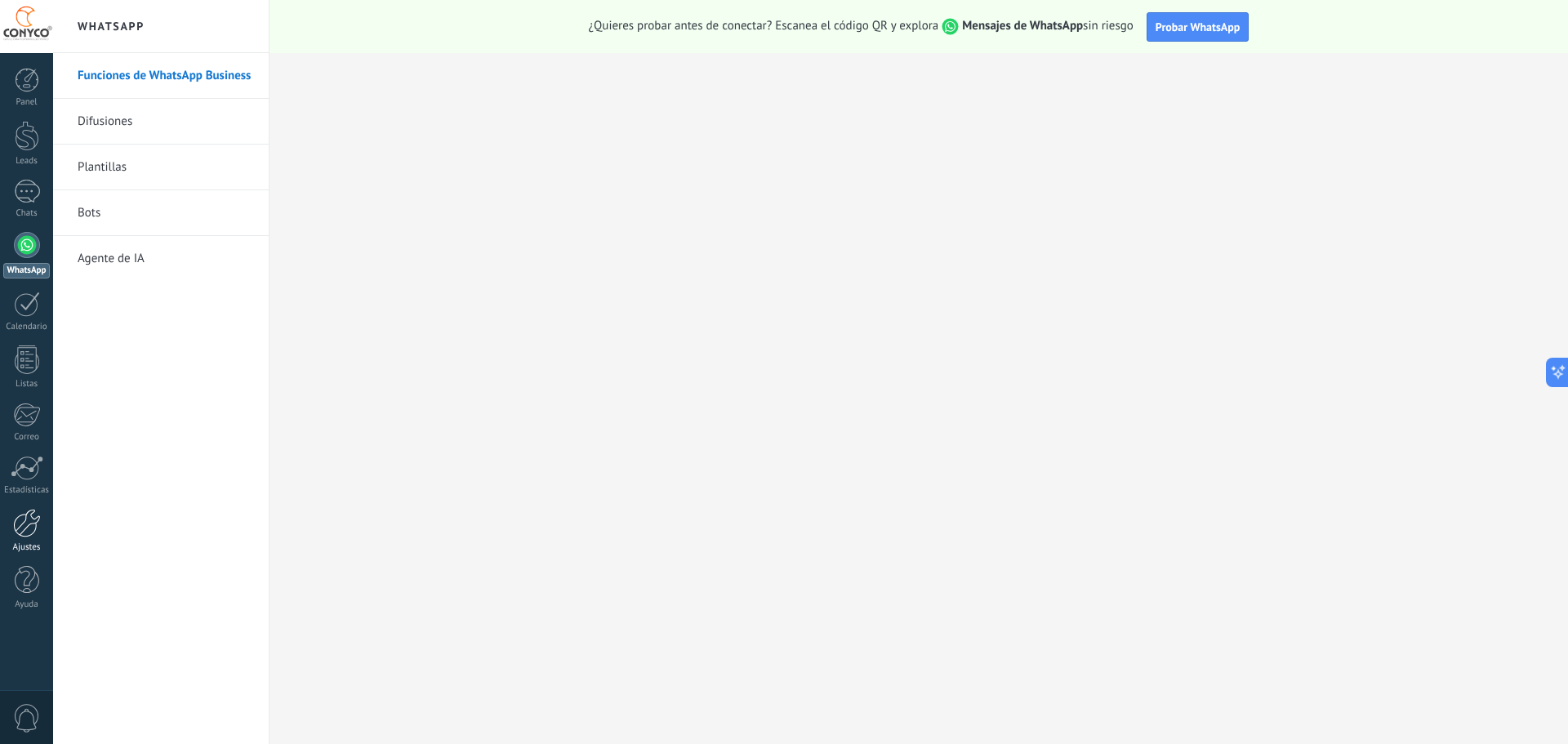
click at [30, 534] on div at bounding box center [27, 522] width 28 height 29
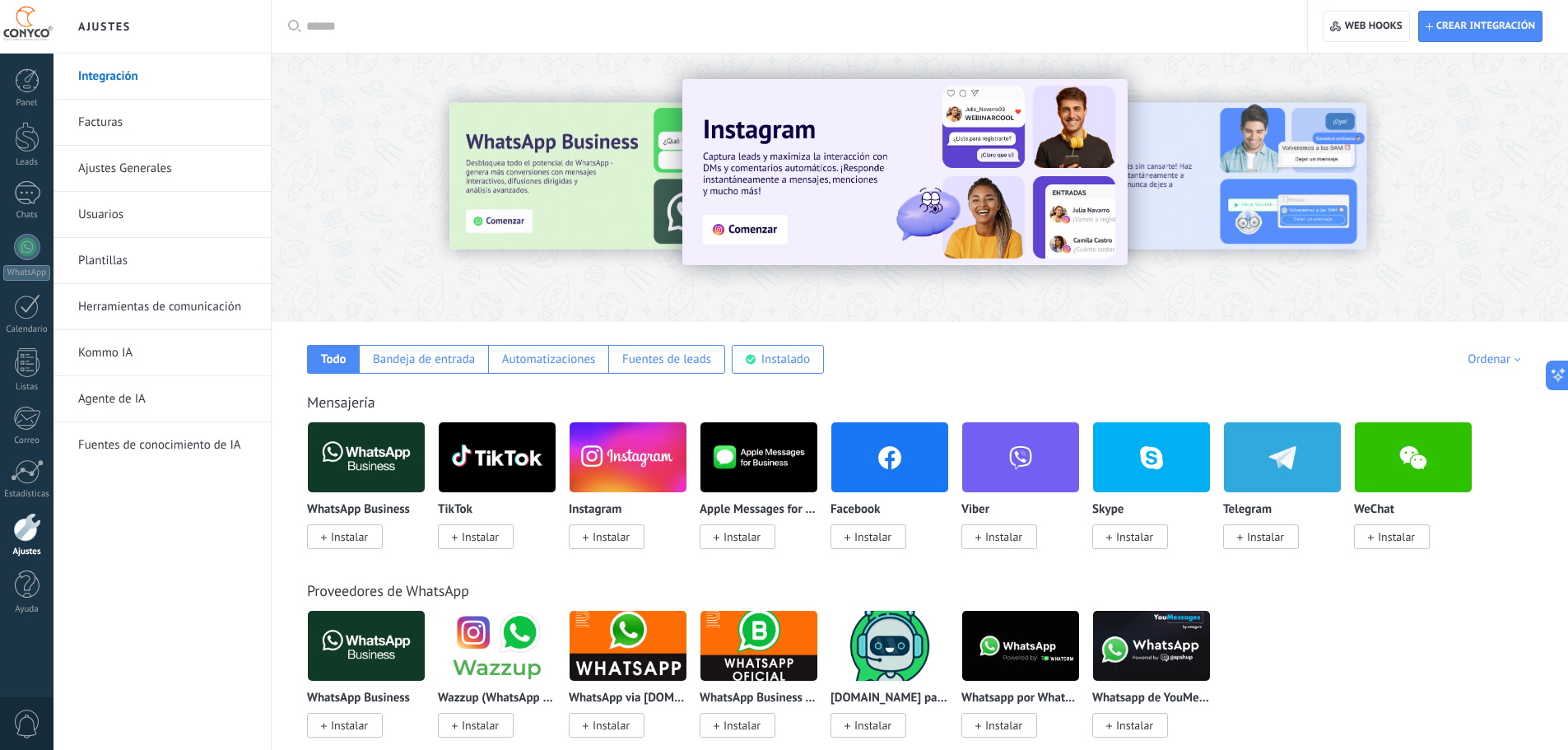
click at [113, 122] on link "Facturas" at bounding box center [166, 122] width 176 height 46
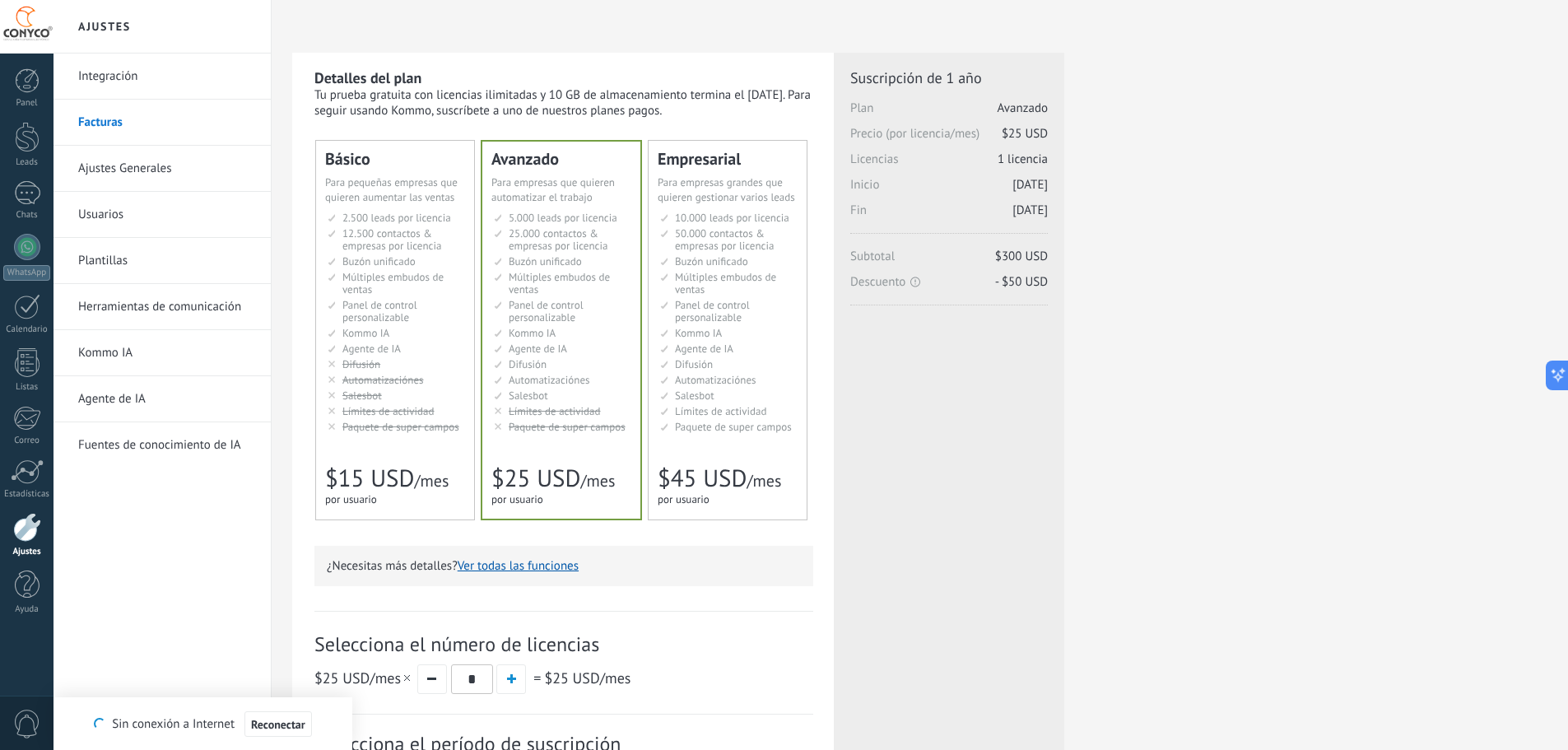
click at [410, 290] on li "Множество воронок Multiple sales pipelines Múltiples embudos de ventas Vários f…" at bounding box center [396, 283] width 137 height 24
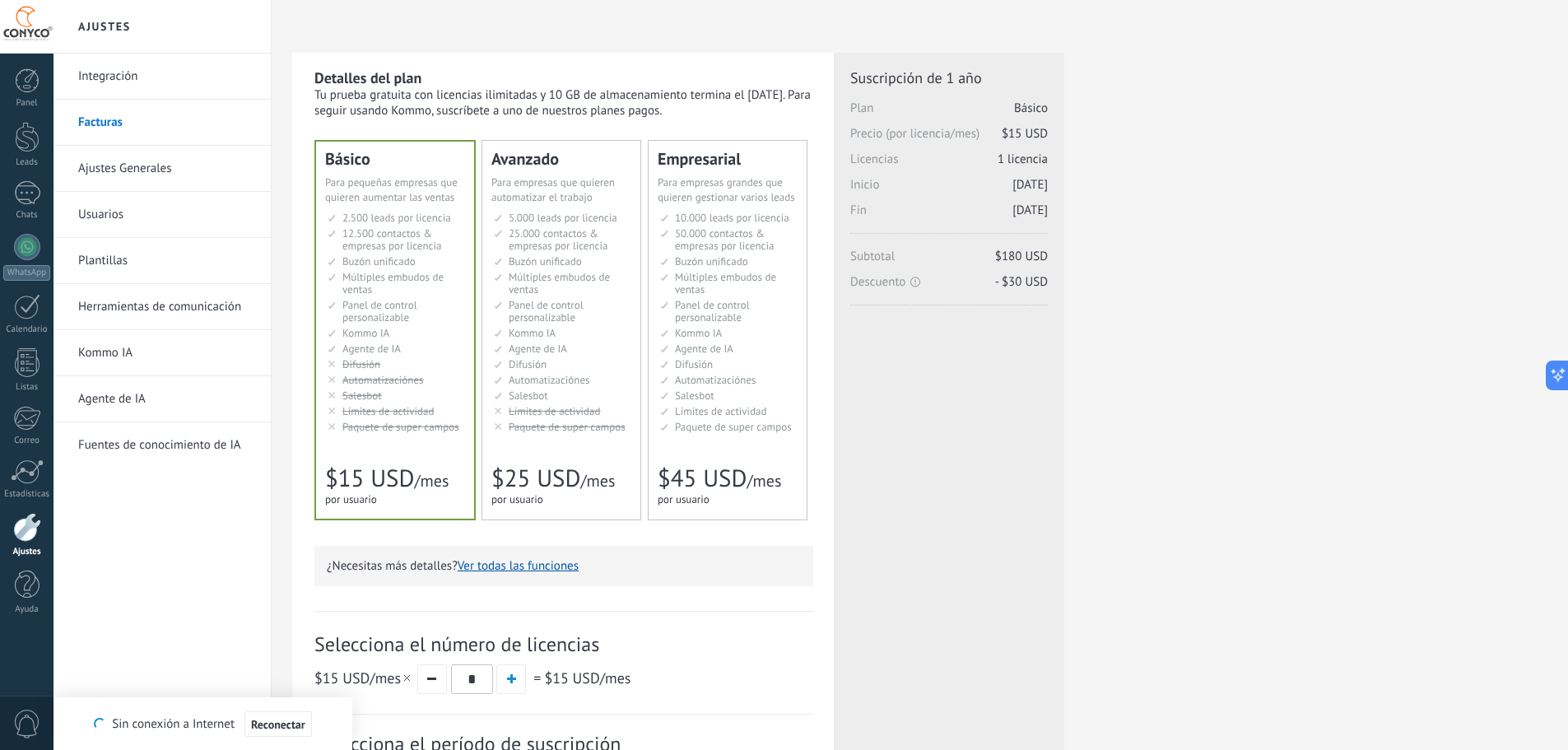
click at [580, 204] on div "Для автоматизации сделок в растущей компании For growing businesses that want t…" at bounding box center [561, 190] width 140 height 30
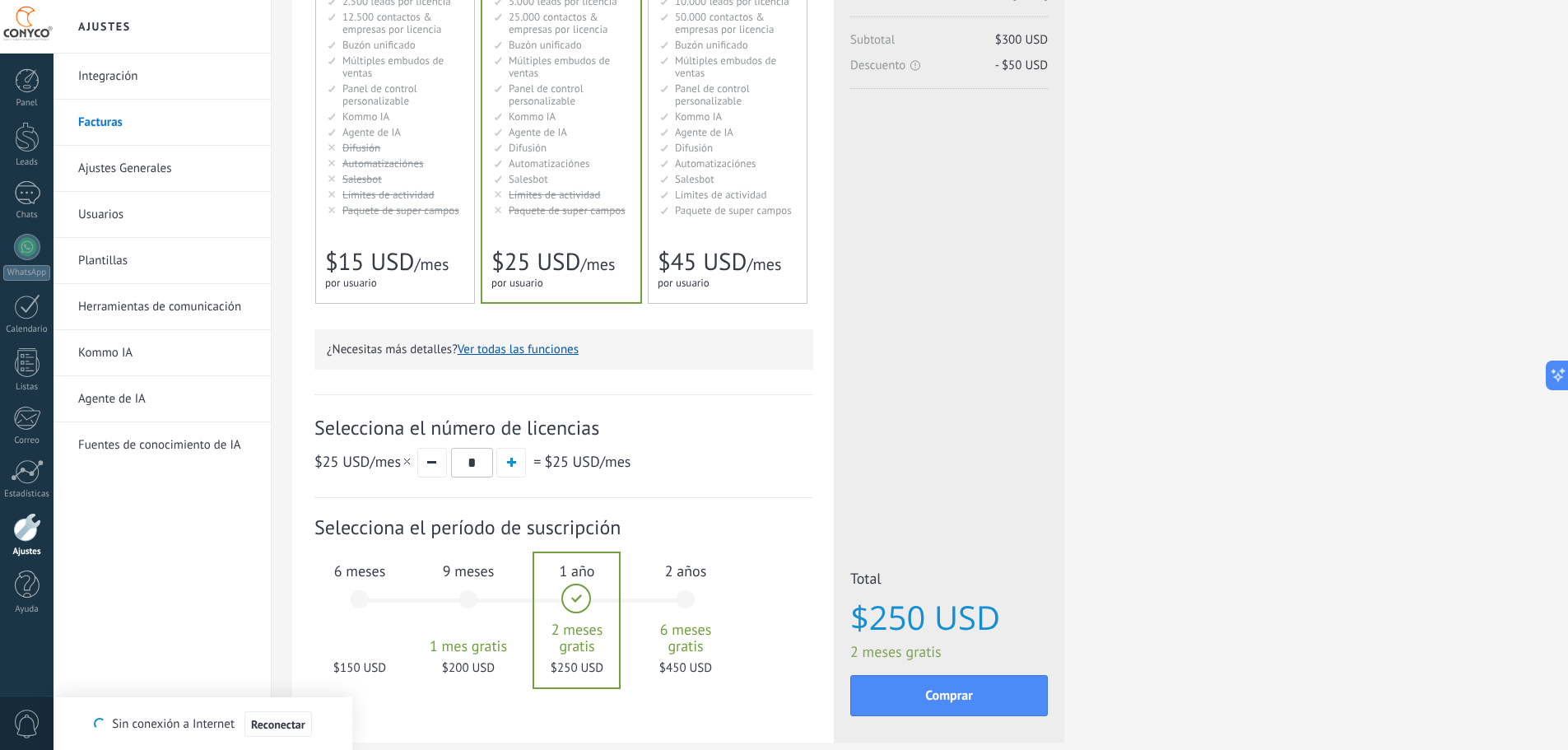
scroll to position [305, 0]
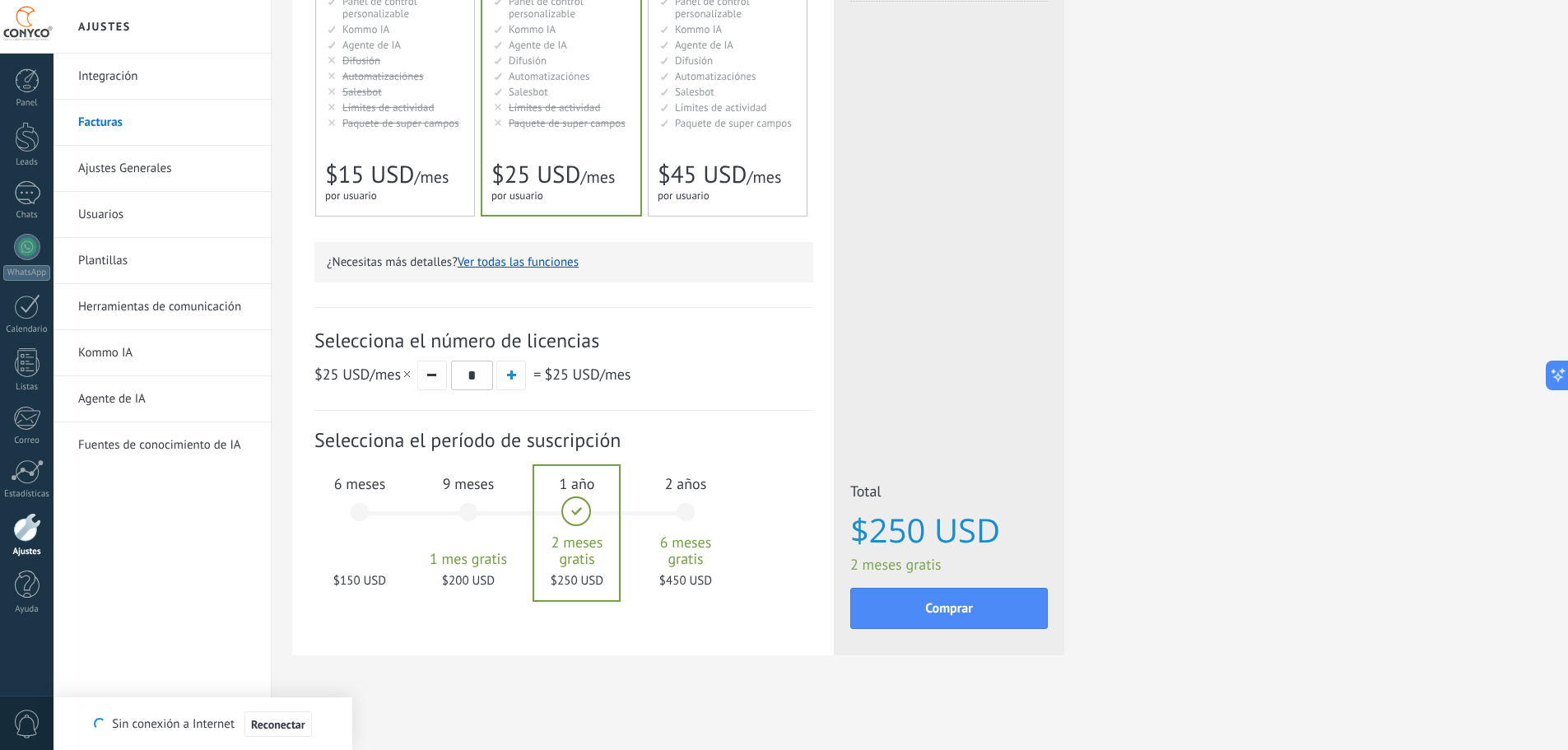
click at [355, 492] on span "6 meses" at bounding box center [359, 483] width 89 height 19
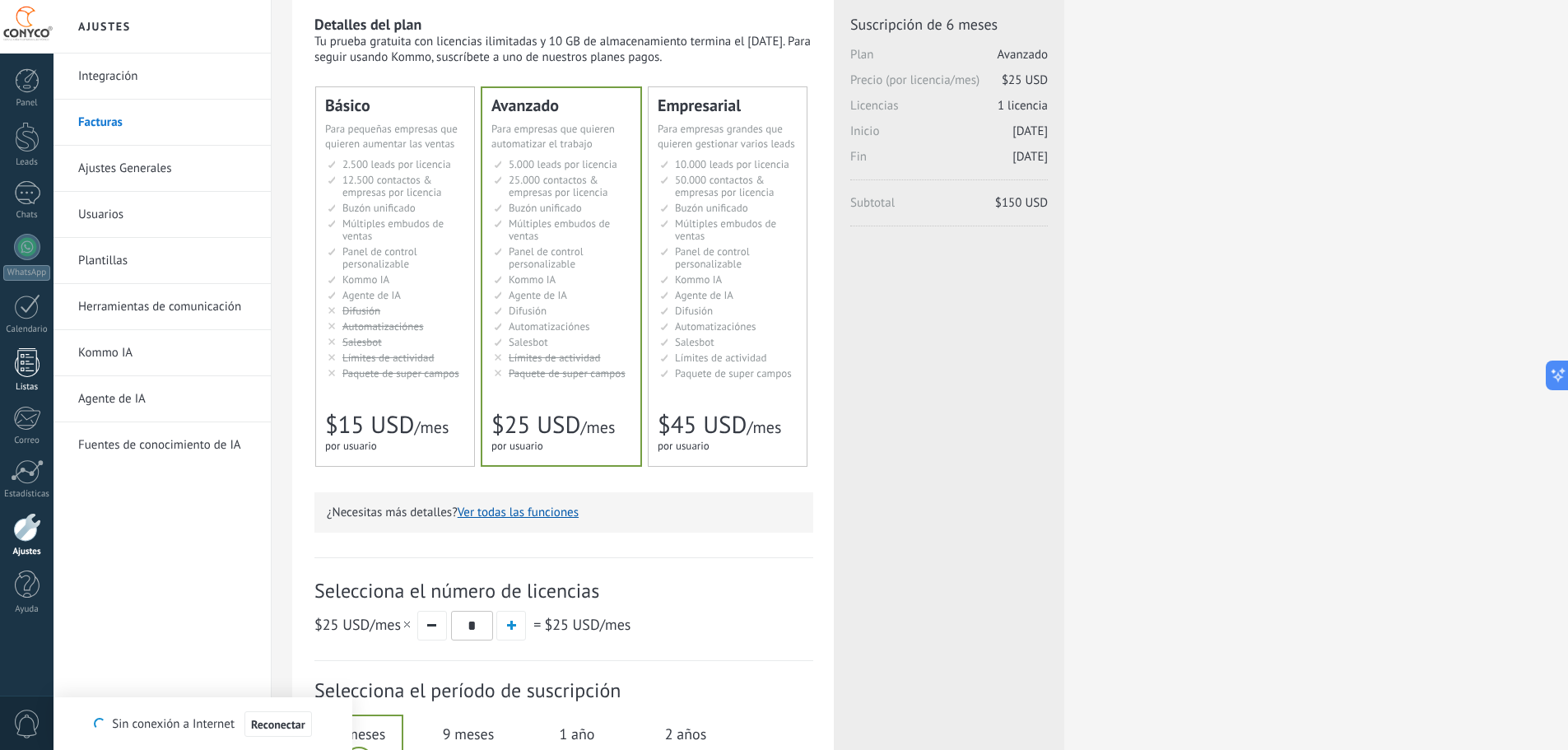
scroll to position [0, 0]
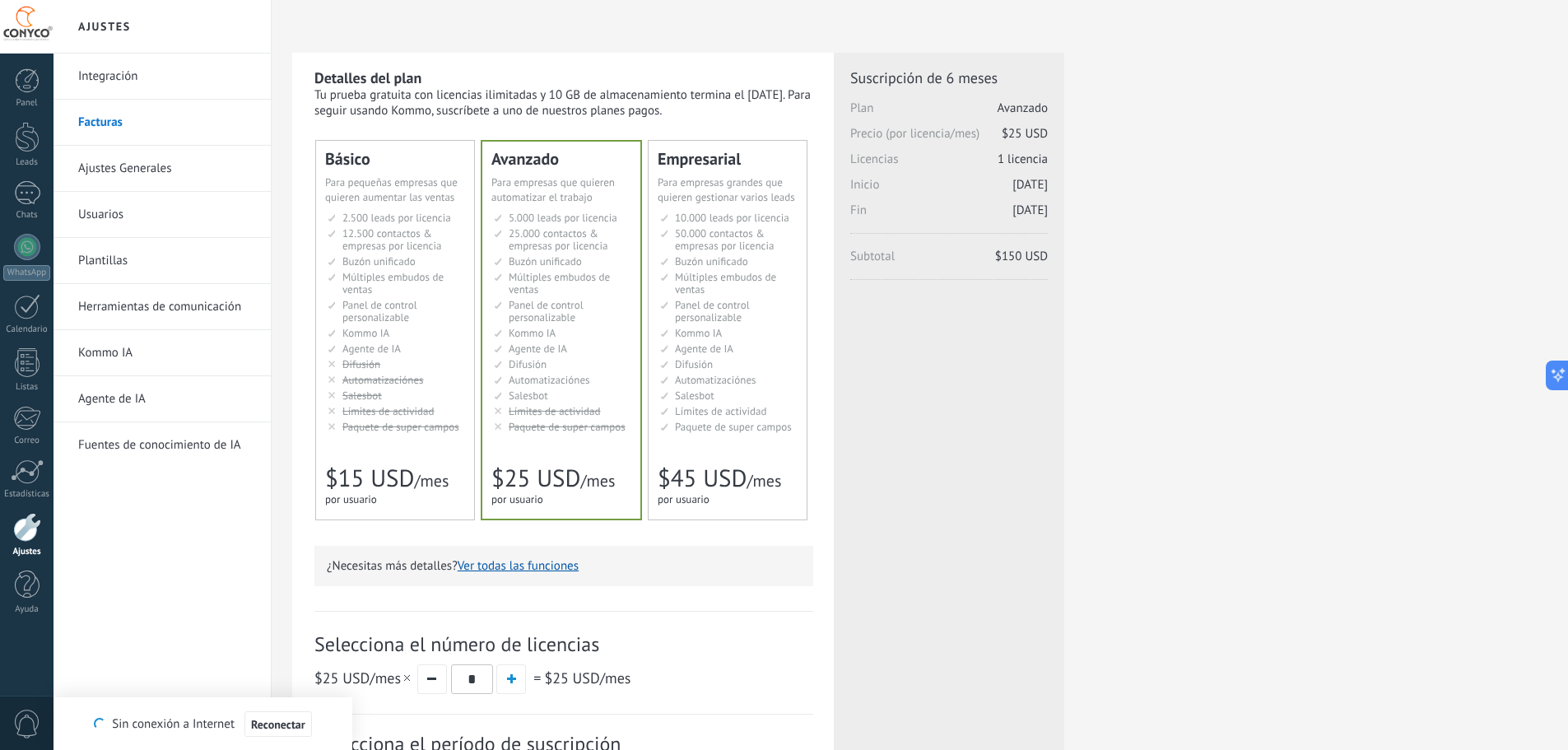
click at [97, 76] on link "Integración" at bounding box center [166, 76] width 176 height 46
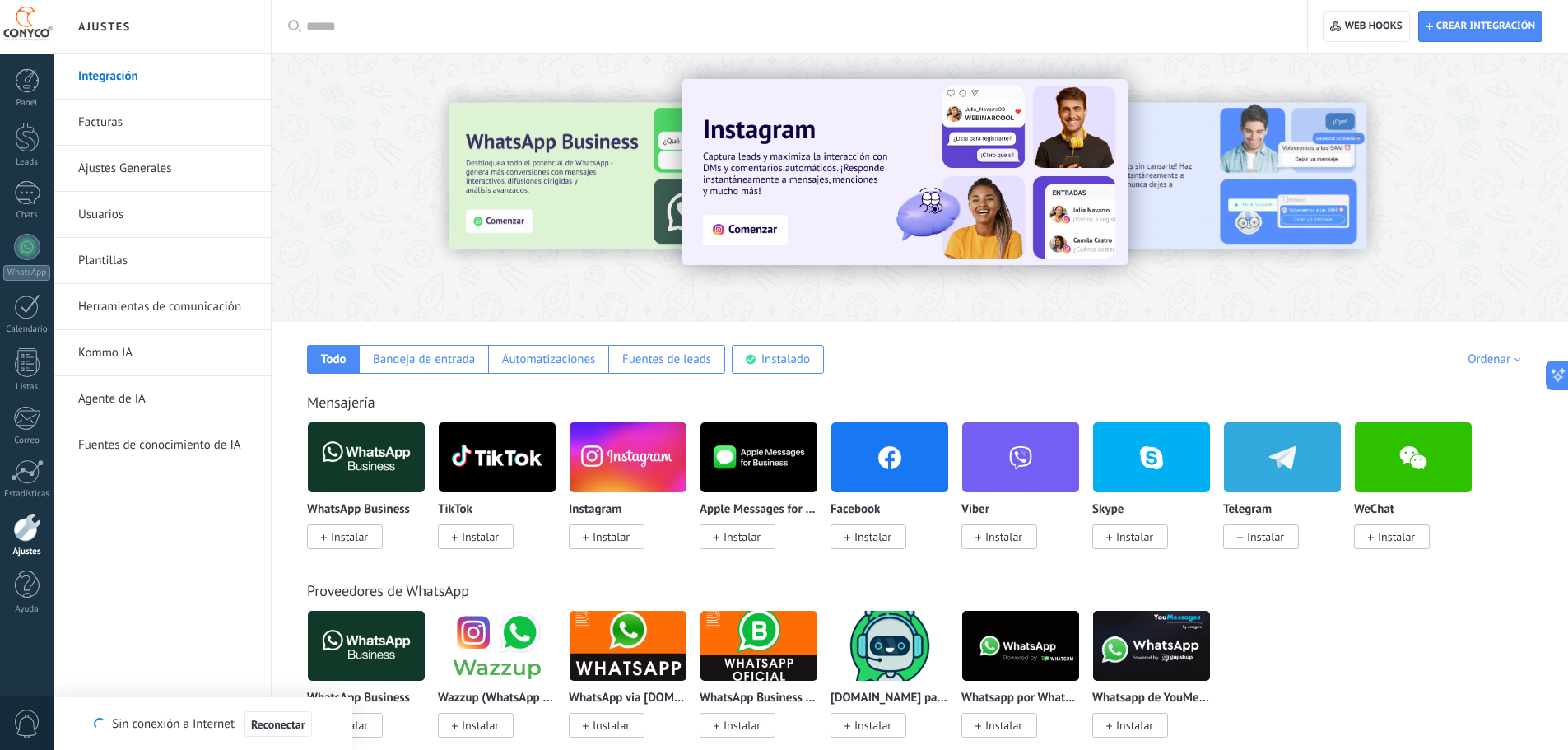
click at [127, 165] on link "Ajustes Generales" at bounding box center [166, 168] width 176 height 46
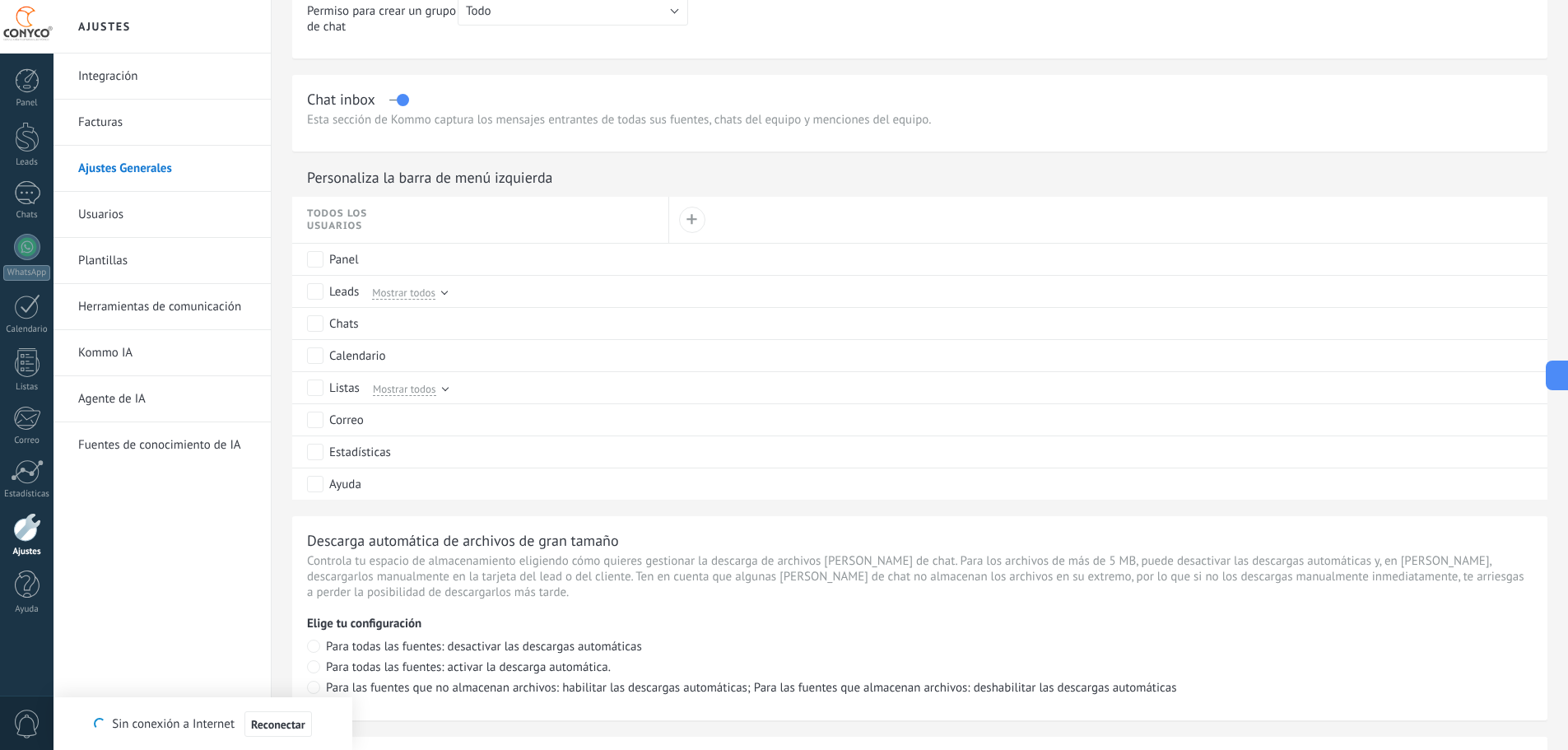
scroll to position [658, 0]
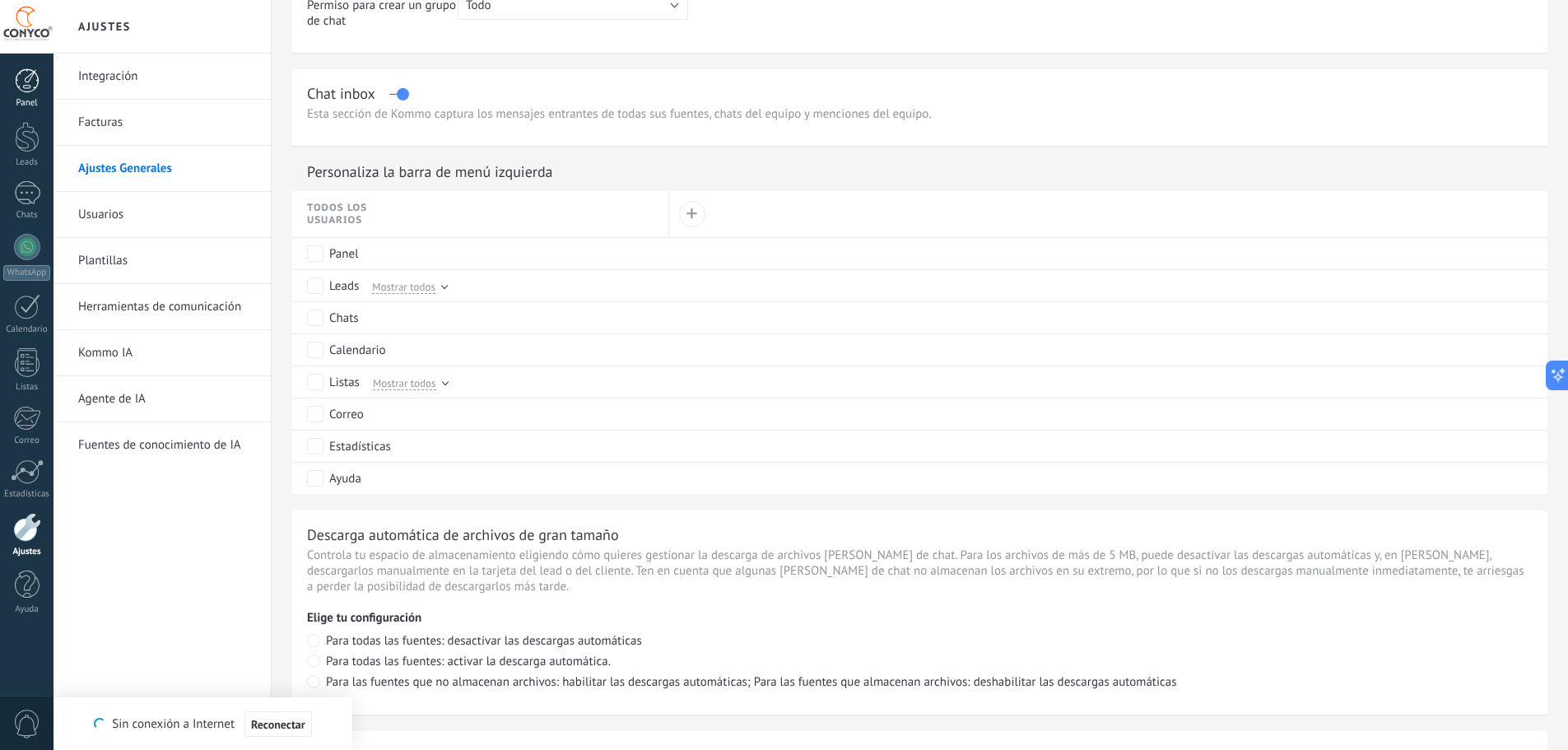
click at [20, 81] on div at bounding box center [27, 80] width 24 height 24
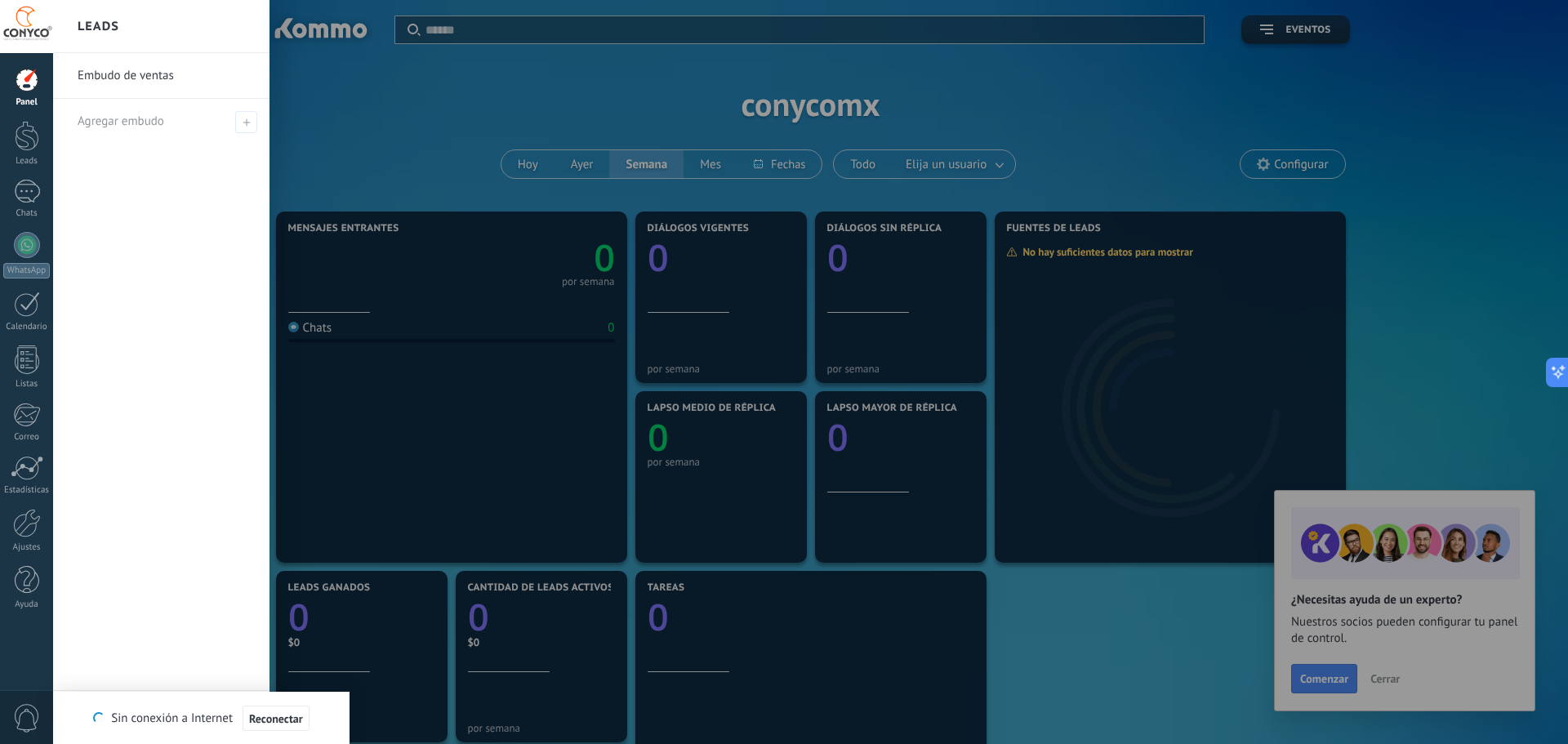
drag, startPoint x: 1098, startPoint y: 112, endPoint x: 1077, endPoint y: 112, distance: 21.0
click at [1097, 112] on div at bounding box center [837, 372] width 1568 height 744
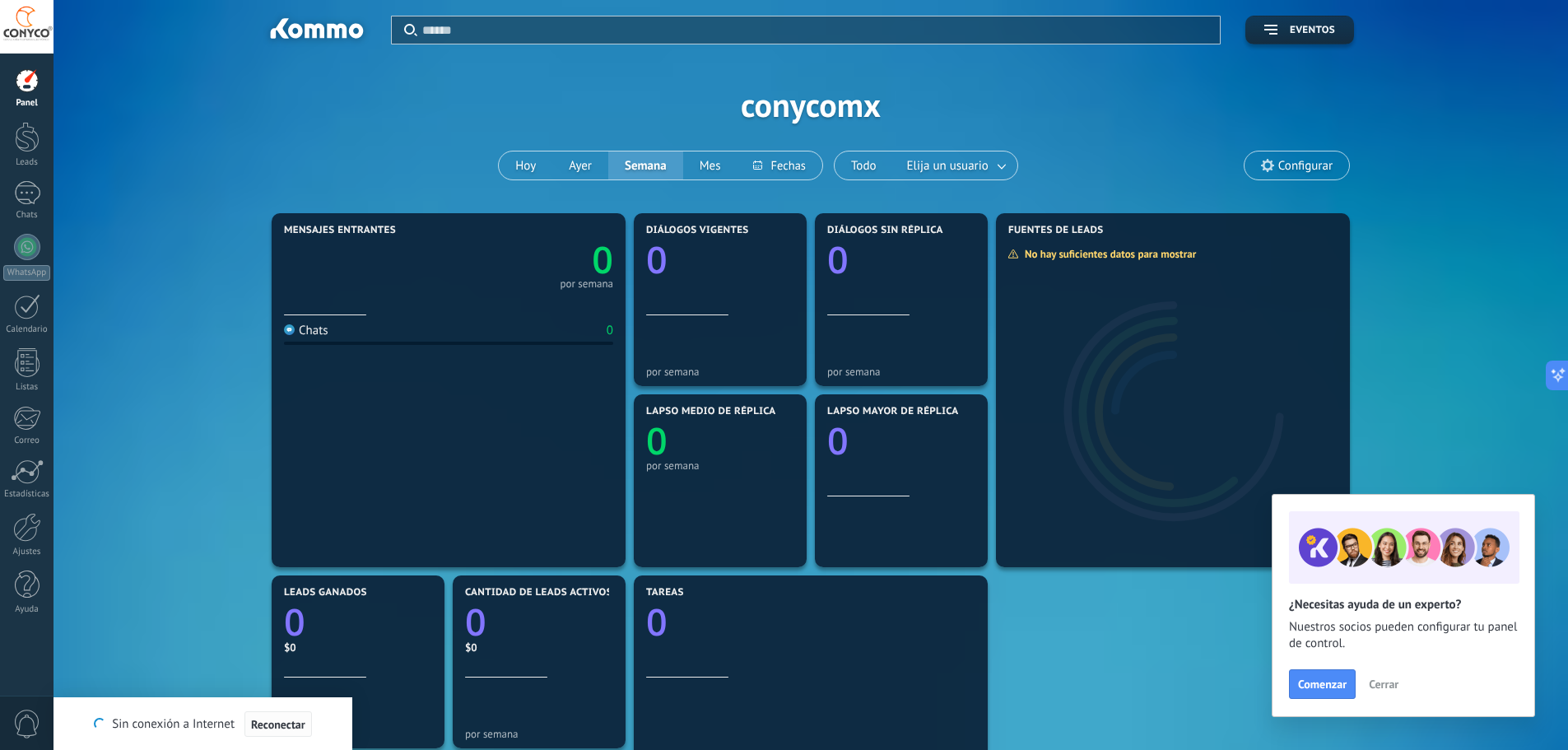
click at [265, 724] on span "Reconectar" at bounding box center [278, 724] width 54 height 11
click at [1229, 656] on div "Mensajes entrantes 0 por semana Chats 0 Diálogos vigentes 0 por semana Diálogos…" at bounding box center [811, 662] width 1086 height 905
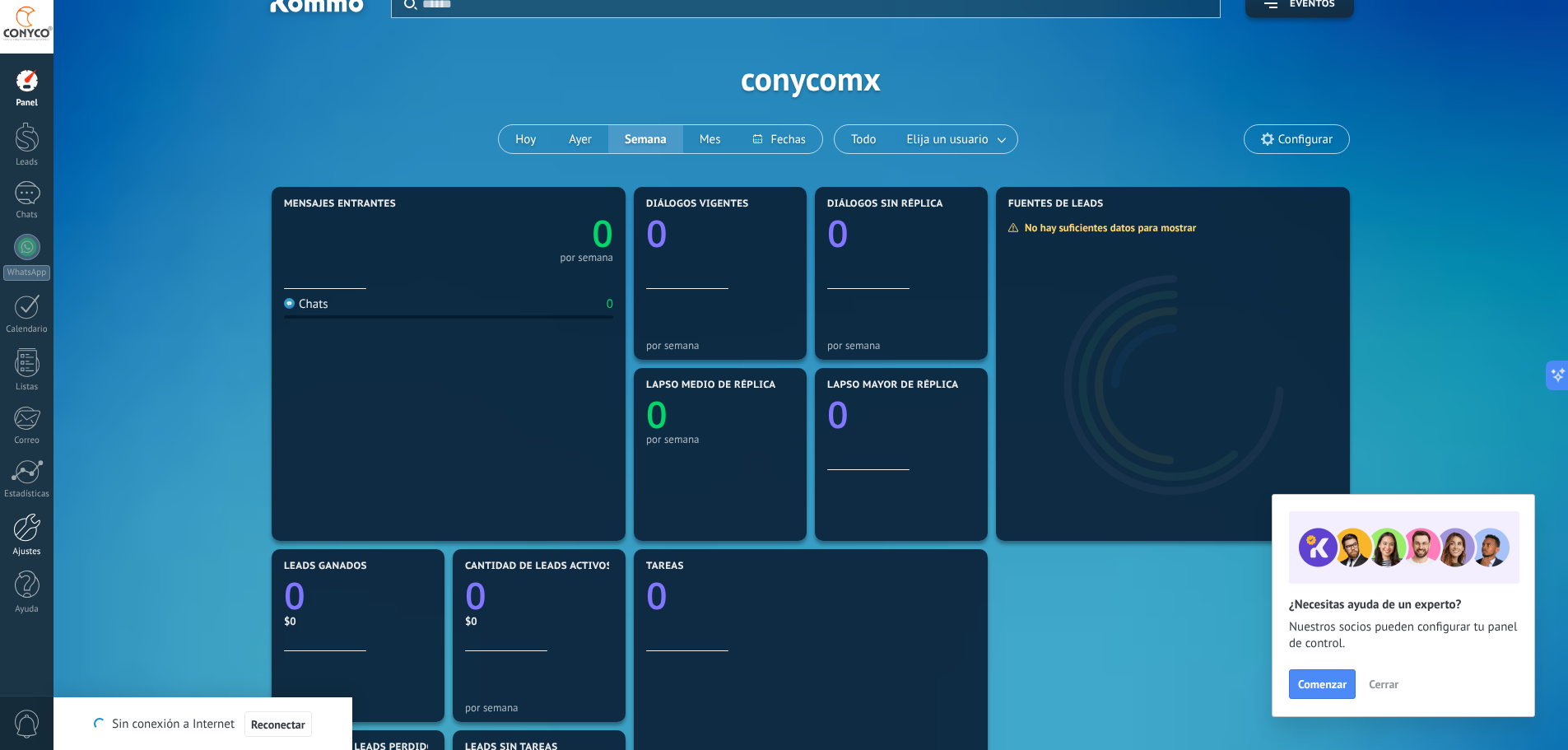
scroll to position [82, 0]
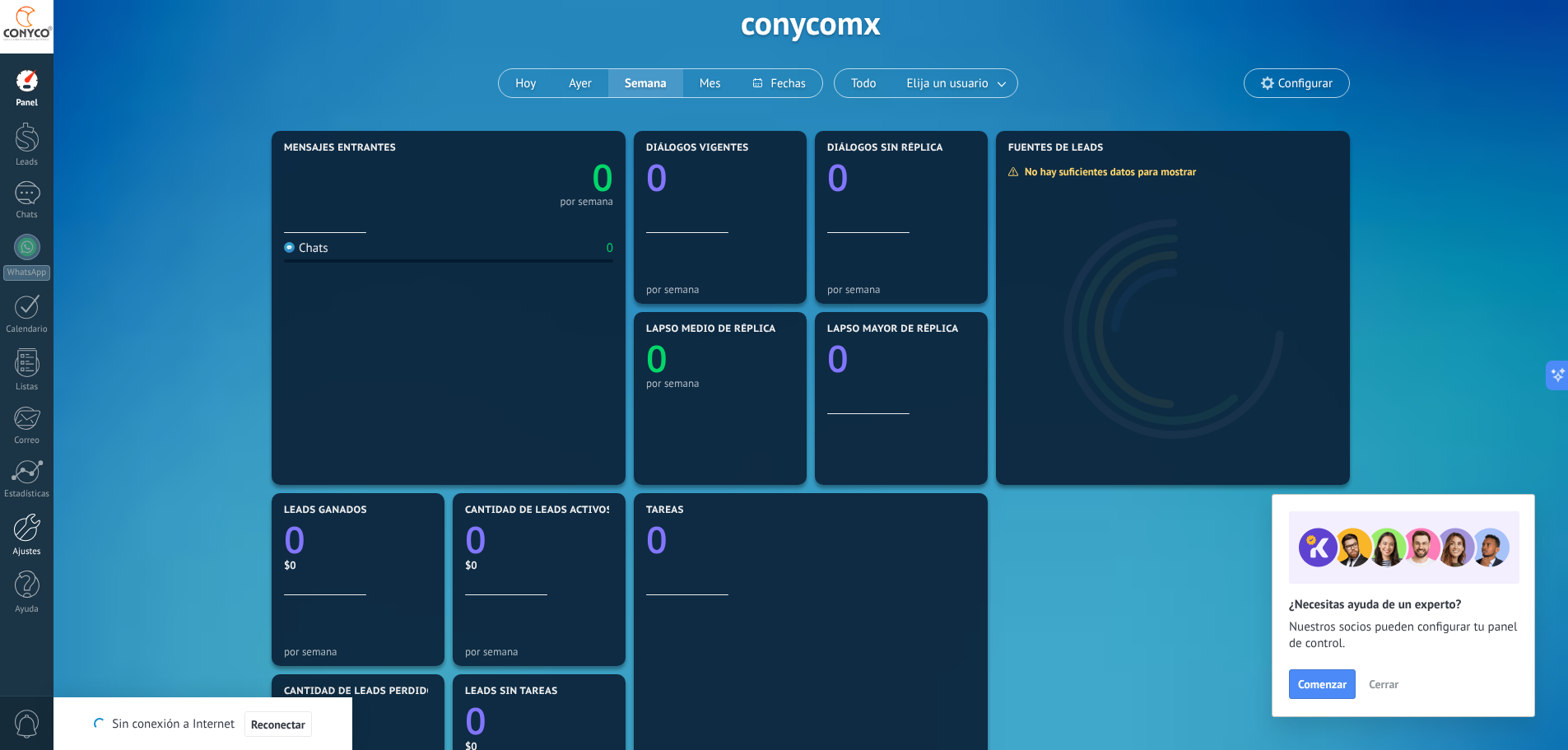
click at [32, 530] on div at bounding box center [27, 526] width 28 height 29
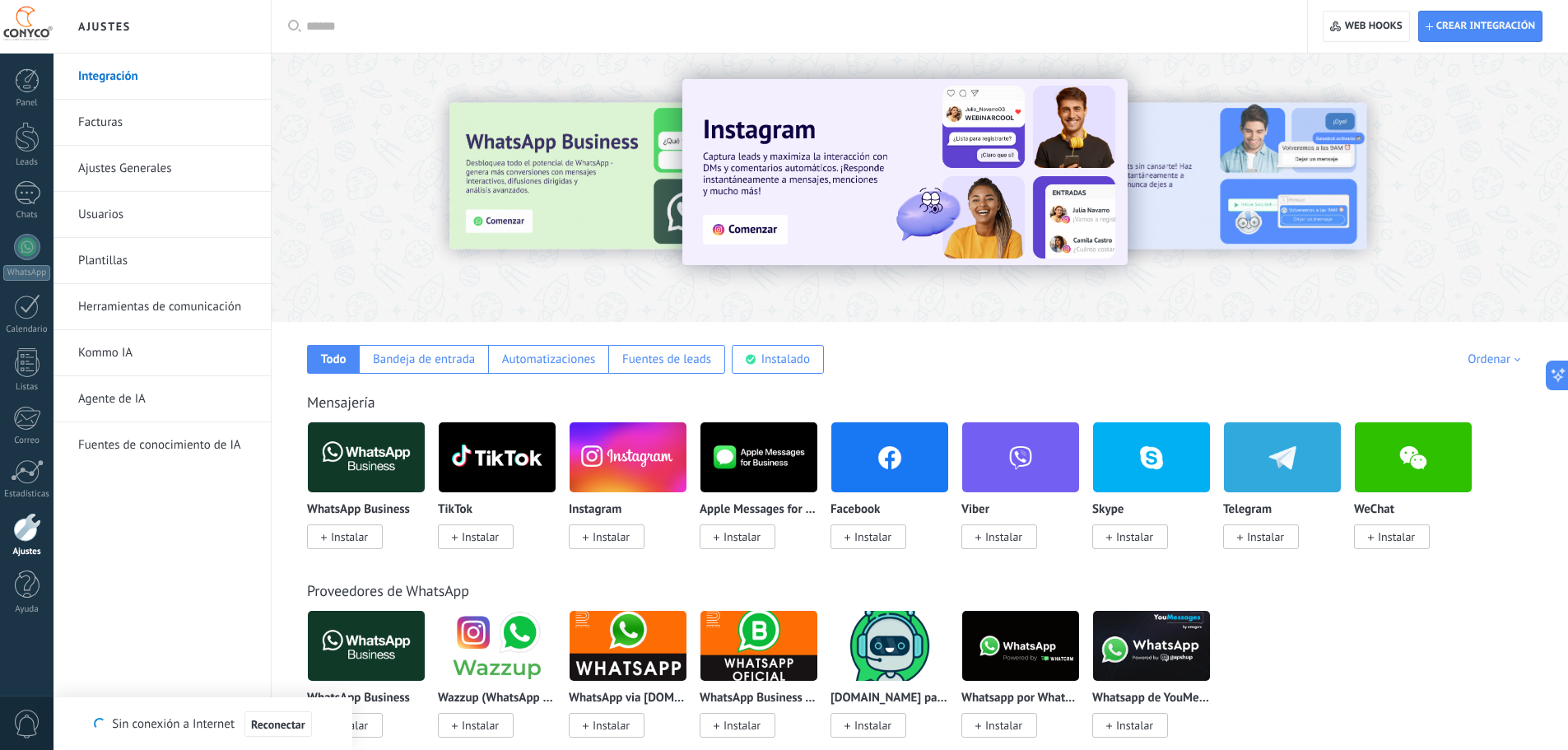
click at [122, 117] on link "Facturas" at bounding box center [166, 122] width 176 height 46
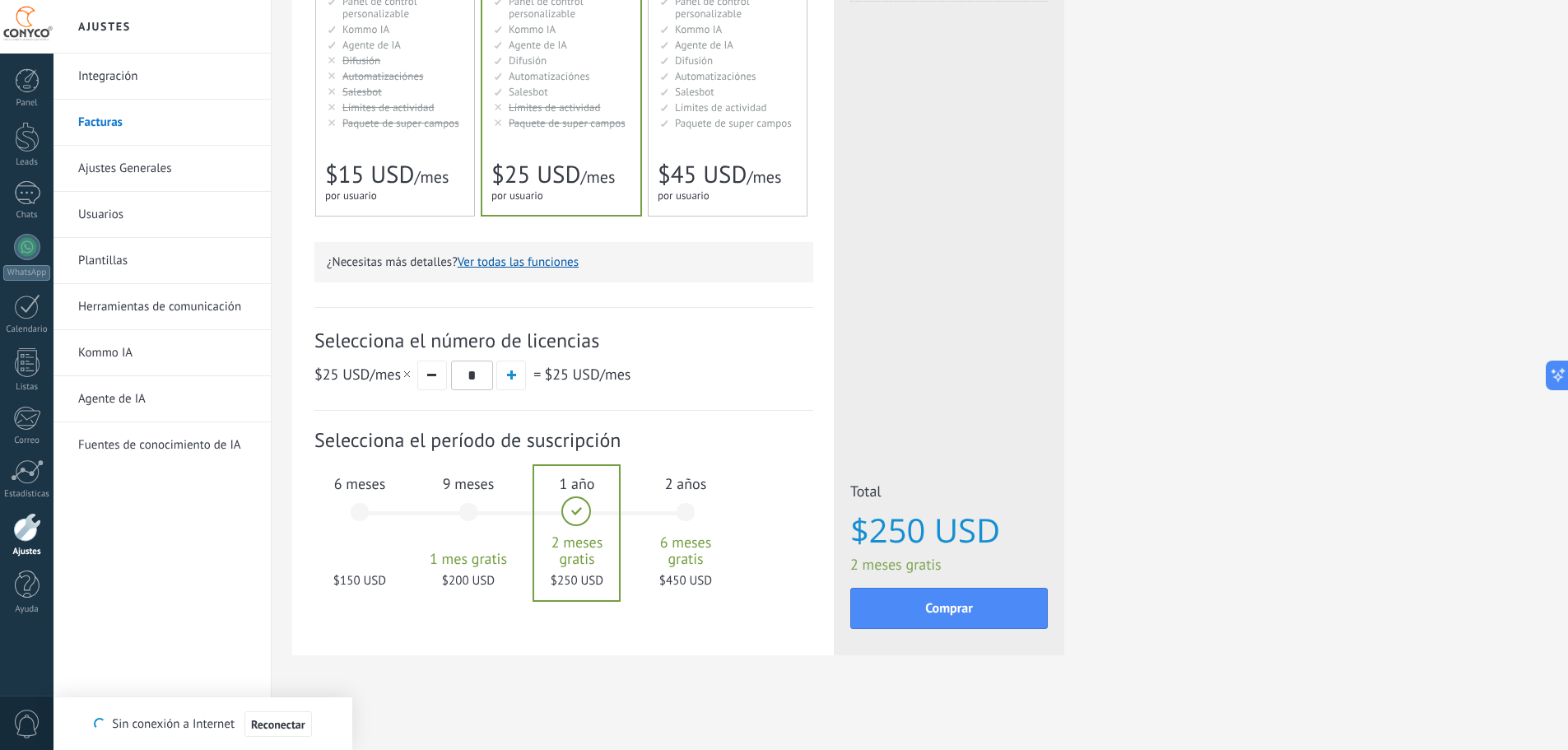
click at [361, 512] on div "6 meses $150 USD" at bounding box center [359, 520] width 89 height 116
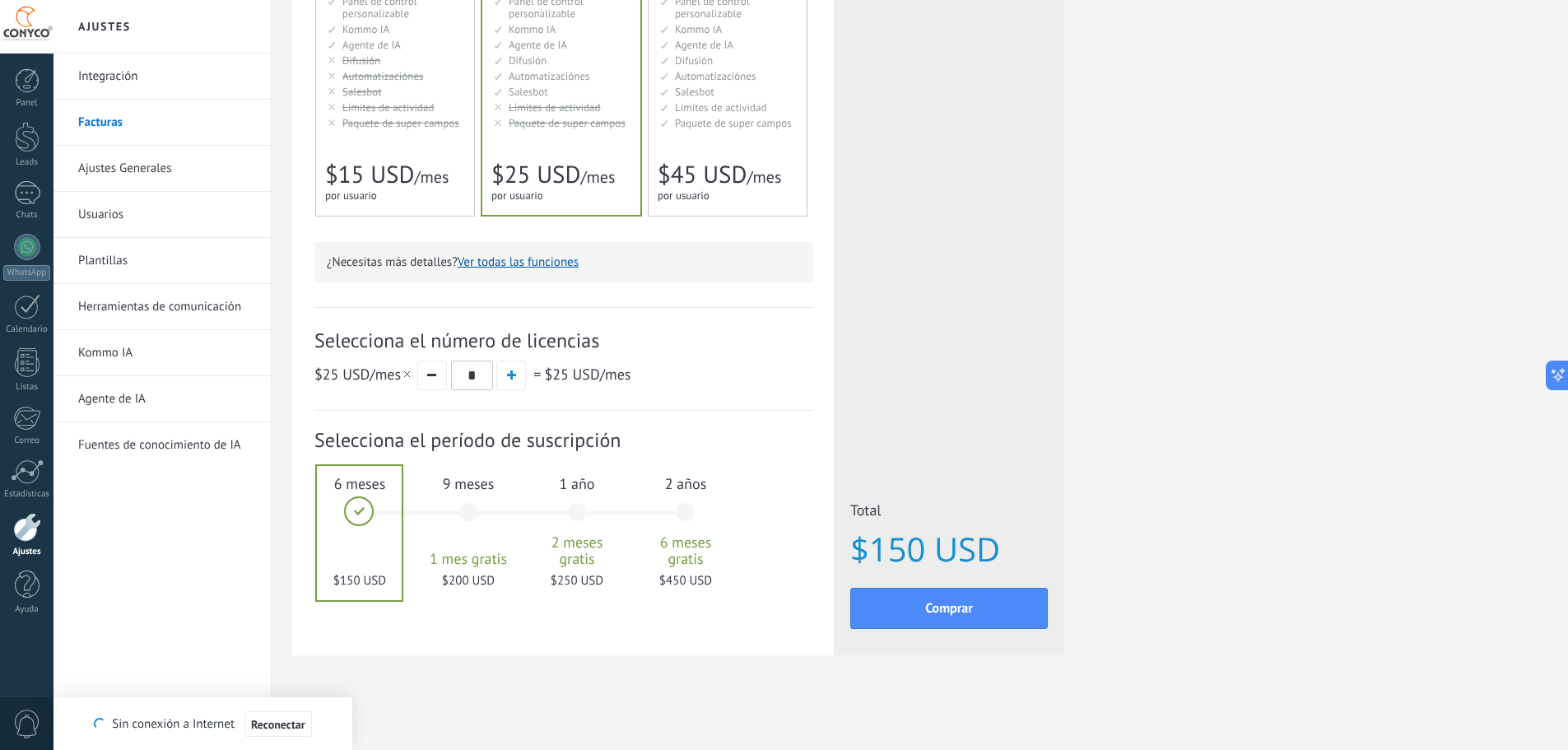
click at [462, 498] on div "9 meses 1 mes gratis $200 USD" at bounding box center [468, 520] width 89 height 116
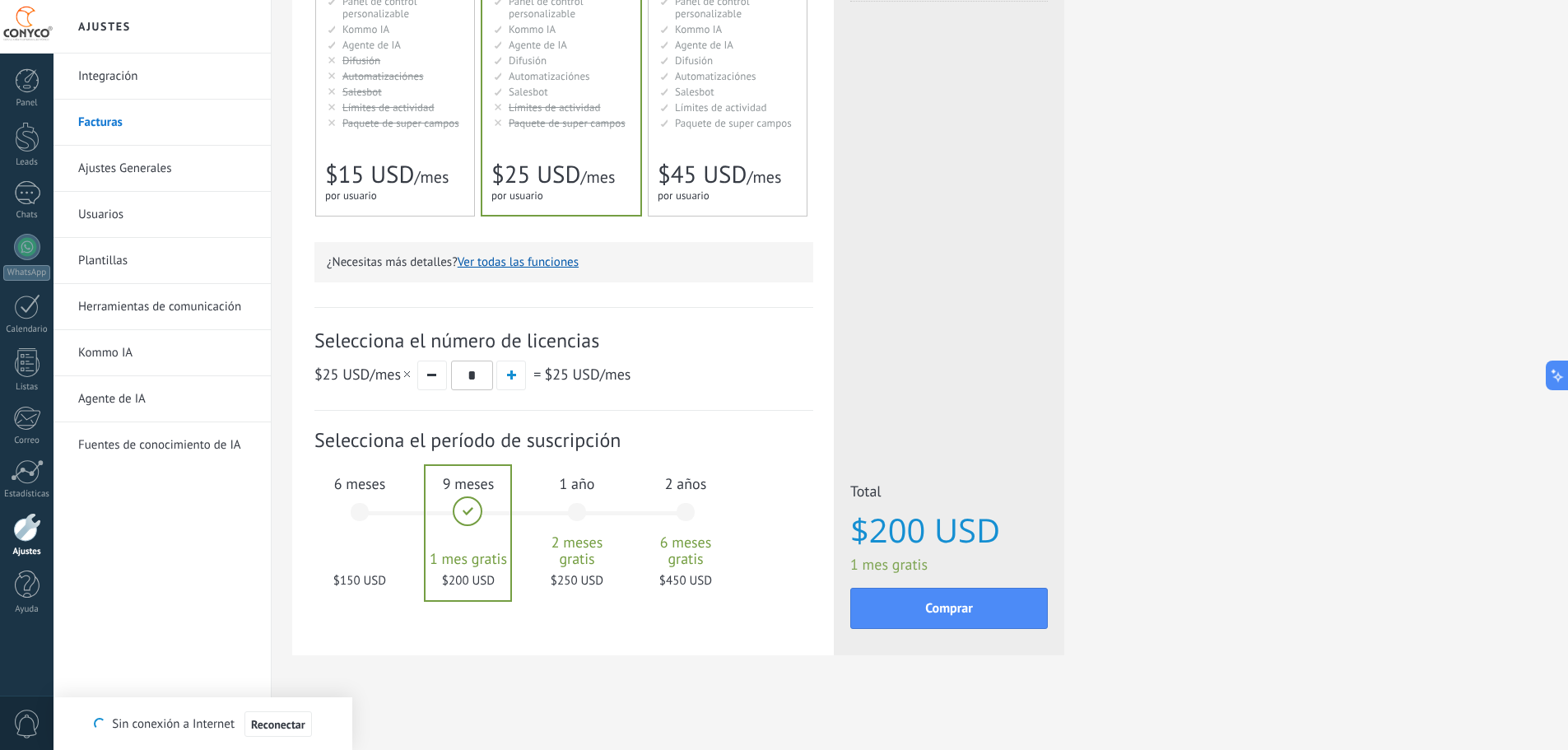
click at [357, 503] on div "6 meses $150 USD" at bounding box center [359, 520] width 89 height 116
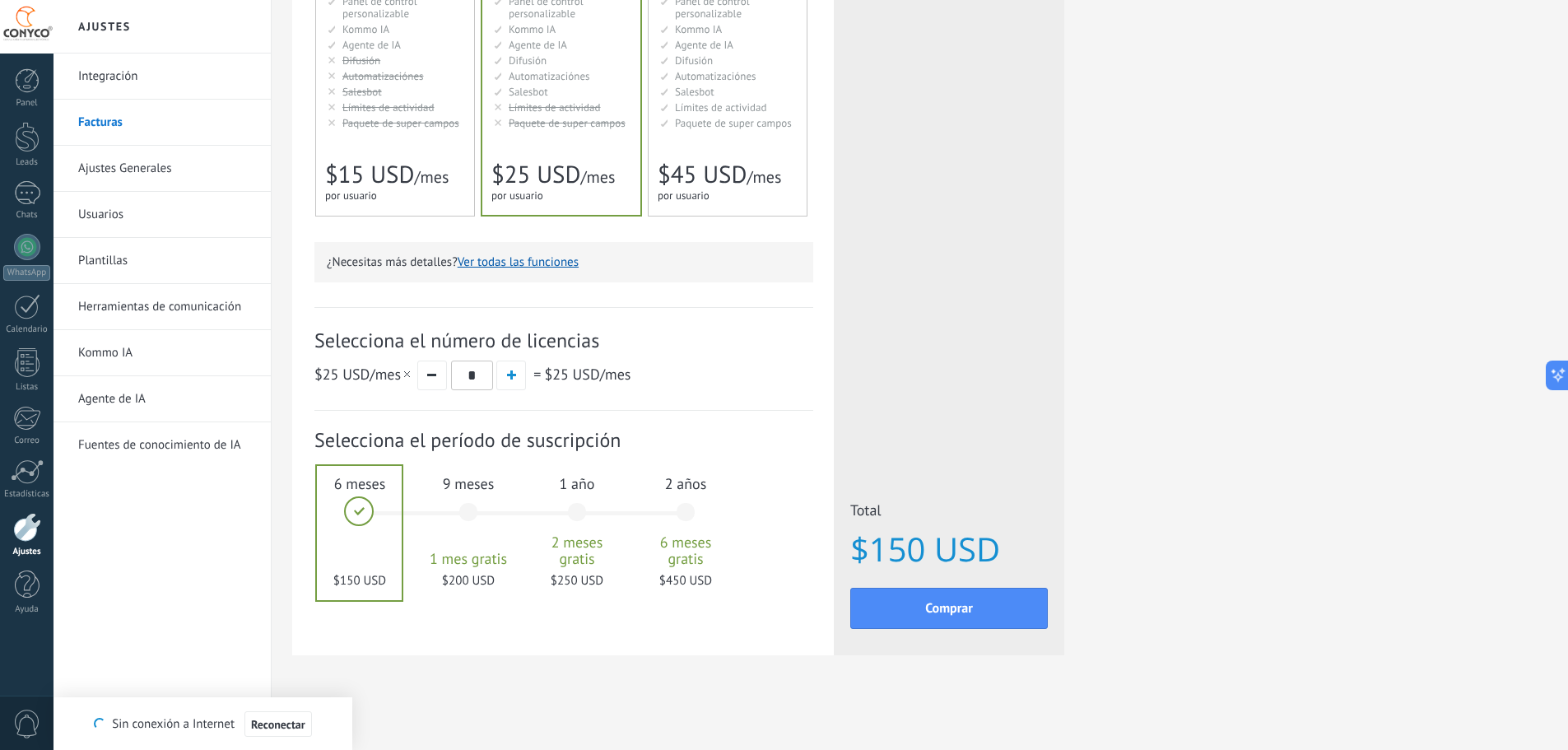
click at [464, 505] on div "9 meses 1 mes gratis $200 USD" at bounding box center [468, 520] width 89 height 116
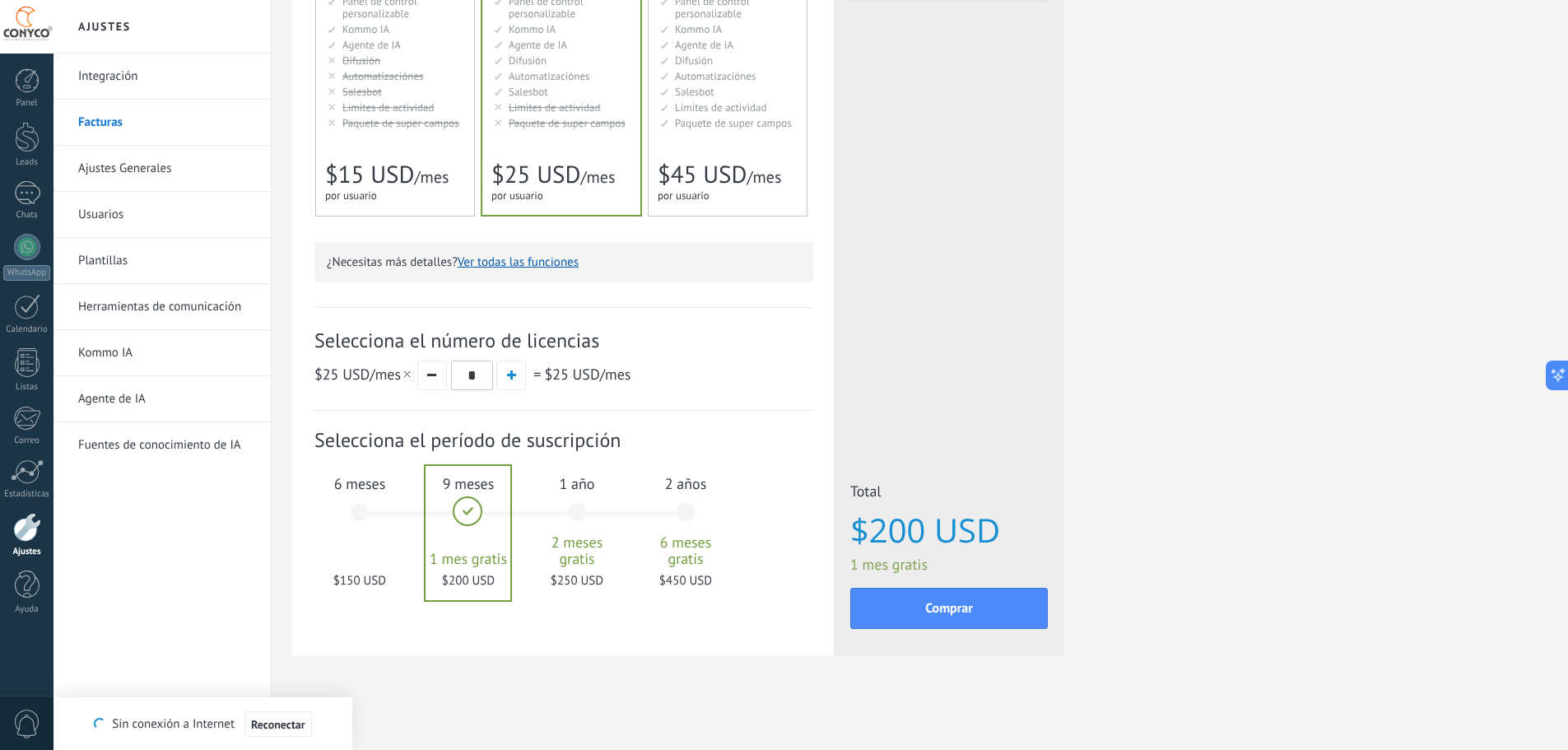
click at [349, 515] on div "6 meses $150 USD" at bounding box center [359, 520] width 89 height 116
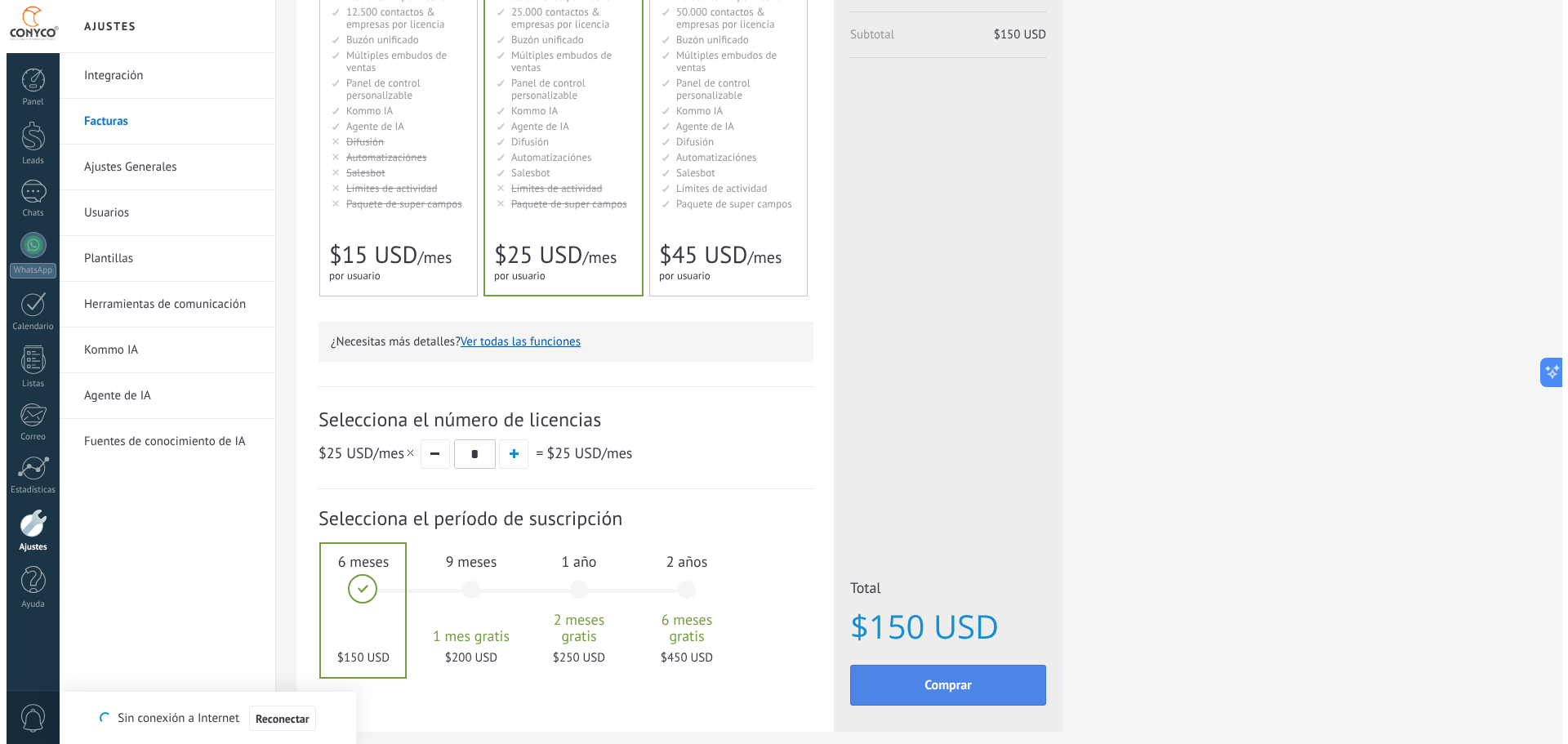
scroll to position [245, 0]
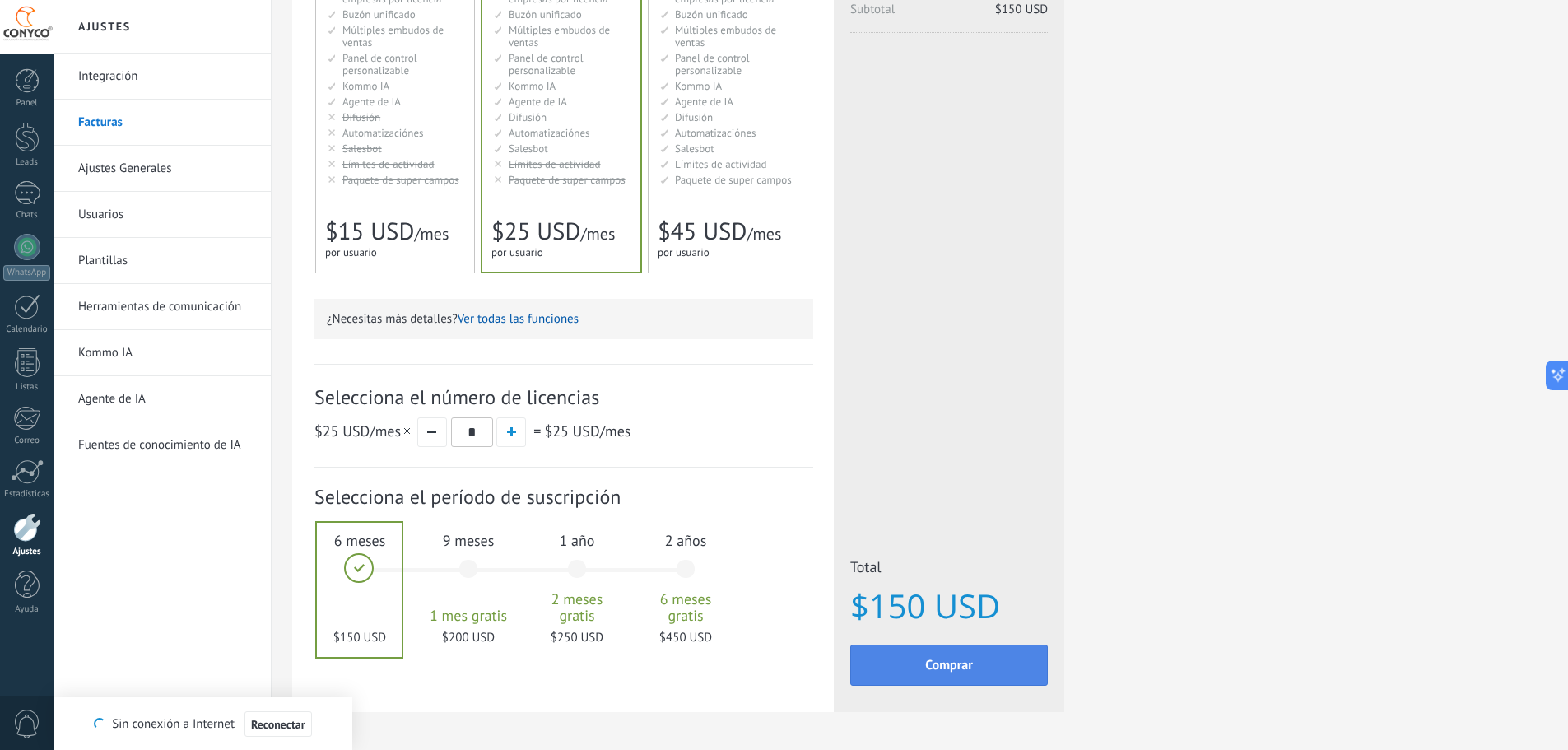
click at [957, 662] on span "Comprar" at bounding box center [948, 665] width 48 height 11
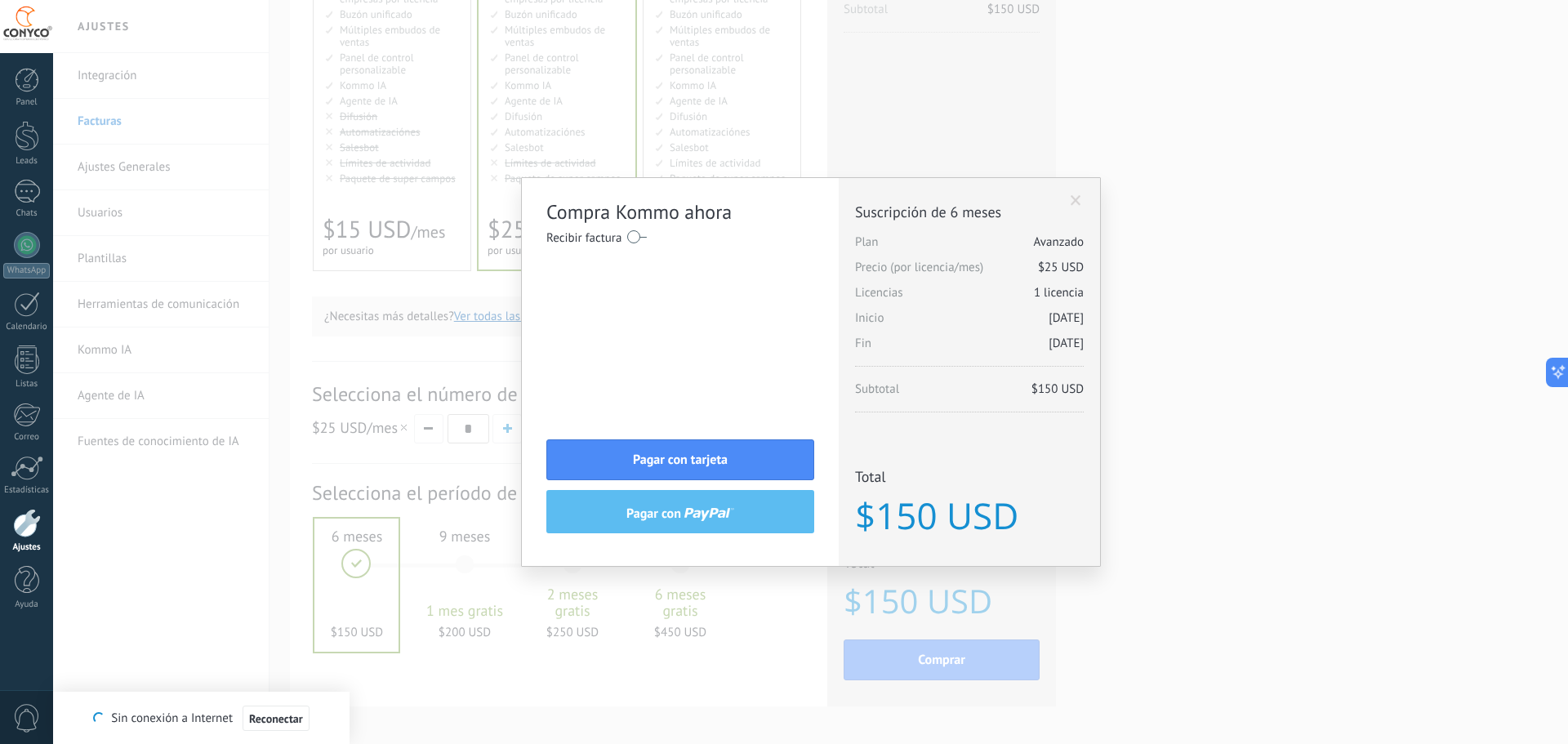
click at [635, 238] on label at bounding box center [636, 237] width 19 height 26
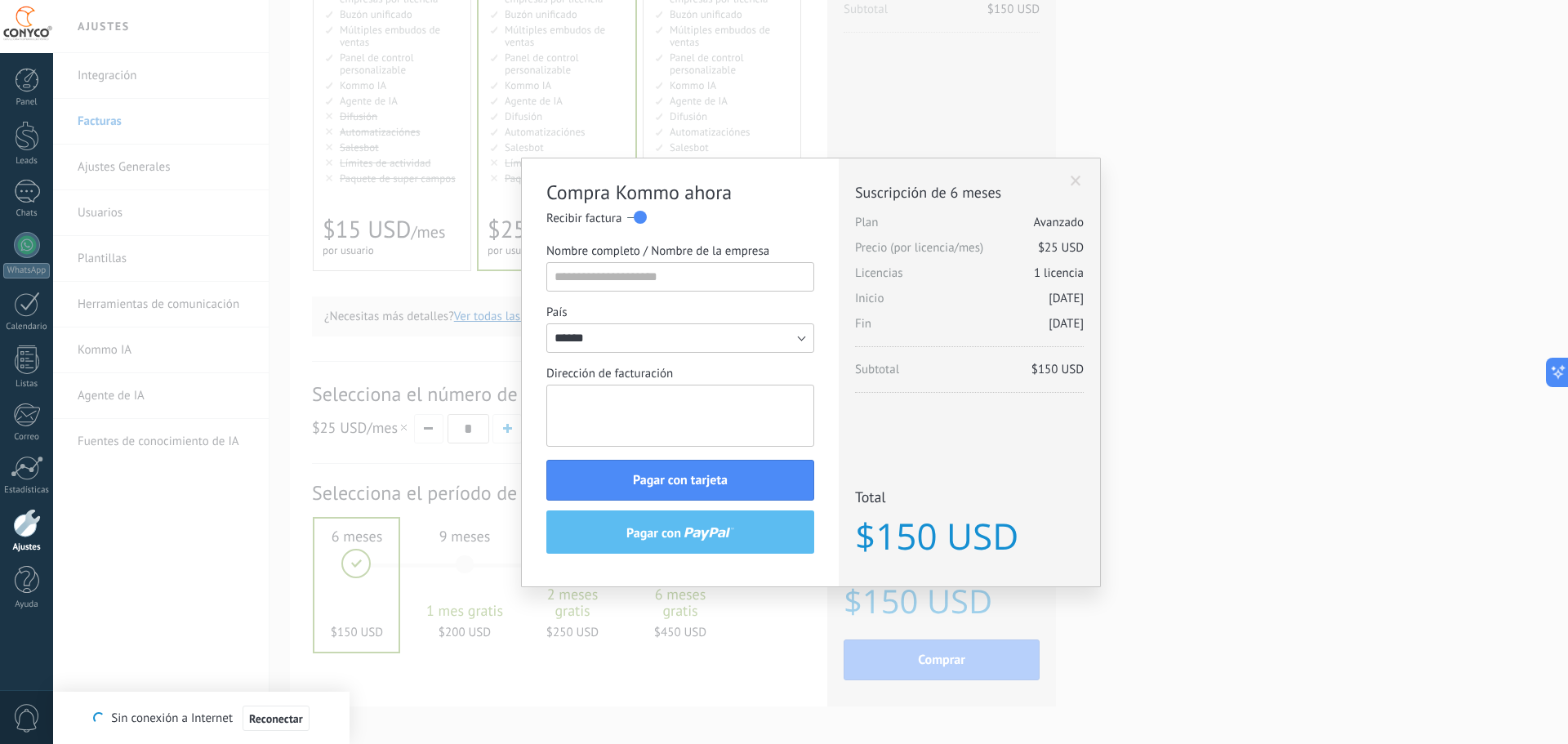
click at [615, 422] on textarea "Dirección de facturación" at bounding box center [680, 416] width 268 height 62
click at [589, 402] on textarea "Dirección de facturación" at bounding box center [680, 416] width 268 height 62
click at [585, 239] on div "Recibir factura Nombre completo / Nombre de la empresa [GEOGRAPHIC_DATA] [GEOGR…" at bounding box center [680, 328] width 268 height 236
click at [592, 259] on div "Nombre completo / Nombre de la empresa" at bounding box center [680, 267] width 268 height 48
click at [598, 269] on input "Nombre completo / Nombre de la empresa" at bounding box center [680, 277] width 268 height 30
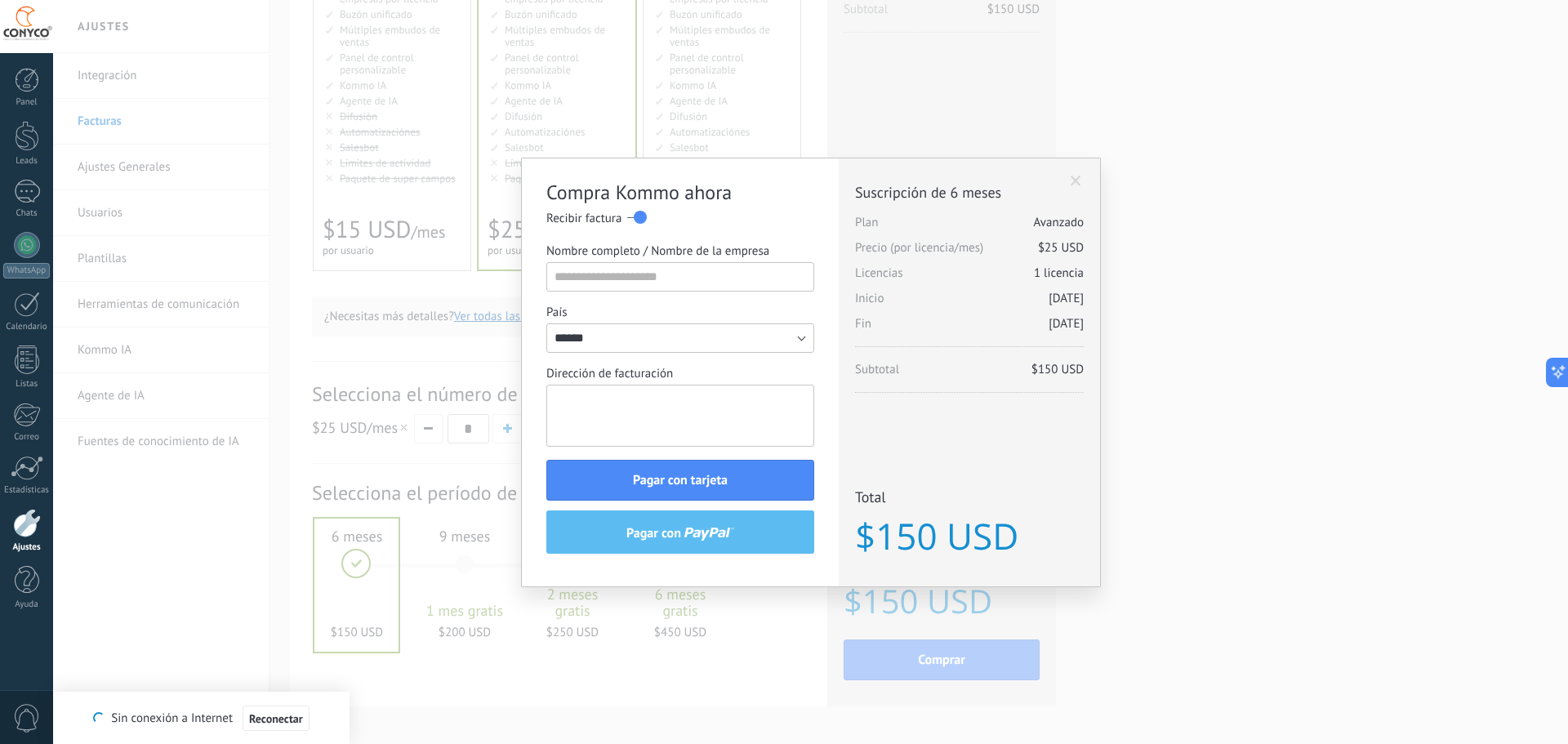
click at [632, 394] on textarea "Dirección de facturación" at bounding box center [680, 416] width 268 height 62
click at [600, 273] on input "Nombre completo / Nombre de la empresa" at bounding box center [680, 277] width 268 height 30
click at [636, 276] on input "**********" at bounding box center [680, 277] width 268 height 30
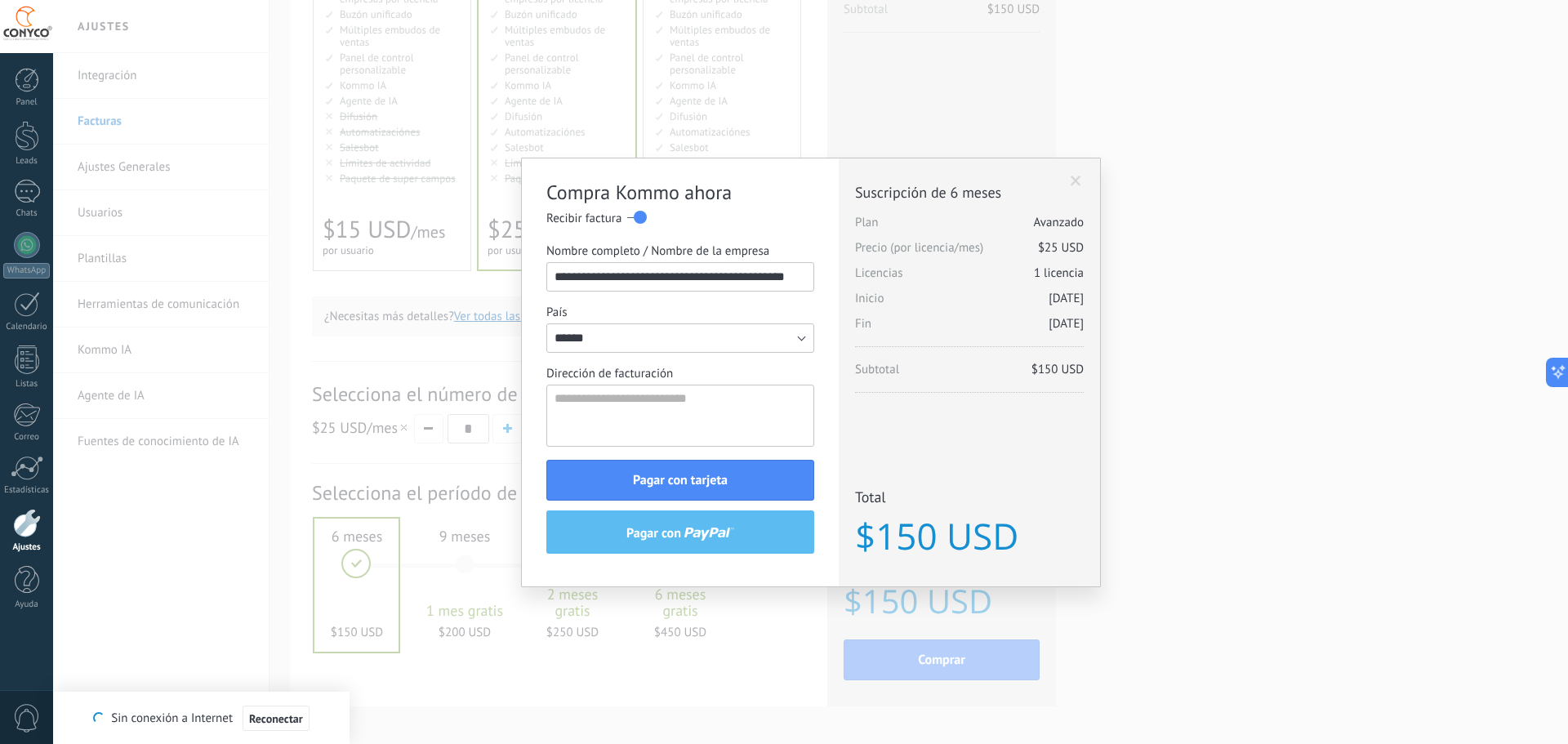
type input "**********"
click at [610, 400] on textarea "Dirección de facturación" at bounding box center [680, 416] width 268 height 62
drag, startPoint x: 651, startPoint y: 414, endPoint x: 521, endPoint y: 420, distance: 130.1
click at [521, 420] on div "**********" at bounding box center [679, 372] width 316 height 428
click at [736, 416] on textarea "**********" at bounding box center [680, 416] width 268 height 62
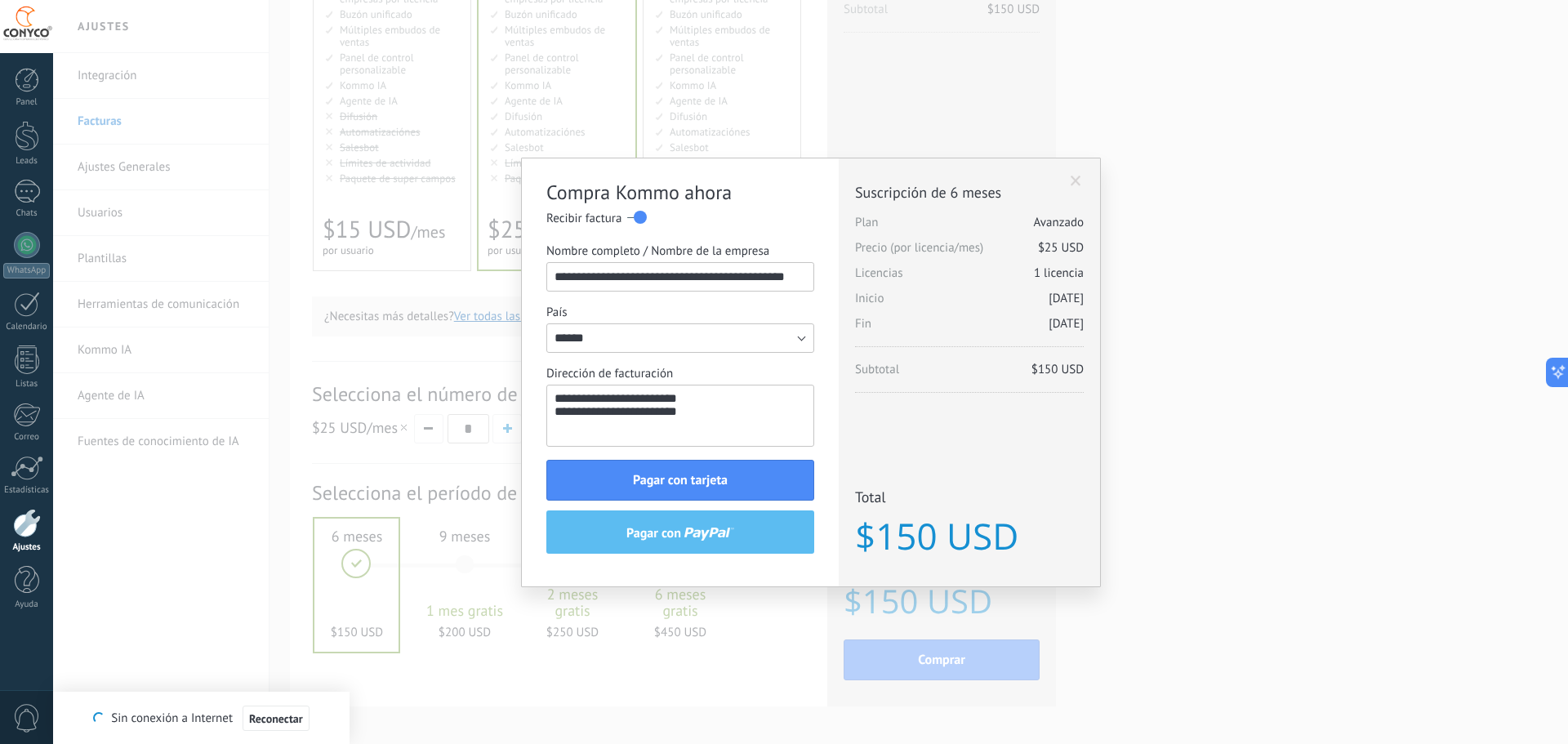
click at [638, 418] on textarea "**********" at bounding box center [680, 416] width 268 height 62
click at [557, 433] on textarea "**********" at bounding box center [680, 416] width 268 height 62
drag, startPoint x: 564, startPoint y: 433, endPoint x: 548, endPoint y: 434, distance: 16.0
click at [548, 434] on textarea "**********" at bounding box center [680, 416] width 268 height 62
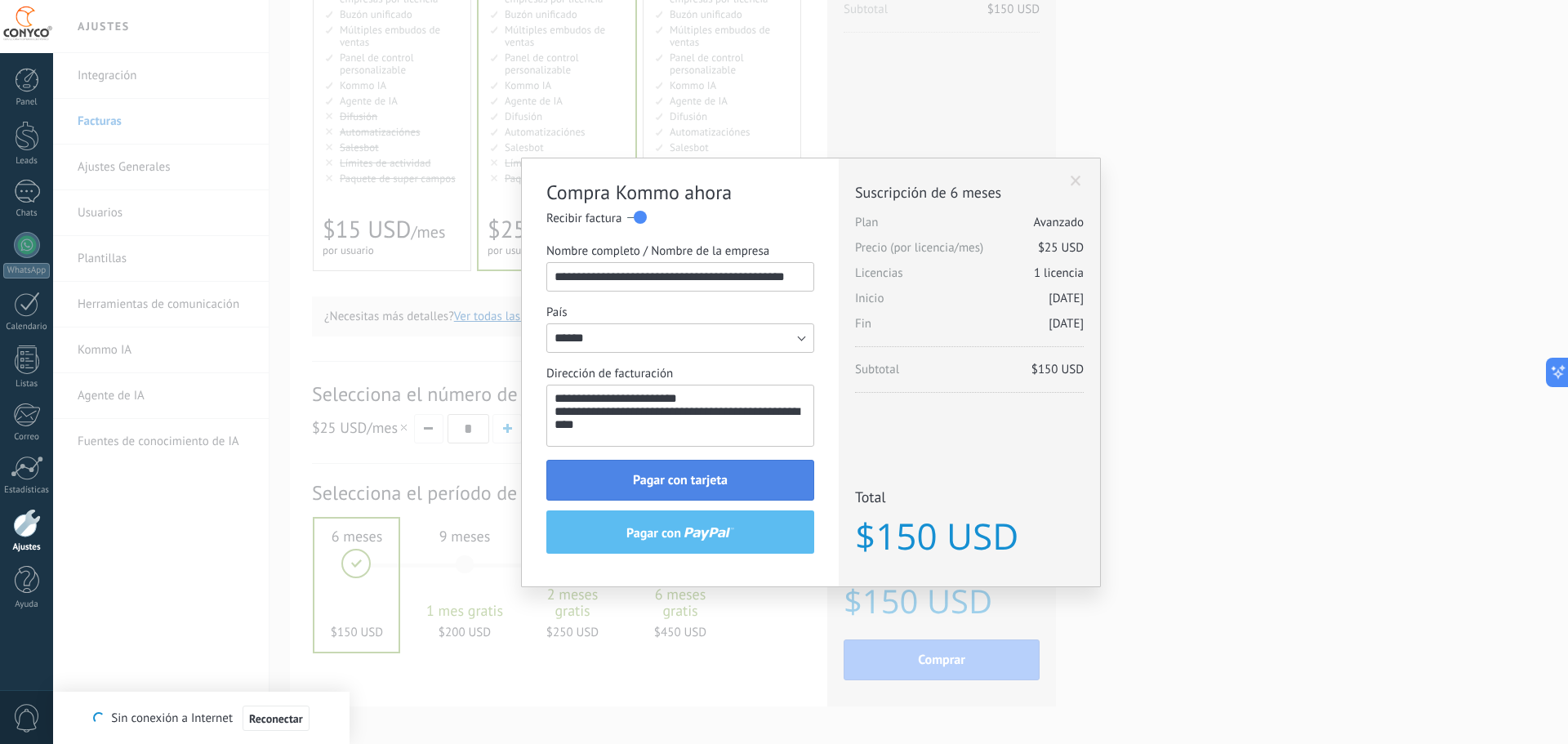
type textarea "**********"
click at [701, 474] on span "Pagar con tarjeta" at bounding box center [680, 480] width 95 height 11
